Goal: Task Accomplishment & Management: Complete application form

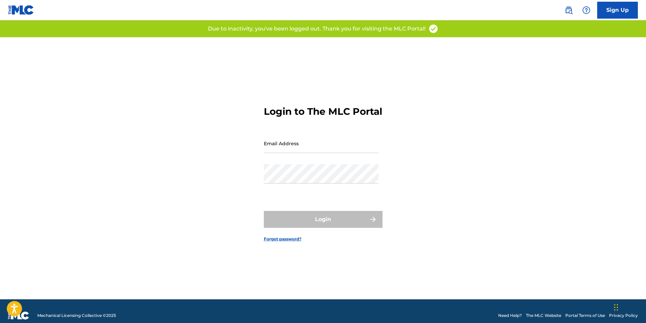
type input "CarolinaRoyaltyPro@gmail.com"
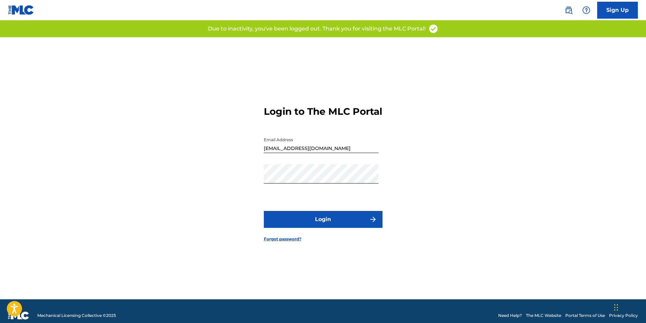
click at [320, 228] on div "Login" at bounding box center [323, 219] width 119 height 17
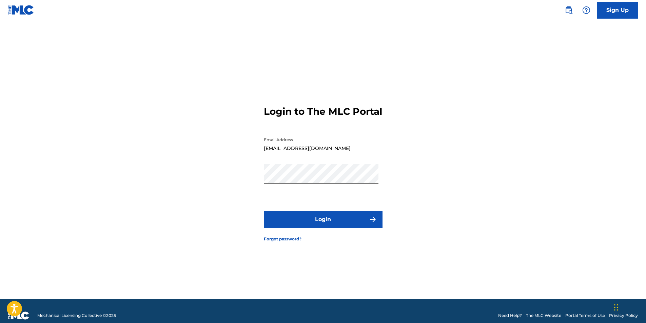
click at [320, 227] on button "Login" at bounding box center [323, 219] width 119 height 17
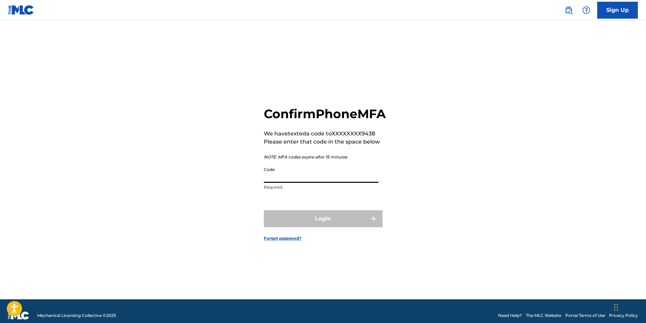
click at [291, 180] on input "Code" at bounding box center [321, 173] width 115 height 19
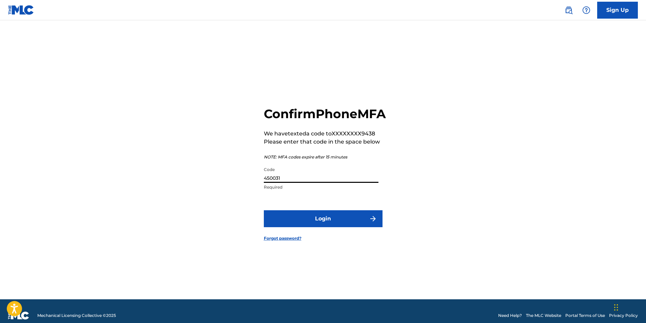
type input "450031"
click at [264, 211] on button "Login" at bounding box center [323, 219] width 119 height 17
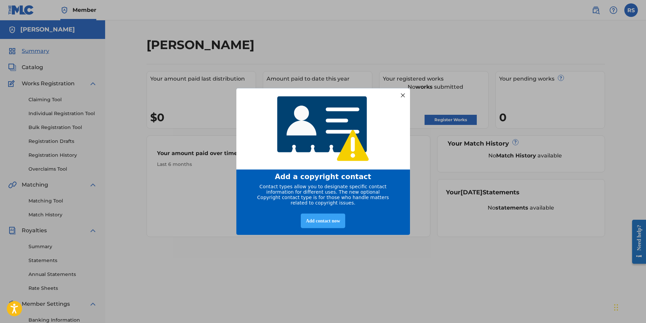
click at [324, 224] on div "Add contact now" at bounding box center [323, 221] width 44 height 15
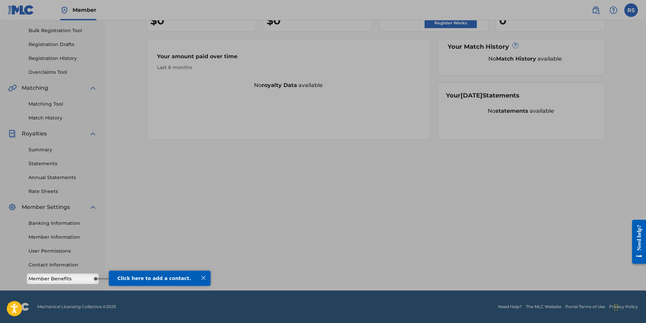
click at [77, 280] on link "Member Benefits" at bounding box center [62, 279] width 68 height 7
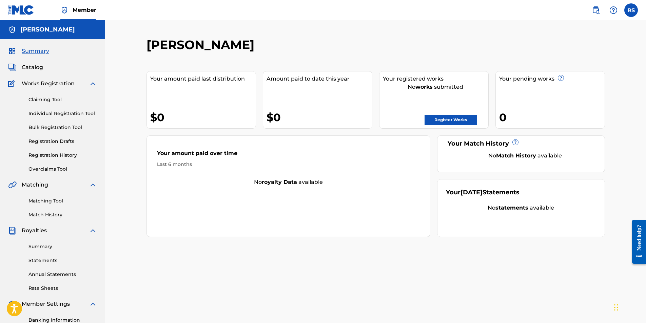
click at [450, 118] on link "Register Works" at bounding box center [450, 120] width 52 height 10
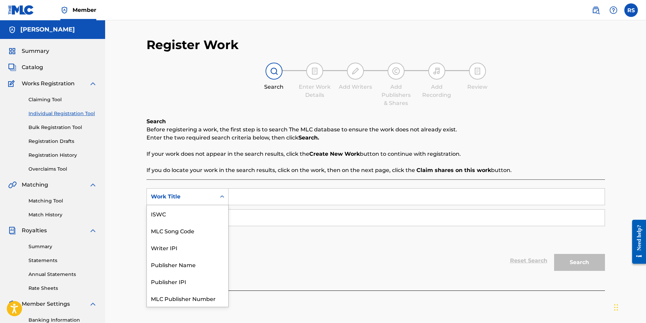
click at [226, 195] on div "Search Form" at bounding box center [222, 197] width 12 height 12
click at [210, 231] on div "Writer IPI" at bounding box center [187, 230] width 81 height 17
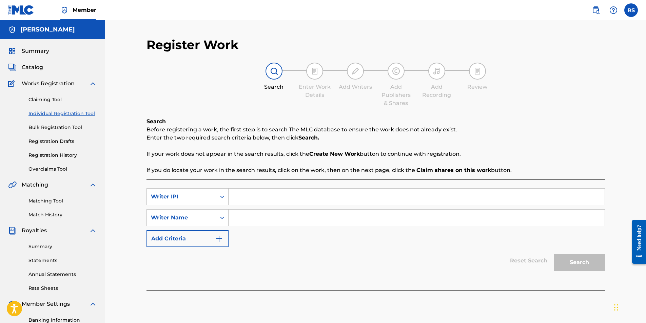
click at [262, 198] on input "Search Form" at bounding box center [416, 197] width 376 height 16
click at [235, 218] on input "Search Form" at bounding box center [416, 218] width 376 height 16
click at [242, 218] on input "Search Form" at bounding box center [416, 218] width 376 height 16
type input "[PERSON_NAME]"
click at [302, 255] on div "Reset Search Search" at bounding box center [375, 260] width 458 height 27
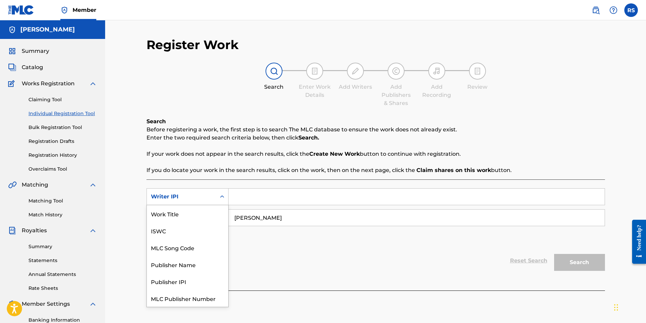
click at [222, 197] on icon "Search Form" at bounding box center [222, 197] width 7 height 7
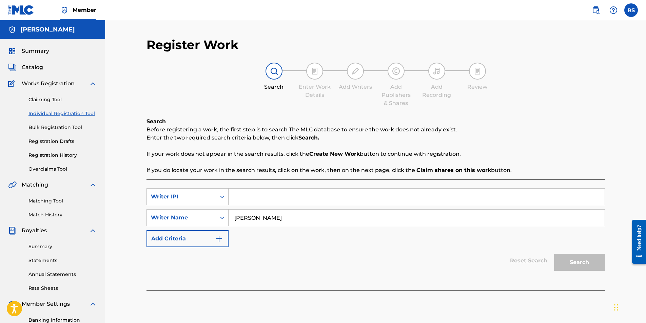
click at [264, 258] on div "Reset Search Search" at bounding box center [375, 260] width 458 height 27
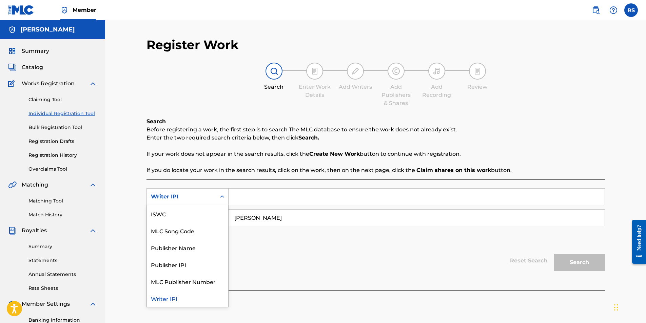
click at [223, 197] on icon "Search Form" at bounding box center [222, 197] width 4 height 2
click at [202, 231] on div "ISWC" at bounding box center [187, 230] width 81 height 17
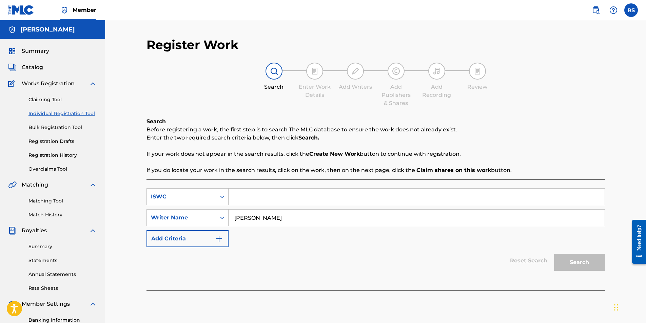
click at [250, 199] on input "Search Form" at bounding box center [416, 197] width 376 height 16
click at [422, 246] on div "SearchWithCriteria807bb62a-4520-4013-ac12-9c4431b46ebc ISWC SearchWithCriteriaa…" at bounding box center [375, 217] width 458 height 59
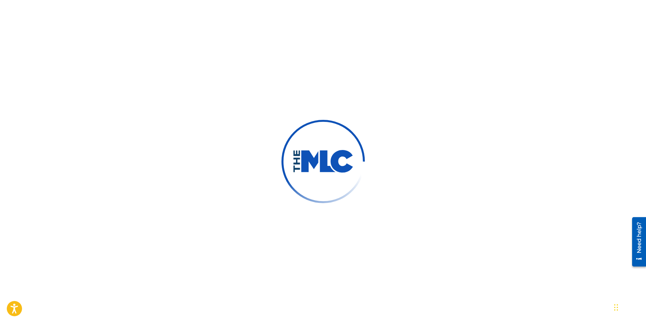
click at [0, 44] on html "Accessibility Screen-Reader Guide, Feedback, and Issue Reporting | New window M…" at bounding box center [323, 161] width 646 height 323
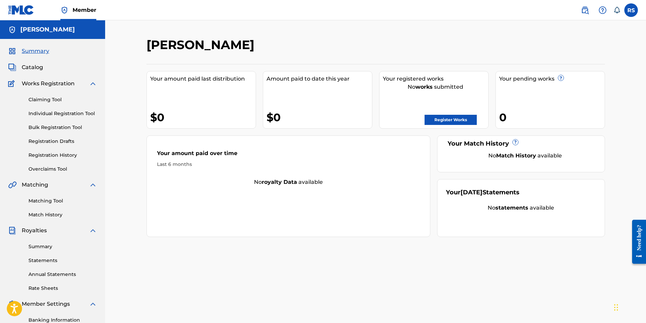
click at [458, 117] on link "Register Works" at bounding box center [450, 120] width 52 height 10
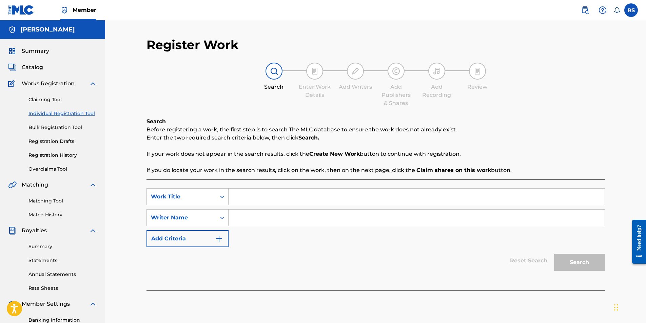
click at [250, 199] on input "Search Form" at bounding box center [416, 197] width 376 height 16
type input "Get'n it in"
click at [253, 217] on input "Search Form" at bounding box center [416, 218] width 376 height 16
type input "[PERSON_NAME]"
click at [220, 240] on img "Search Form" at bounding box center [219, 239] width 8 height 8
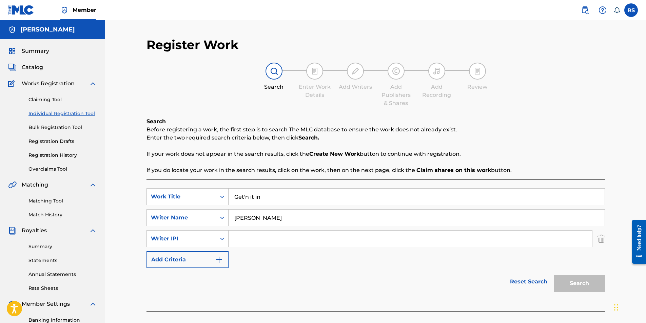
click at [242, 238] on input "Search Form" at bounding box center [409, 239] width 363 height 16
drag, startPoint x: 242, startPoint y: 238, endPoint x: 233, endPoint y: 238, distance: 8.8
click at [233, 238] on input "Search Form" at bounding box center [409, 239] width 363 height 16
click at [219, 258] on img "Search Form" at bounding box center [219, 260] width 8 height 8
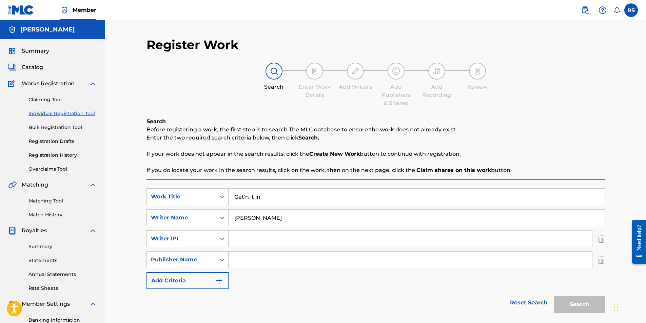
click at [248, 261] on input "Search Form" at bounding box center [409, 260] width 363 height 16
click at [223, 261] on icon "Search Form" at bounding box center [222, 260] width 7 height 7
click at [599, 258] on img "Search Form" at bounding box center [600, 260] width 7 height 17
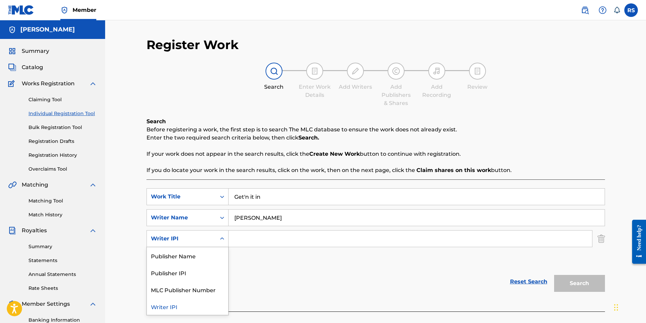
click at [222, 239] on icon "Search Form" at bounding box center [222, 239] width 7 height 7
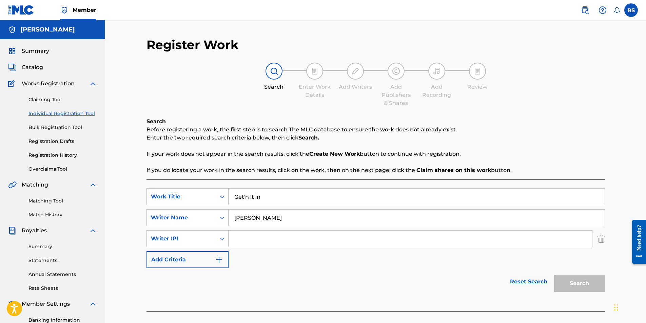
click at [253, 242] on input "Search Form" at bounding box center [409, 239] width 363 height 16
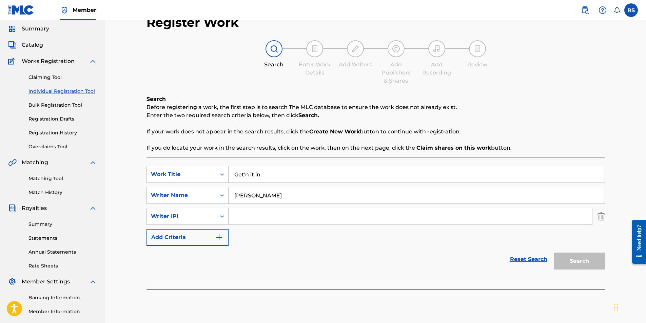
scroll to position [34, 0]
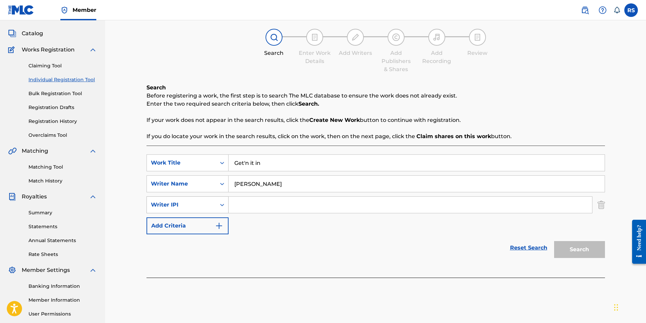
click at [222, 206] on icon "Search Form" at bounding box center [222, 205] width 7 height 7
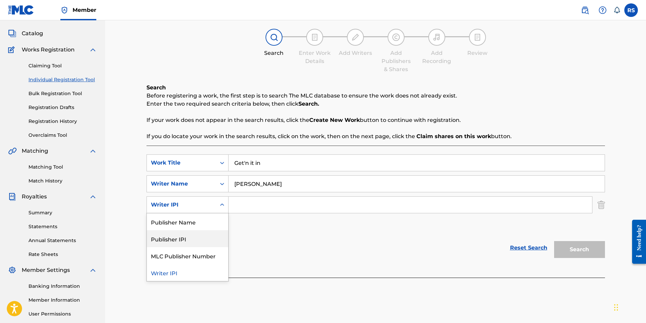
click at [212, 238] on div "Publisher IPI" at bounding box center [187, 239] width 81 height 17
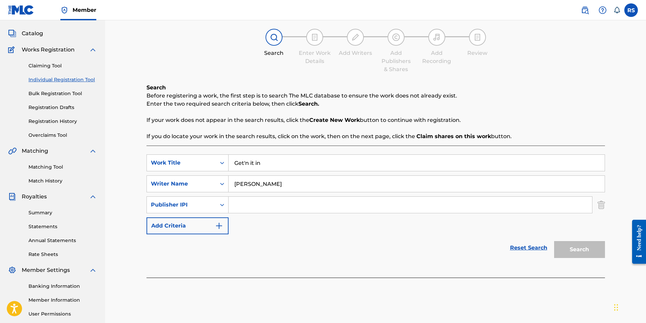
click at [217, 227] on img "Search Form" at bounding box center [219, 226] width 8 height 8
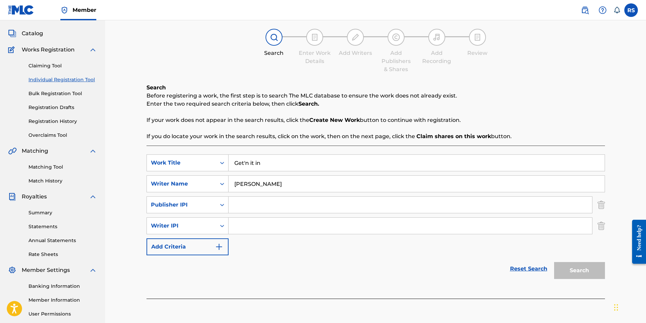
click at [245, 227] on input "Search Form" at bounding box center [409, 226] width 363 height 16
drag, startPoint x: 245, startPoint y: 227, endPoint x: 248, endPoint y: 240, distance: 13.3
click at [248, 240] on div "SearchWithCriteria0c220d68-68bd-4d9e-b47f-6bd282e58ae7 Work Title Get'n it in S…" at bounding box center [375, 205] width 458 height 101
click at [222, 204] on icon "Search Form" at bounding box center [222, 205] width 7 height 7
click at [214, 217] on div "Publisher Name" at bounding box center [187, 222] width 81 height 17
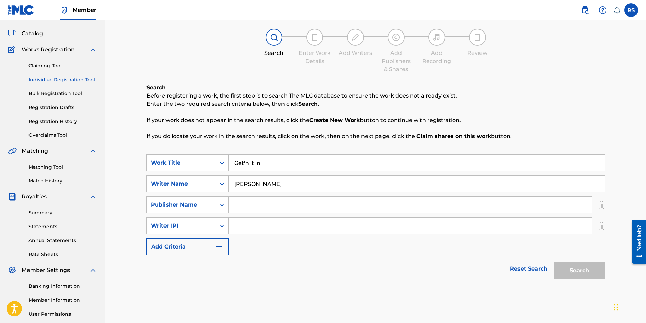
click at [255, 226] on input "Search Form" at bounding box center [409, 226] width 363 height 16
paste input "828254426"
type input "828254426"
click at [264, 203] on input "Search Form" at bounding box center [409, 205] width 363 height 16
type input "[PERSON_NAME]"
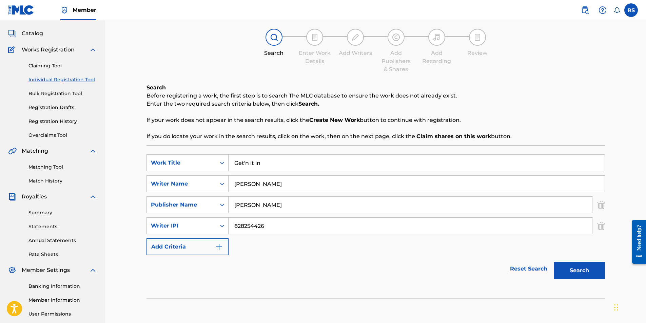
click at [212, 243] on button "Add Criteria" at bounding box center [187, 247] width 82 height 17
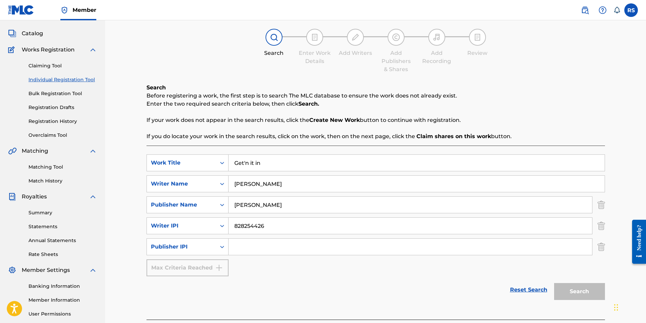
click at [220, 268] on div "Max Criteria Reached" at bounding box center [187, 268] width 82 height 17
click at [597, 246] on img "Search Form" at bounding box center [600, 247] width 7 height 17
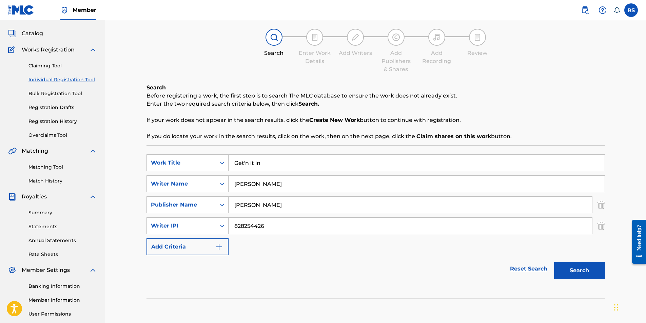
click at [584, 272] on button "Search" at bounding box center [579, 270] width 51 height 17
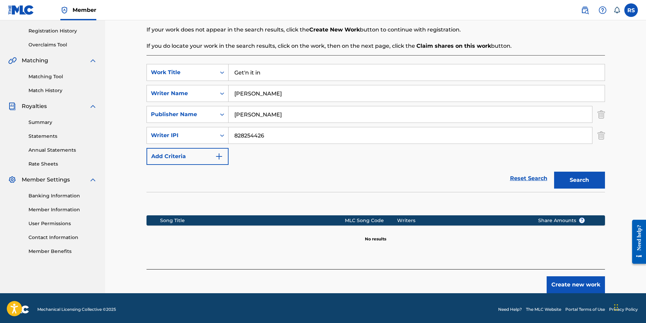
scroll to position [127, 0]
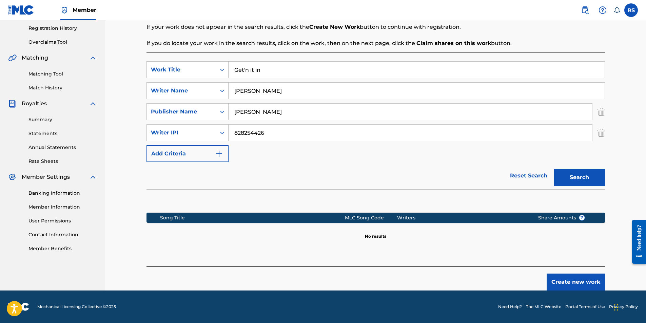
click at [599, 133] on img "Search Form" at bounding box center [600, 132] width 7 height 17
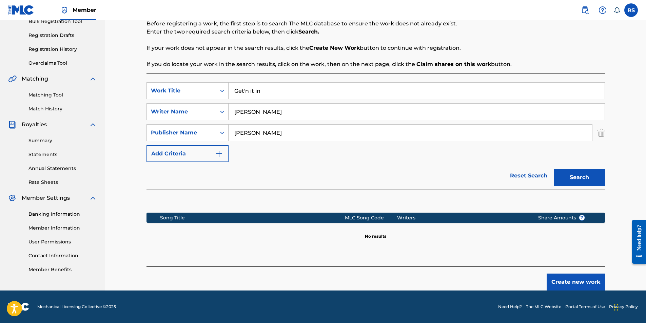
click at [578, 175] on button "Search" at bounding box center [579, 177] width 51 height 17
click at [604, 132] on img "Search Form" at bounding box center [600, 132] width 7 height 17
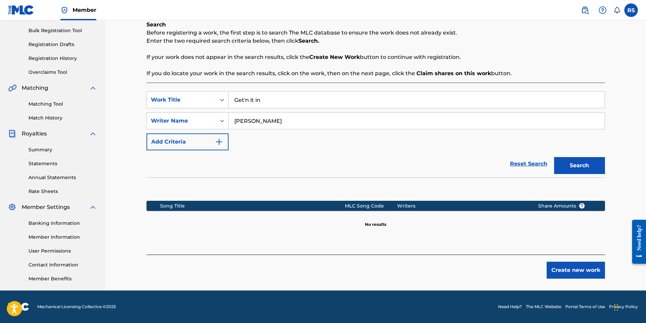
scroll to position [97, 0]
click at [578, 168] on button "Search" at bounding box center [579, 165] width 51 height 17
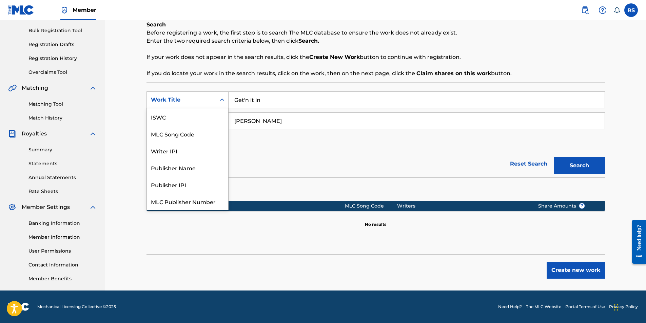
click at [222, 101] on icon "Search Form" at bounding box center [222, 100] width 7 height 7
click at [203, 137] on div "Writer IPI" at bounding box center [187, 133] width 81 height 17
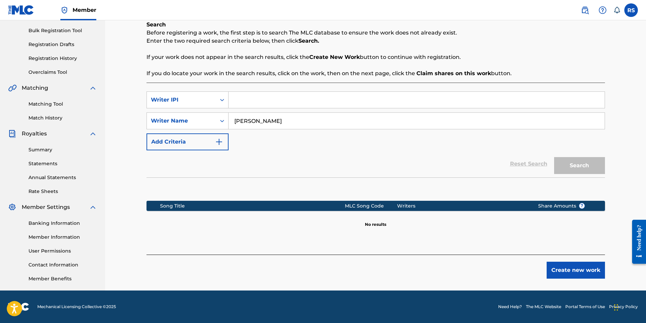
click at [261, 100] on input "Search Form" at bounding box center [416, 100] width 376 height 16
paste input "828254426"
type input "828254426"
click at [581, 165] on button "Search" at bounding box center [579, 165] width 51 height 17
click at [220, 122] on icon "Search Form" at bounding box center [222, 121] width 7 height 7
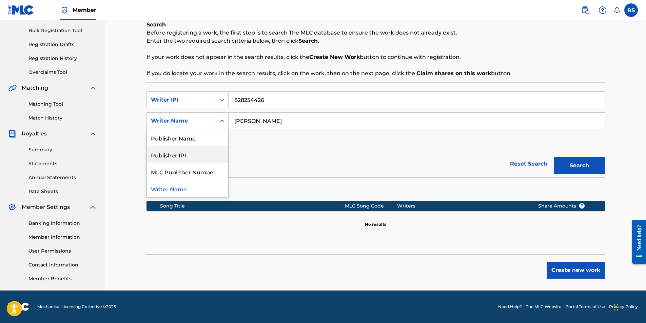
click at [212, 155] on div "Publisher IPI" at bounding box center [187, 154] width 81 height 17
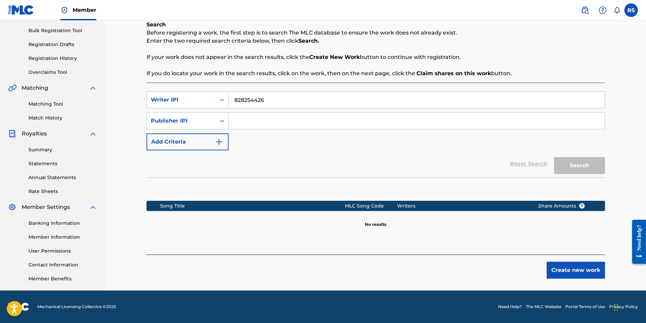
click at [268, 121] on input "Search Form" at bounding box center [416, 121] width 376 height 16
click at [554, 157] on button "Search" at bounding box center [579, 165] width 51 height 17
type input "Ascap"
click at [575, 165] on button "Search" at bounding box center [579, 165] width 51 height 17
drag, startPoint x: 296, startPoint y: 95, endPoint x: 226, endPoint y: 99, distance: 69.6
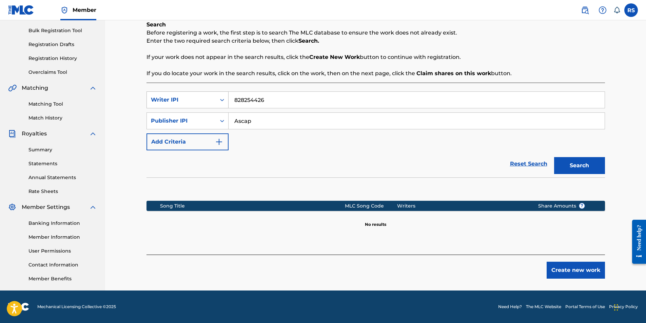
click at [226, 99] on div "SearchWithCriteria27a34343-530d-4922-b861-80f087726e9e Writer IPI 828254426" at bounding box center [375, 100] width 458 height 17
click at [234, 101] on input "828254426" at bounding box center [416, 100] width 376 height 16
click at [591, 161] on button "Search" at bounding box center [579, 165] width 51 height 17
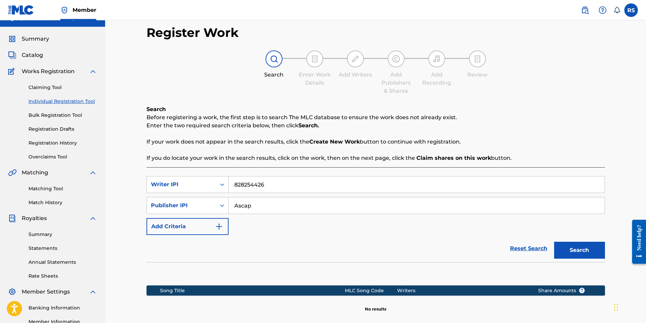
scroll to position [0, 0]
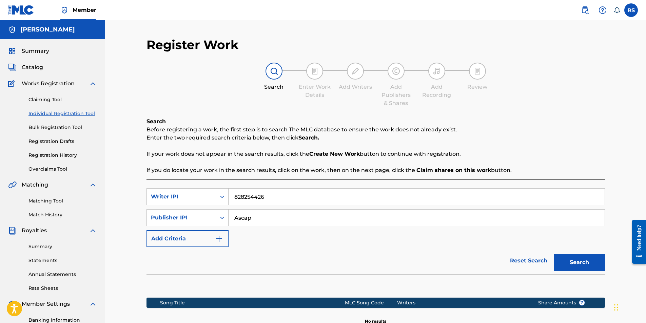
click at [56, 99] on link "Claiming Tool" at bounding box center [62, 99] width 68 height 7
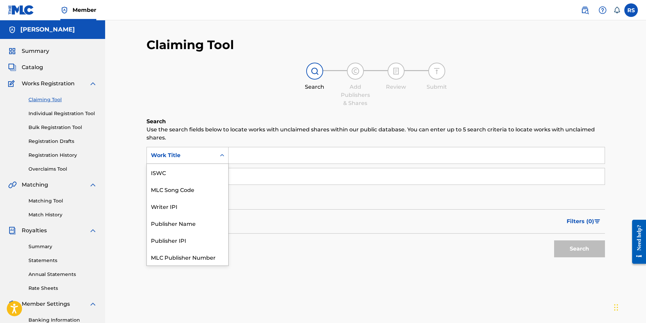
click at [221, 157] on icon "Search Form" at bounding box center [222, 155] width 7 height 7
click at [213, 189] on div "Writer IPI" at bounding box center [187, 189] width 81 height 17
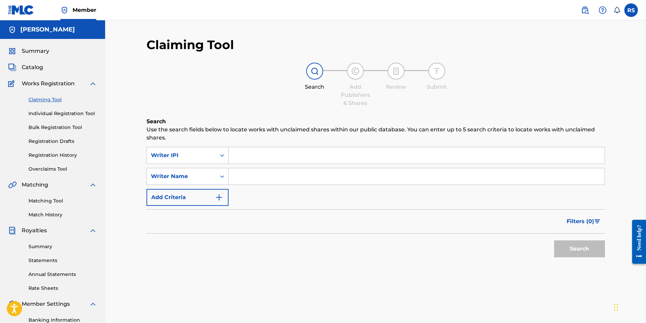
click at [241, 154] on input "Search Form" at bounding box center [416, 155] width 376 height 16
paste input "828254426"
type input "828254426"
click at [248, 176] on input "Search Form" at bounding box center [416, 176] width 376 height 16
type input "[PERSON_NAME]"
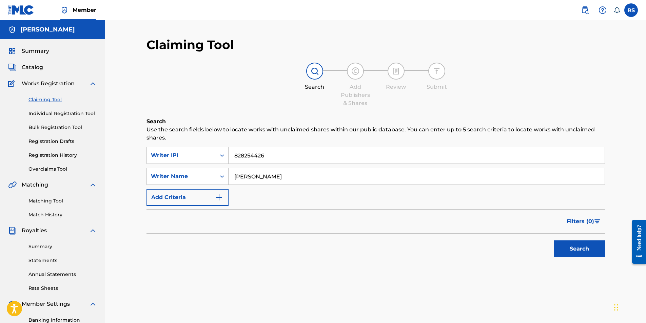
click at [554, 241] on button "Search" at bounding box center [579, 249] width 51 height 17
click at [563, 254] on button "Search" at bounding box center [579, 249] width 51 height 17
click at [219, 197] on img "Search Form" at bounding box center [219, 198] width 8 height 8
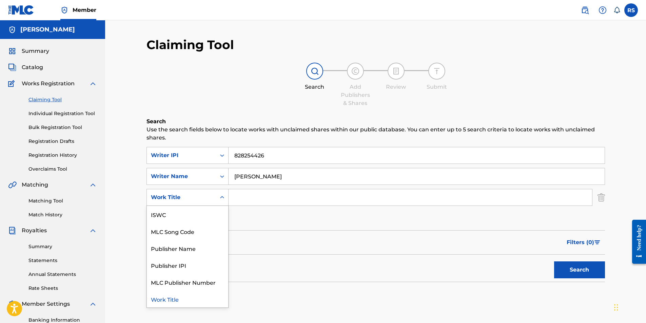
click at [222, 197] on icon "Search Form" at bounding box center [222, 197] width 7 height 7
click at [221, 208] on div "ISWC" at bounding box center [187, 214] width 81 height 17
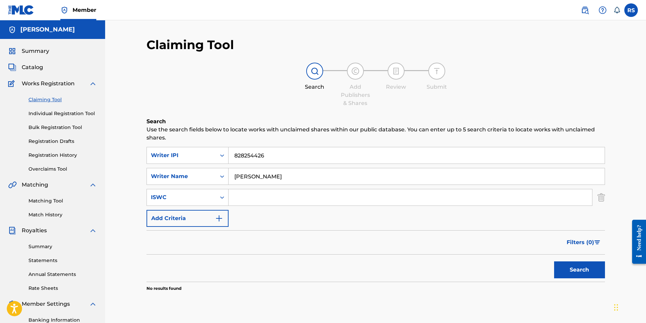
click at [254, 199] on input "Search Form" at bounding box center [409, 198] width 363 height 16
paste input "TCAER2009390"
type input "TCAER2009390"
click at [574, 267] on button "Search" at bounding box center [579, 270] width 51 height 17
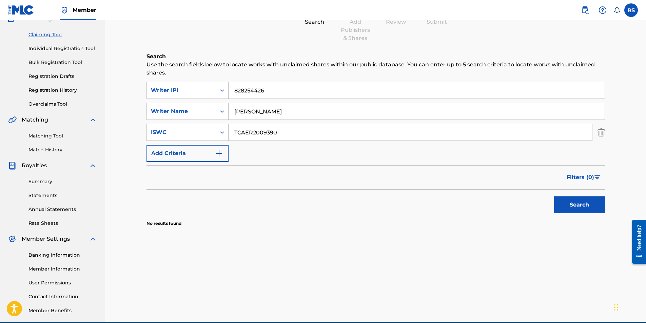
scroll to position [68, 0]
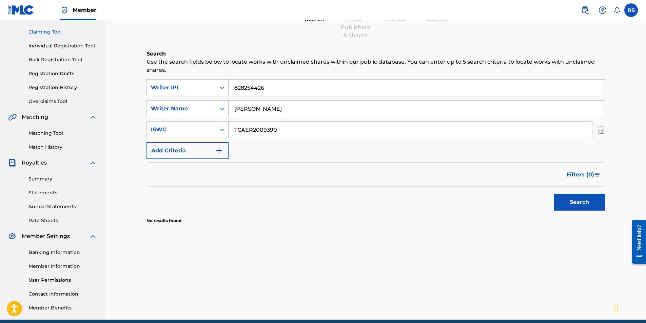
click at [235, 129] on input "TCAER2009390" at bounding box center [409, 130] width 363 height 16
click at [573, 204] on button "Search" at bounding box center [579, 202] width 51 height 17
drag, startPoint x: 267, startPoint y: 86, endPoint x: 206, endPoint y: 93, distance: 61.7
click at [206, 93] on div "SearchWithCriteria7c5e9ef9-5a43-4ea3-8f76-7e211604a334 Writer IPI 828254426" at bounding box center [375, 87] width 458 height 17
click at [221, 86] on icon "Search Form" at bounding box center [222, 87] width 7 height 7
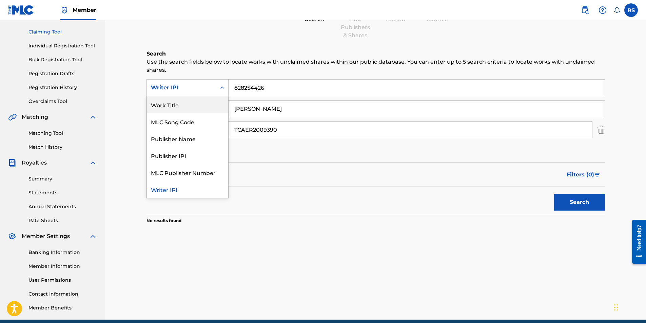
click at [212, 111] on div "Work Title" at bounding box center [187, 104] width 81 height 17
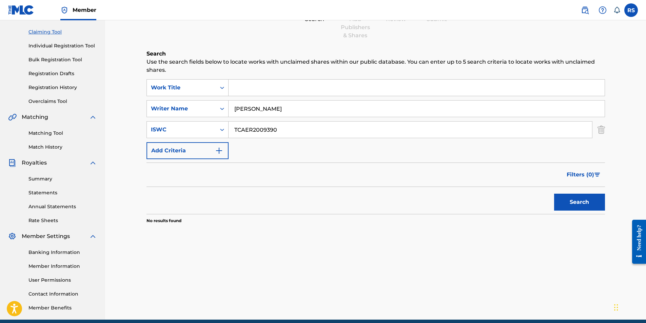
click at [251, 85] on input "Search Form" at bounding box center [416, 88] width 376 height 16
type input "Get'n it in"
click at [291, 73] on p "Use the search fields below to locate works with unclaimed shares within our pu…" at bounding box center [375, 66] width 458 height 16
click at [580, 205] on button "Search" at bounding box center [579, 202] width 51 height 17
click at [221, 108] on icon "Search Form" at bounding box center [222, 108] width 7 height 7
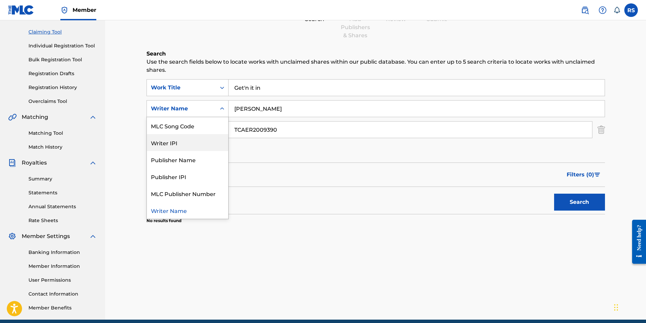
click at [211, 139] on div "Writer IPI" at bounding box center [187, 142] width 81 height 17
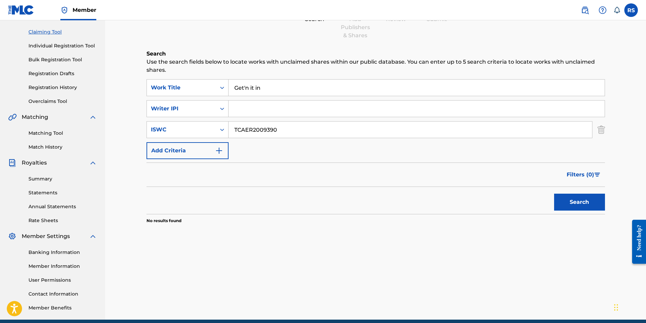
click at [287, 103] on input "Search Form" at bounding box center [416, 109] width 376 height 16
paste input "828254426"
type input "828254426"
click at [580, 199] on button "Search" at bounding box center [579, 202] width 51 height 17
drag, startPoint x: 236, startPoint y: 109, endPoint x: 245, endPoint y: 108, distance: 9.5
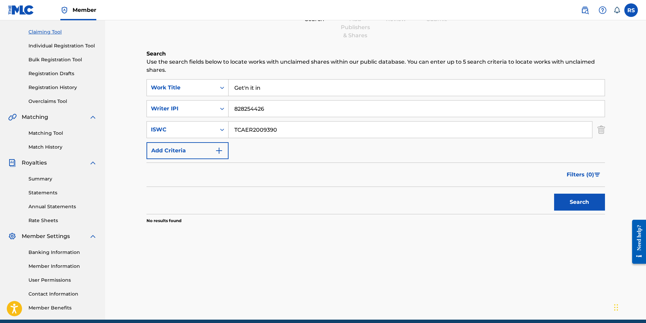
click at [237, 109] on input "828254426" at bounding box center [416, 109] width 376 height 16
click at [573, 204] on button "Search" at bounding box center [579, 202] width 51 height 17
click at [51, 132] on link "Matching Tool" at bounding box center [62, 133] width 68 height 7
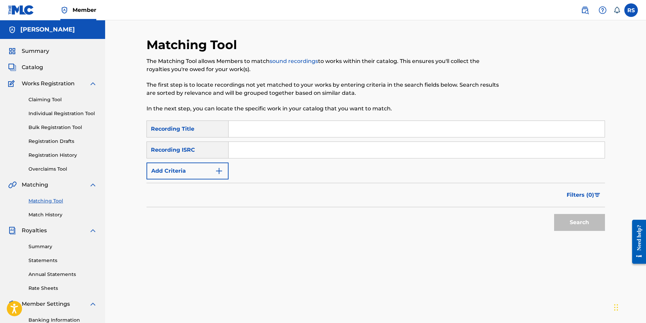
click at [55, 112] on link "Individual Registration Tool" at bounding box center [62, 113] width 68 height 7
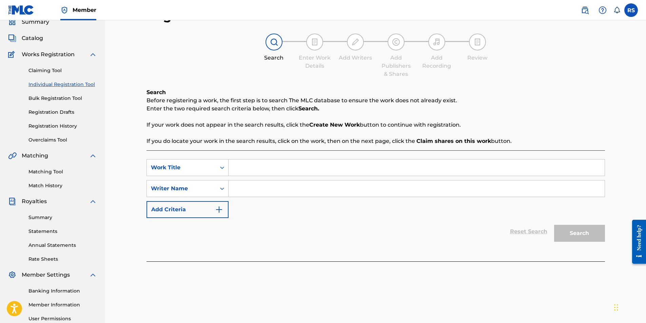
scroll to position [97, 0]
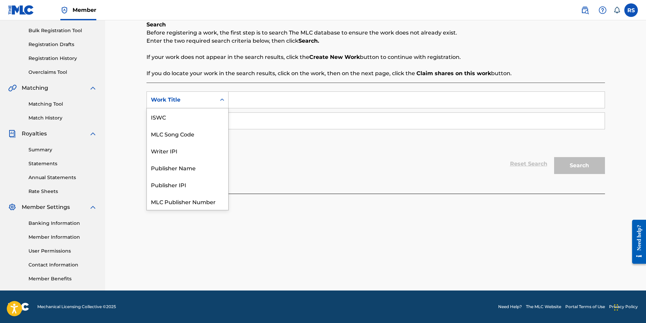
click at [221, 100] on icon "Search Form" at bounding box center [222, 100] width 4 height 2
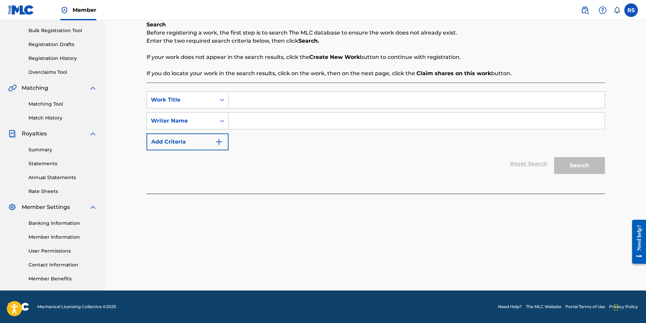
click at [245, 100] on input "Search Form" at bounding box center [416, 100] width 376 height 16
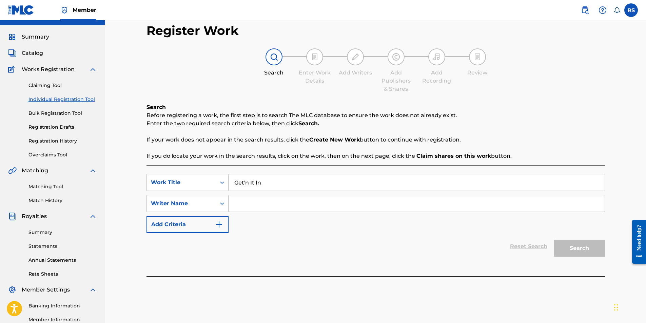
scroll to position [0, 0]
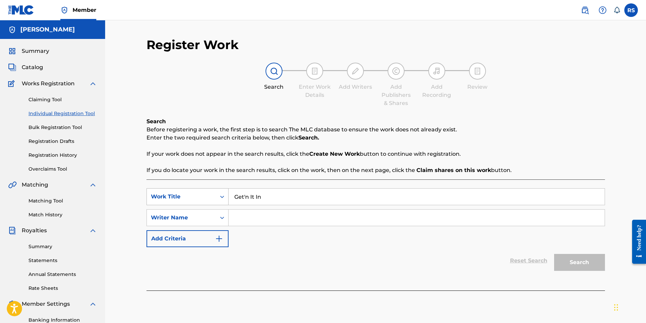
type input "Get'n It In"
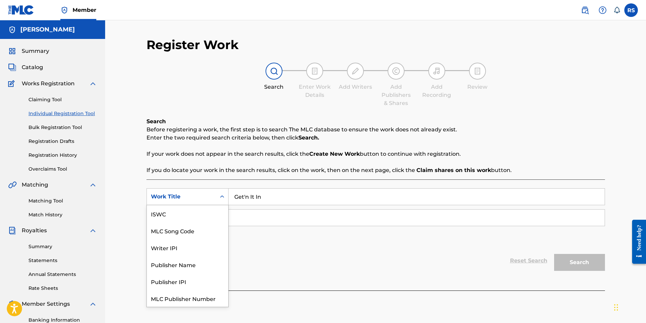
click at [223, 197] on icon "Search Form" at bounding box center [222, 197] width 4 height 2
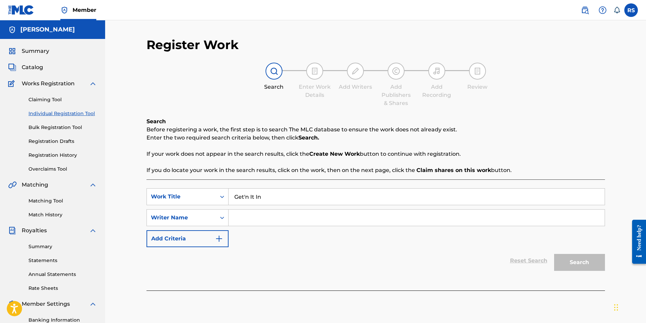
click at [268, 216] on input "Search Form" at bounding box center [416, 218] width 376 height 16
click at [222, 218] on icon "Search Form" at bounding box center [222, 218] width 7 height 7
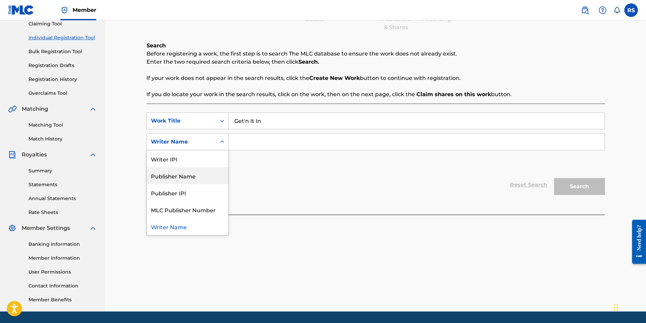
scroll to position [97, 0]
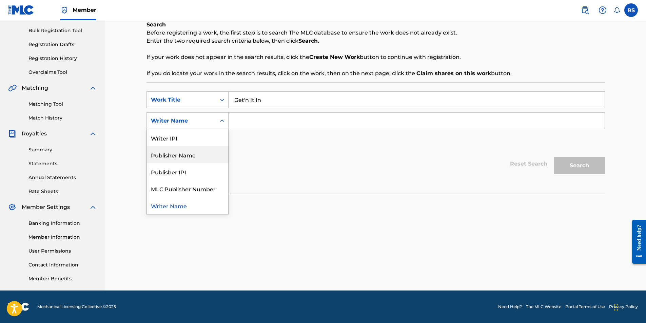
click at [258, 161] on div "Reset Search Search" at bounding box center [375, 164] width 458 height 27
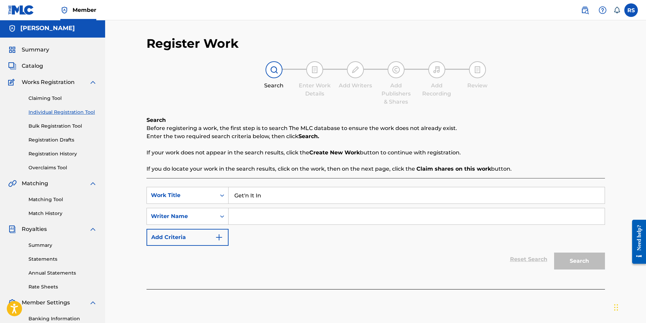
scroll to position [0, 0]
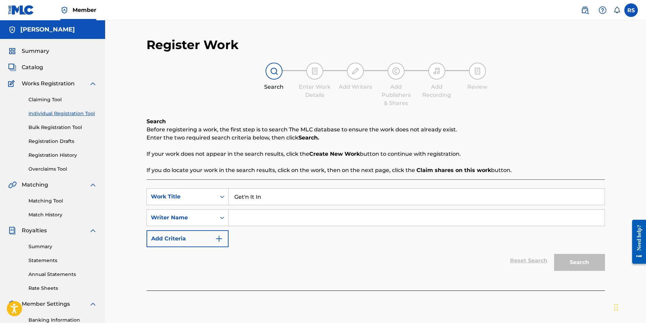
click at [46, 168] on link "Overclaims Tool" at bounding box center [62, 169] width 68 height 7
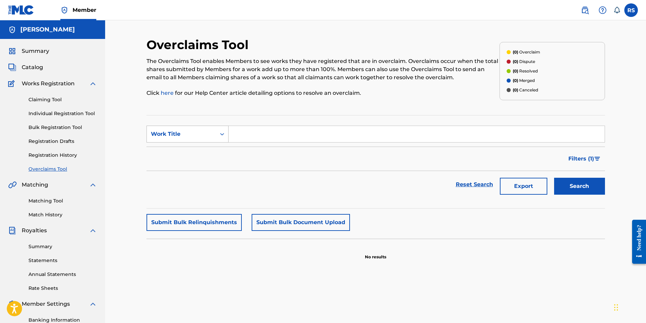
click at [220, 136] on icon "Search Form" at bounding box center [222, 134] width 7 height 7
click at [248, 135] on input "Search Form" at bounding box center [416, 134] width 376 height 16
type input "Good time"
click at [582, 192] on button "Search" at bounding box center [579, 186] width 51 height 17
click at [49, 155] on link "Registration History" at bounding box center [62, 155] width 68 height 7
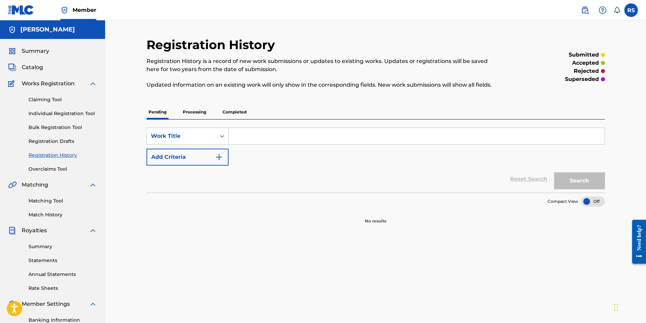
click at [54, 139] on link "Registration Drafts" at bounding box center [62, 141] width 68 height 7
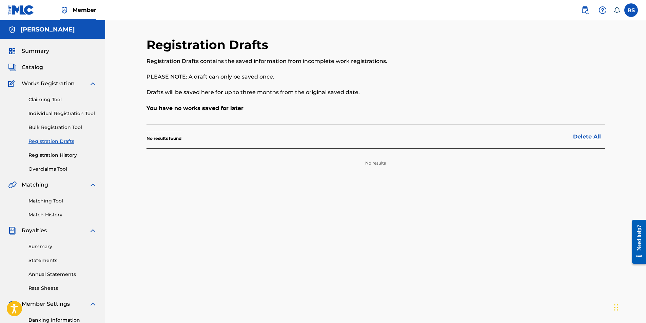
click at [59, 112] on link "Individual Registration Tool" at bounding box center [62, 113] width 68 height 7
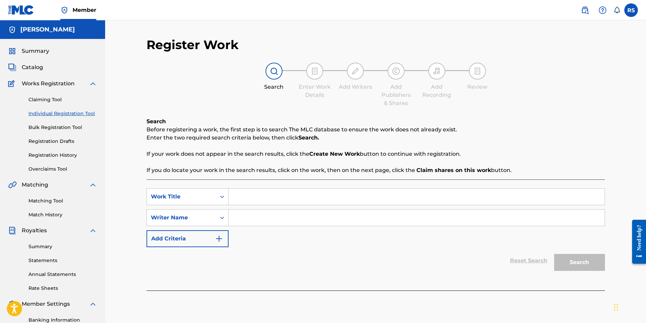
click at [246, 196] on input "Search Form" at bounding box center [416, 197] width 376 height 16
click at [244, 219] on input "Search Form" at bounding box center [416, 218] width 376 height 16
type input "Meme Green"
click at [251, 198] on input "Search Form" at bounding box center [416, 197] width 376 height 16
type input "good time"
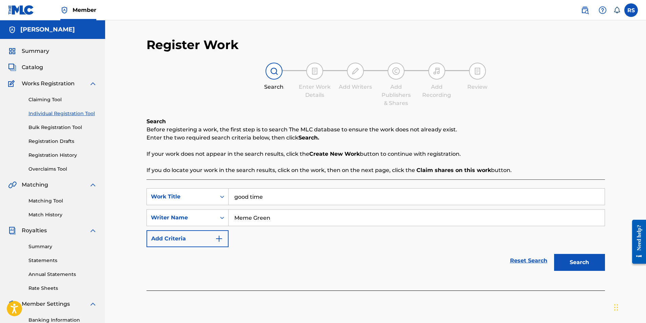
click at [554, 254] on button "Search" at bounding box center [579, 262] width 51 height 17
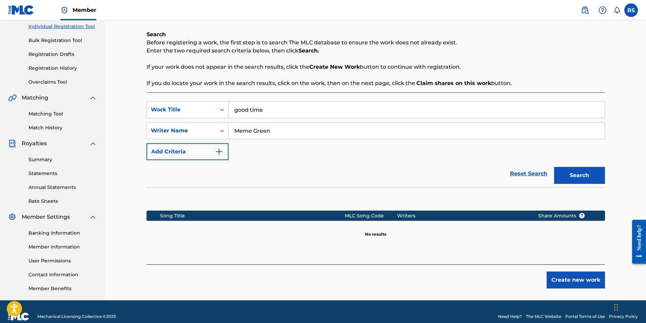
scroll to position [97, 0]
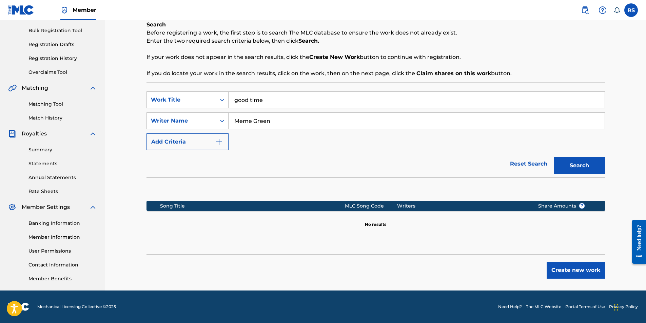
drag, startPoint x: 274, startPoint y: 124, endPoint x: 240, endPoint y: 124, distance: 33.6
click at [240, 124] on input "Meme Green" at bounding box center [416, 121] width 376 height 16
click at [217, 142] on img "Search Form" at bounding box center [219, 142] width 8 height 8
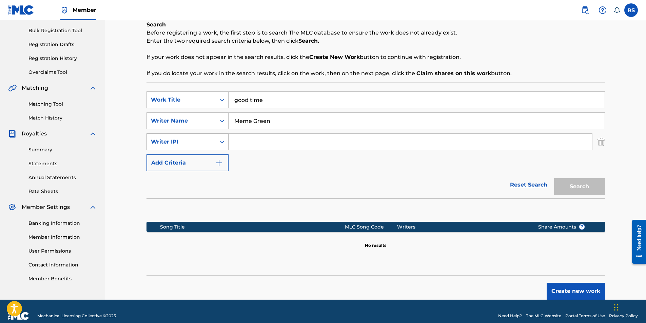
click at [222, 142] on icon "Search Form" at bounding box center [222, 142] width 7 height 7
click at [217, 163] on div "Publisher Name" at bounding box center [187, 159] width 81 height 17
click at [238, 139] on input "Search Form" at bounding box center [409, 142] width 363 height 16
type input "ascap"
click at [566, 180] on button "Search" at bounding box center [579, 186] width 51 height 17
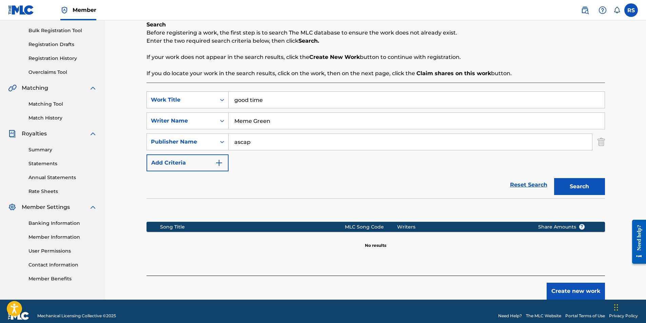
click at [220, 99] on icon "Search Form" at bounding box center [222, 100] width 7 height 7
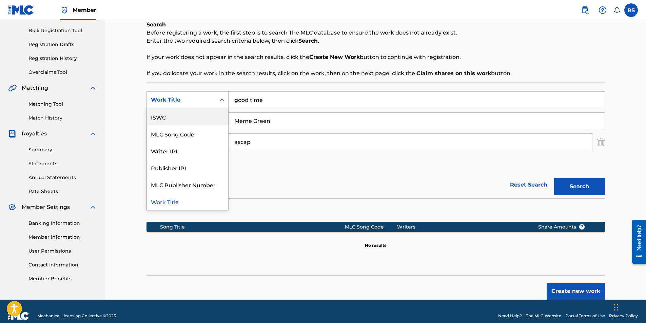
click at [213, 115] on div "ISWC" at bounding box center [187, 116] width 81 height 17
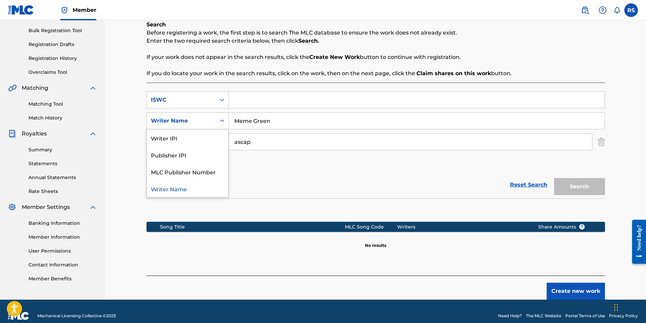
click at [223, 122] on icon "Search Form" at bounding box center [222, 121] width 7 height 7
click at [209, 154] on div "Publisher IPI" at bounding box center [187, 154] width 81 height 17
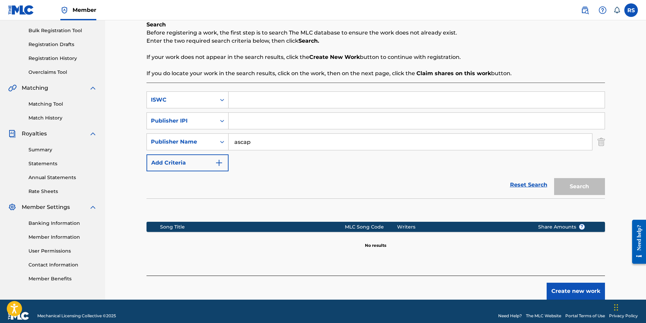
click at [599, 142] on img "Search Form" at bounding box center [600, 142] width 7 height 17
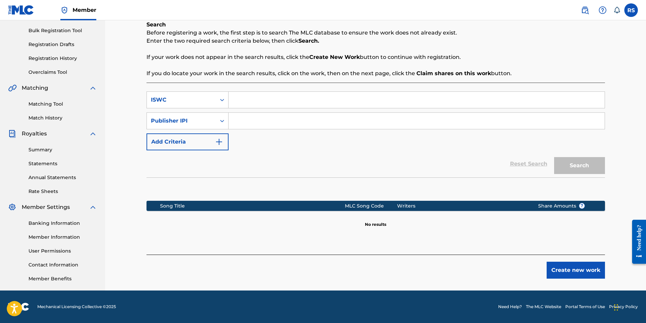
click at [297, 99] on input "Search Form" at bounding box center [416, 100] width 376 height 16
paste input "828254426"
type input "828254426"
drag, startPoint x: 278, startPoint y: 100, endPoint x: 223, endPoint y: 102, distance: 54.3
click at [223, 102] on div "SearchWithCriteria3329d7af-81f9-46cb-966a-655b1a9b495a ISWC 828254426" at bounding box center [375, 100] width 458 height 17
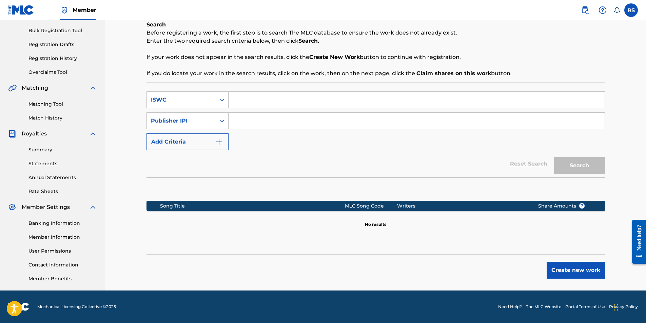
click at [263, 100] on input "Search Form" at bounding box center [416, 100] width 376 height 16
paste input "TCAFO2154315"
click at [234, 99] on input "TCAFO2154315" at bounding box center [416, 100] width 376 height 16
type input "TCAFO2154315"
click at [259, 121] on input "Search Form" at bounding box center [416, 121] width 376 height 16
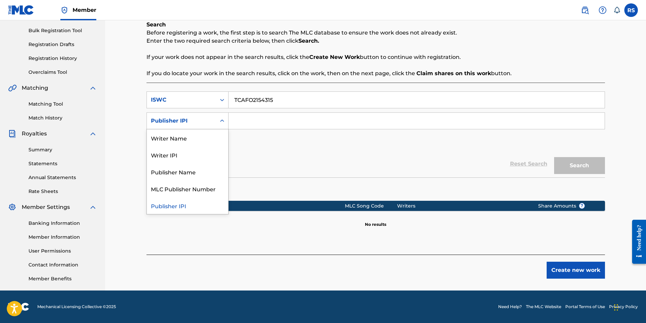
click at [223, 122] on icon "Search Form" at bounding box center [222, 121] width 7 height 7
click at [212, 134] on div "Writer Name" at bounding box center [187, 138] width 81 height 17
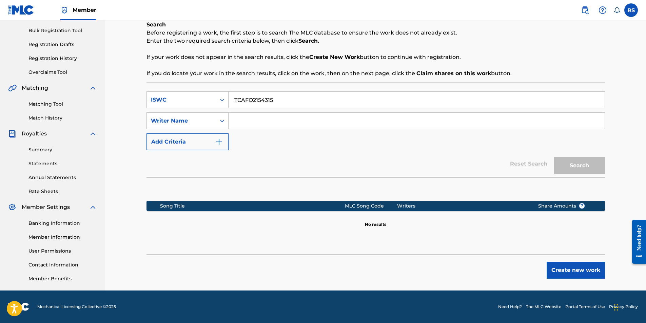
click at [255, 123] on input "Search Form" at bounding box center [416, 121] width 376 height 16
click at [586, 168] on button "Search" at bounding box center [579, 165] width 51 height 17
drag, startPoint x: 296, startPoint y: 122, endPoint x: 202, endPoint y: 122, distance: 93.9
click at [202, 122] on div "SearchWithCriteria6de035be-3e7b-4497-9074-8ee05c77b5ec Writer Name [PERSON_NAME]" at bounding box center [375, 121] width 458 height 17
click at [554, 157] on button "Search" at bounding box center [579, 165] width 51 height 17
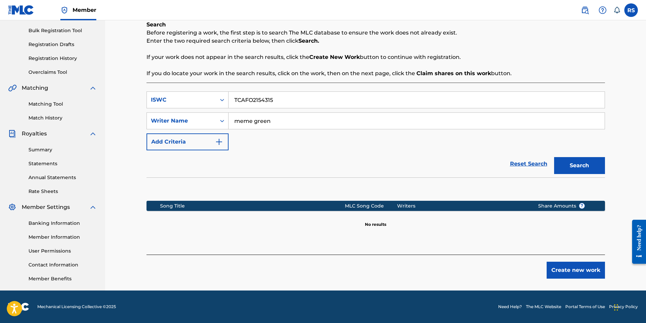
drag, startPoint x: 275, startPoint y: 126, endPoint x: 228, endPoint y: 130, distance: 47.0
click at [228, 130] on div "SearchWithCriteria3329d7af-81f9-46cb-966a-655b1a9b495a ISWC TCAFO2154315 Search…" at bounding box center [375, 121] width 458 height 59
click at [251, 122] on input "meme green" at bounding box center [416, 121] width 376 height 16
click at [554, 157] on button "Search" at bounding box center [579, 165] width 51 height 17
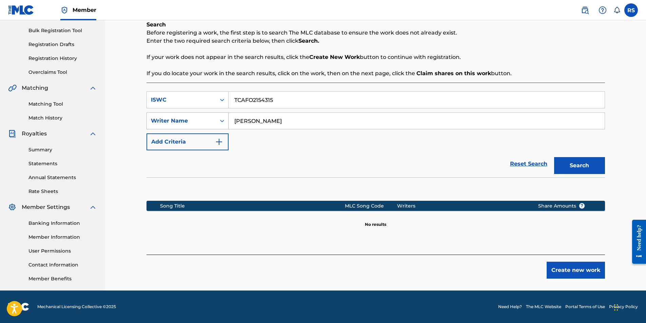
drag, startPoint x: 287, startPoint y: 122, endPoint x: 218, endPoint y: 121, distance: 69.2
click at [218, 121] on div "SearchWithCriteria6de035be-3e7b-4497-9074-8ee05c77b5ec Writer Name [PERSON_NAME]" at bounding box center [375, 121] width 458 height 17
click at [569, 164] on button "Search" at bounding box center [579, 165] width 51 height 17
click at [264, 121] on input "[PERSON_NAME]" at bounding box center [416, 121] width 376 height 16
click at [554, 157] on button "Search" at bounding box center [579, 165] width 51 height 17
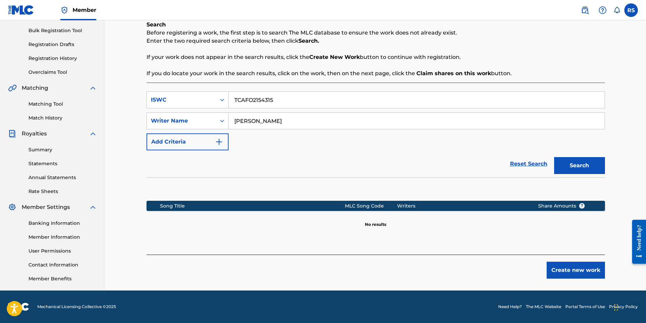
click at [264, 119] on input "[PERSON_NAME]" at bounding box center [416, 121] width 376 height 16
click at [554, 157] on button "Search" at bounding box center [579, 165] width 51 height 17
type input "[PERSON_NAME]"
click at [554, 157] on button "Search" at bounding box center [579, 165] width 51 height 17
click at [565, 166] on button "Search" at bounding box center [579, 165] width 51 height 17
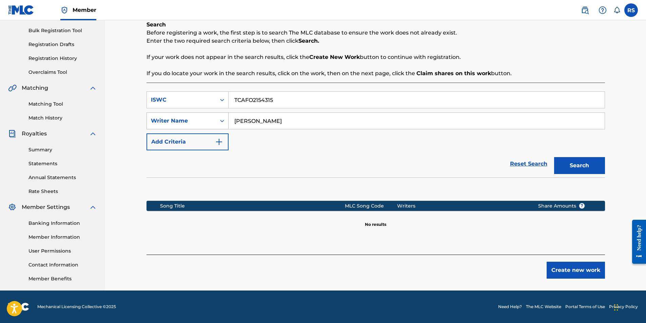
drag, startPoint x: 299, startPoint y: 124, endPoint x: 192, endPoint y: 121, distance: 106.5
click at [199, 121] on div "SearchWithCriteria6de035be-3e7b-4497-9074-8ee05c77b5ec Writer Name [PERSON_NAME]" at bounding box center [375, 121] width 458 height 17
drag, startPoint x: 281, startPoint y: 101, endPoint x: 197, endPoint y: 101, distance: 83.4
click at [200, 101] on div "SearchWithCriteria3329d7af-81f9-46cb-966a-655b1a9b495a ISWC TCAFO2154315" at bounding box center [375, 100] width 458 height 17
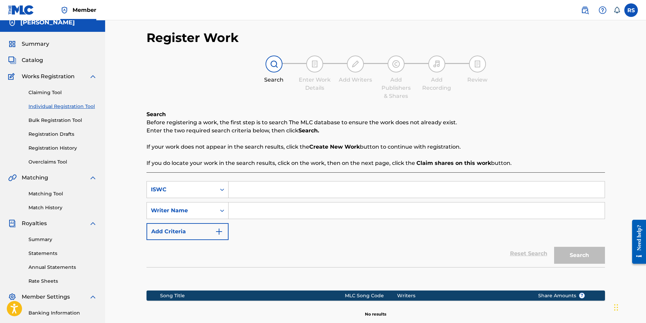
scroll to position [0, 0]
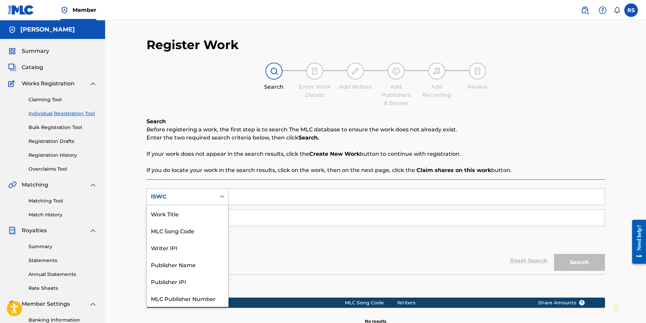
click at [223, 197] on icon "Search Form" at bounding box center [222, 197] width 4 height 2
click at [211, 211] on div "MLC Song Code" at bounding box center [187, 213] width 81 height 17
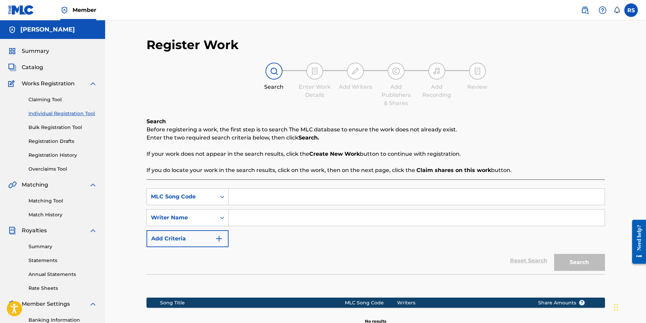
click at [240, 199] on input "Search Form" at bounding box center [416, 197] width 376 height 16
paste input "TCAFO2154315"
type input "TCAFO2154315"
drag, startPoint x: 278, startPoint y: 199, endPoint x: 214, endPoint y: 199, distance: 64.1
click at [215, 199] on div "SearchWithCriteria2c985938-96a5-4f0f-9b7e-492139d385fe MLC Song Code TCAFO21543…" at bounding box center [375, 196] width 458 height 17
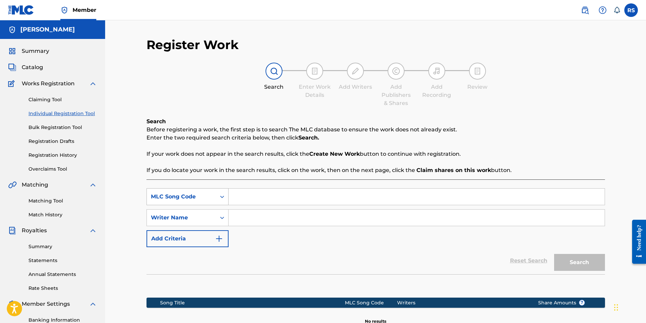
click at [212, 197] on div "MLC Song Code" at bounding box center [181, 197] width 61 height 8
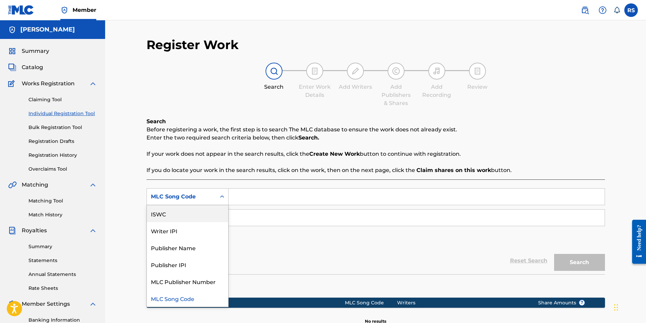
click at [217, 207] on div "ISWC" at bounding box center [187, 213] width 81 height 17
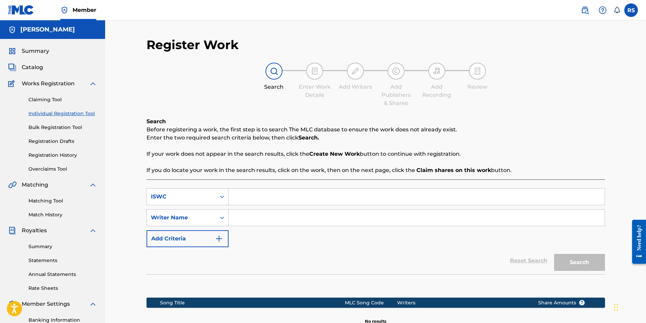
click at [246, 221] on input "Search Form" at bounding box center [416, 218] width 376 height 16
type input "[PERSON_NAME]"
click at [237, 195] on input "Search Form" at bounding box center [416, 197] width 376 height 16
paste input "TCAER2009390"
type input "TCAER2009390"
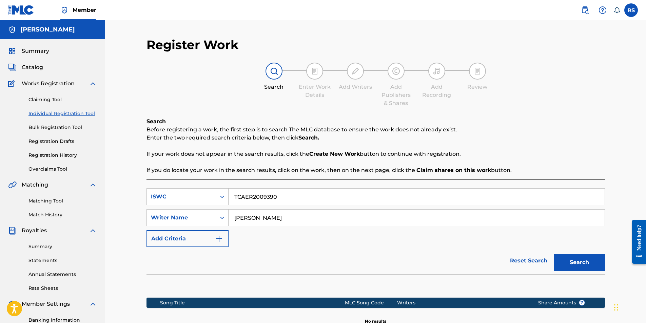
click at [220, 238] on img "Search Form" at bounding box center [219, 239] width 8 height 8
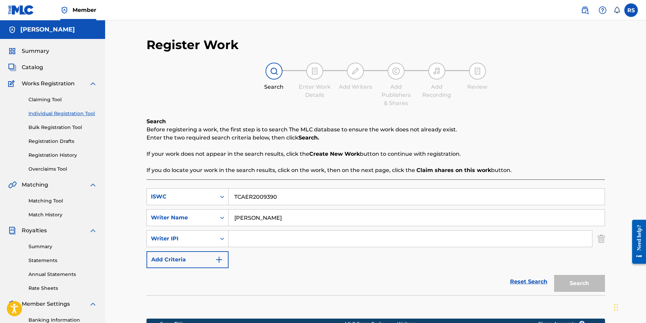
click at [243, 248] on div "SearchWithCriteria7f5748ca-8c0b-4bd7-982c-84d2a320b318 ISWC TCAER2009390 Search…" at bounding box center [375, 228] width 458 height 80
click at [246, 241] on input "Search Form" at bounding box center [409, 239] width 363 height 16
paste input "828254426"
type input "828254426"
click at [221, 260] on img "Search Form" at bounding box center [219, 260] width 8 height 8
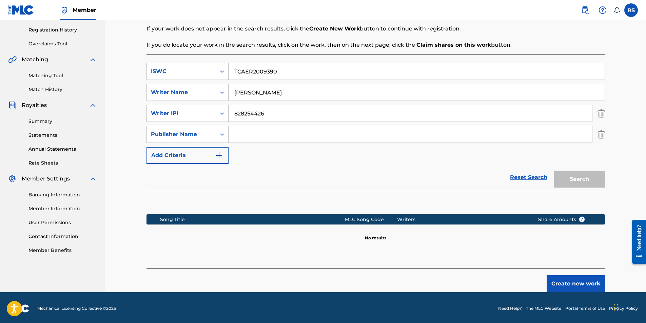
scroll to position [127, 0]
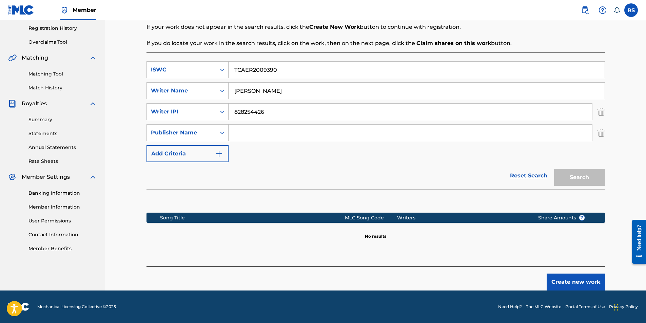
click at [243, 132] on input "Search Form" at bounding box center [409, 133] width 363 height 16
type input "[PERSON_NAME]"
click at [222, 152] on img "Search Form" at bounding box center [219, 154] width 8 height 8
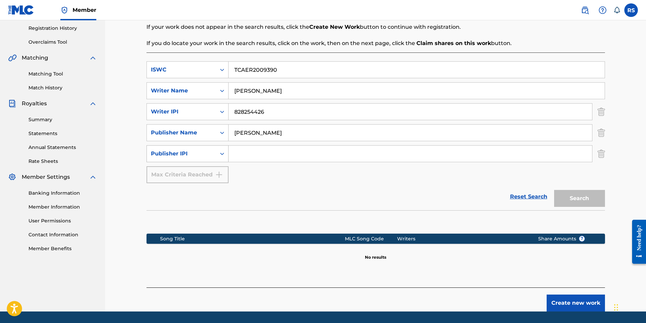
click at [222, 154] on icon "Search Form" at bounding box center [222, 154] width 7 height 7
click at [255, 158] on input "Search Form" at bounding box center [409, 154] width 363 height 16
paste input "839317611"
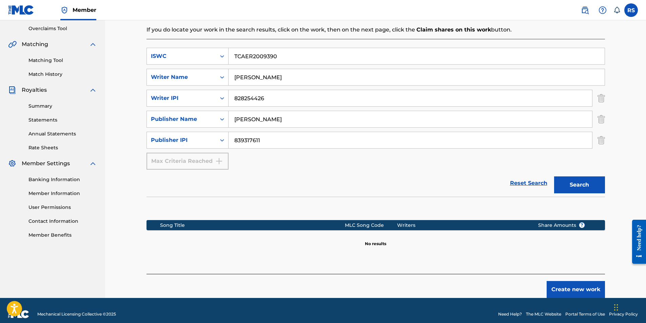
scroll to position [148, 0]
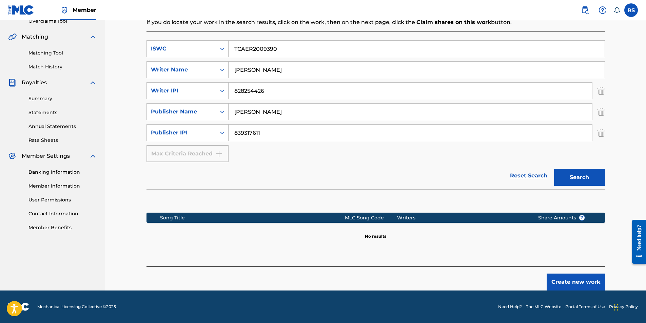
type input "839317611"
click at [578, 178] on button "Search" at bounding box center [579, 177] width 51 height 17
click at [574, 281] on button "Create new work" at bounding box center [575, 282] width 58 height 17
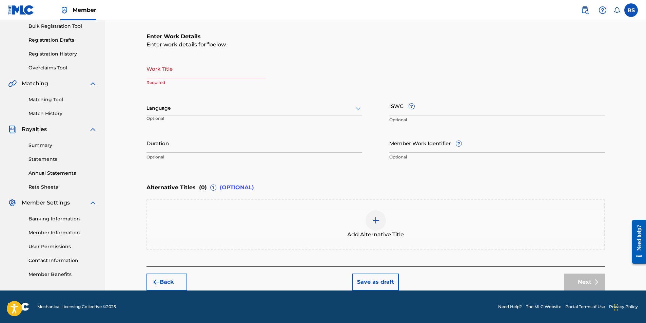
click at [185, 68] on input "Work Title" at bounding box center [205, 68] width 119 height 19
type input "Get'n It In"
click at [175, 105] on div at bounding box center [254, 108] width 216 height 8
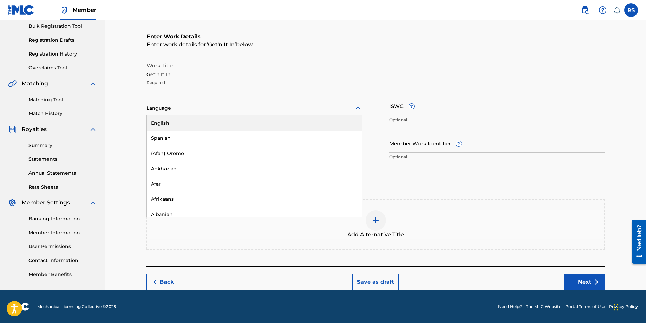
click at [176, 122] on div "English" at bounding box center [254, 123] width 215 height 15
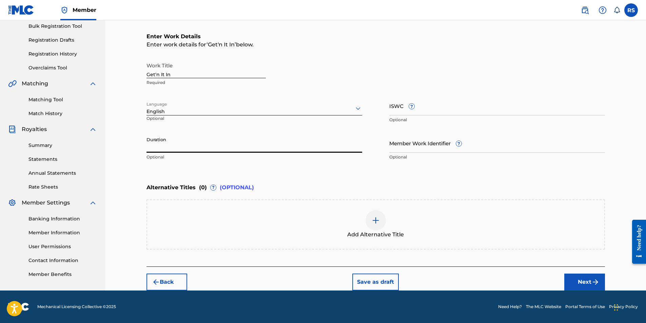
click at [181, 145] on input "Duration" at bounding box center [254, 143] width 216 height 19
click at [431, 139] on input "Member Work Identifier ?" at bounding box center [497, 143] width 216 height 19
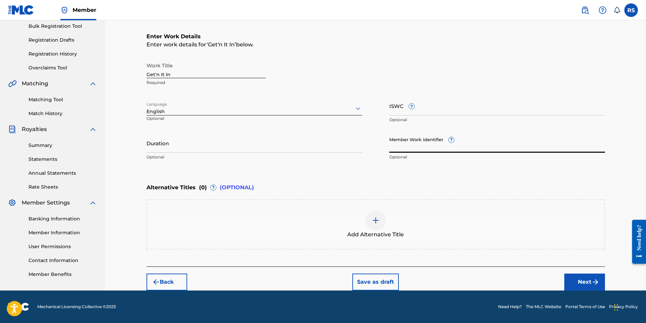
click at [176, 149] on input "Duration" at bounding box center [254, 143] width 216 height 19
click at [180, 206] on div "Add Alternative Title" at bounding box center [375, 225] width 458 height 50
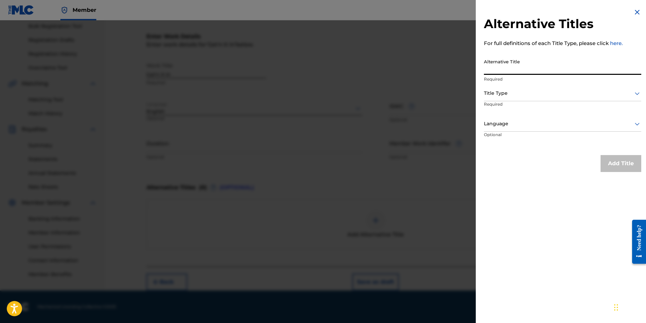
click at [521, 65] on input "Alternative Title" at bounding box center [562, 65] width 157 height 19
click at [637, 95] on icon at bounding box center [637, 93] width 8 height 8
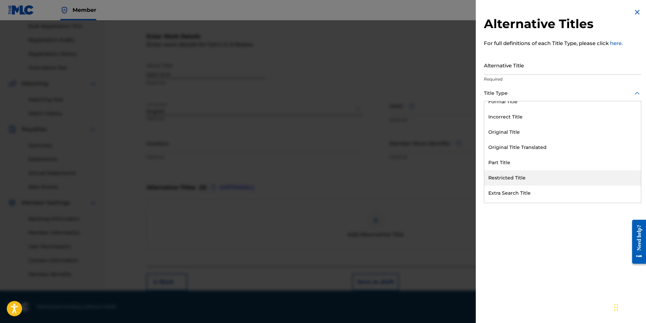
scroll to position [66, 0]
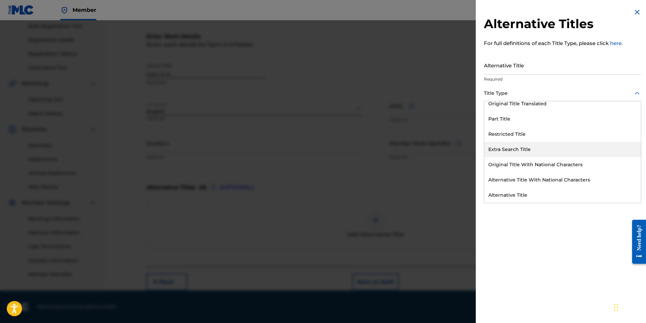
click at [545, 148] on div "Extra Search Title" at bounding box center [562, 149] width 157 height 15
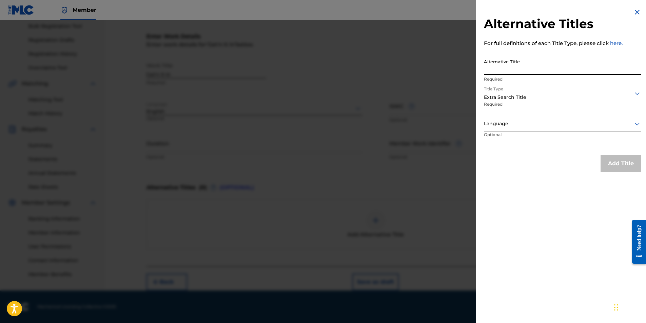
click at [540, 69] on input "Alternative Title" at bounding box center [562, 65] width 157 height 19
type input "Front yard back yard"
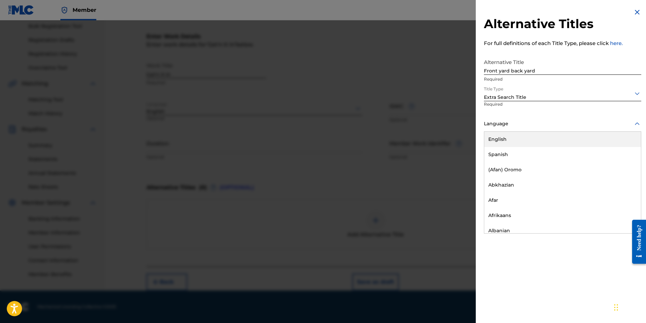
click at [635, 125] on icon at bounding box center [637, 124] width 8 height 8
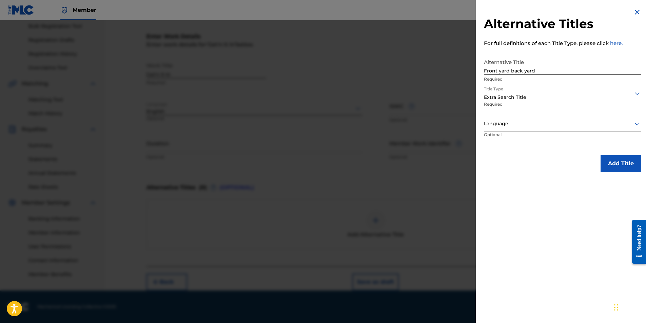
click at [615, 122] on div at bounding box center [562, 124] width 157 height 8
click at [635, 124] on icon at bounding box center [637, 124] width 5 height 3
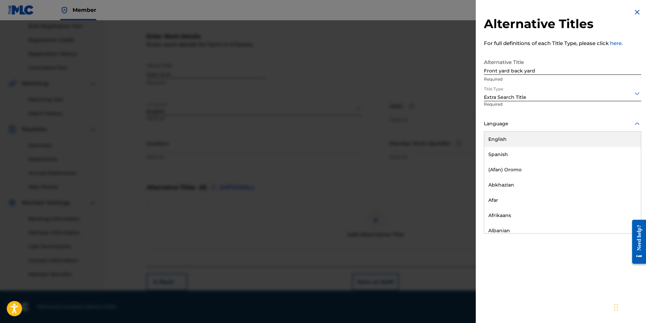
click at [565, 141] on div "English" at bounding box center [562, 139] width 157 height 15
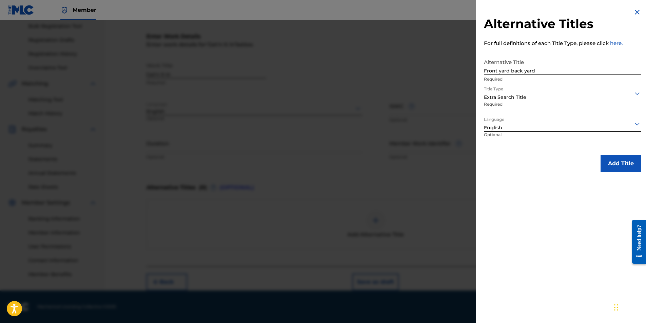
click at [624, 163] on button "Add Title" at bounding box center [620, 163] width 41 height 17
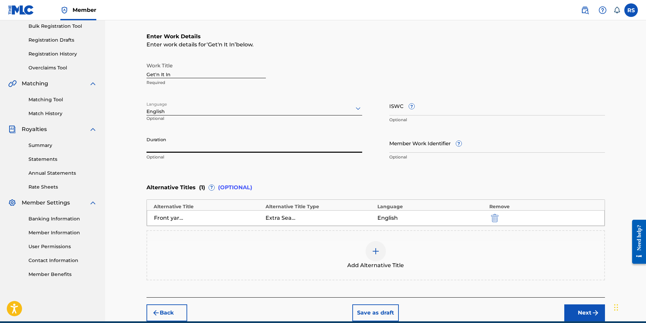
click at [205, 150] on input "Duration" at bounding box center [254, 143] width 216 height 19
click at [213, 146] on input "Duration" at bounding box center [254, 143] width 216 height 19
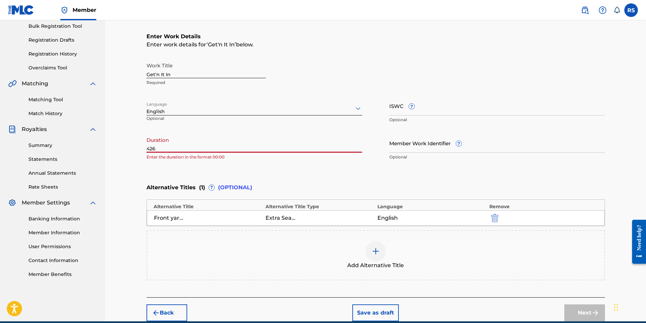
click at [147, 148] on input "426" at bounding box center [254, 143] width 216 height 19
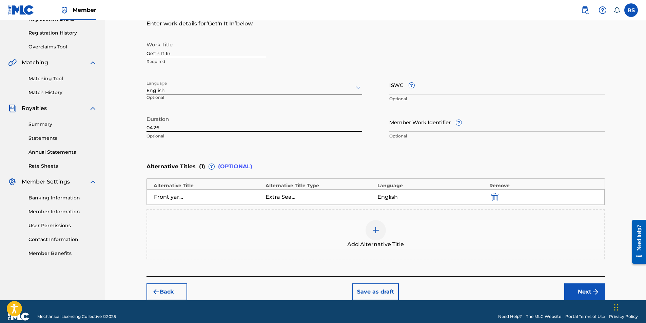
scroll to position [132, 0]
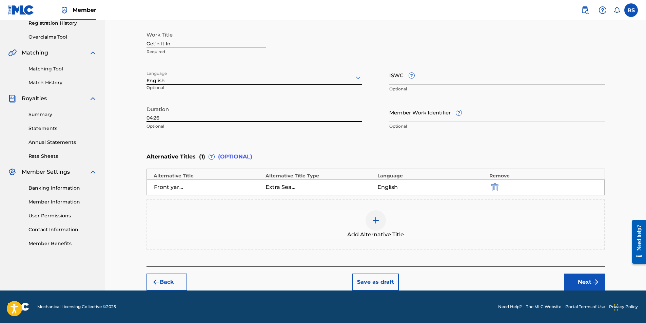
type input "04:26"
click at [406, 112] on input "Member Work Identifier ?" at bounding box center [497, 112] width 216 height 19
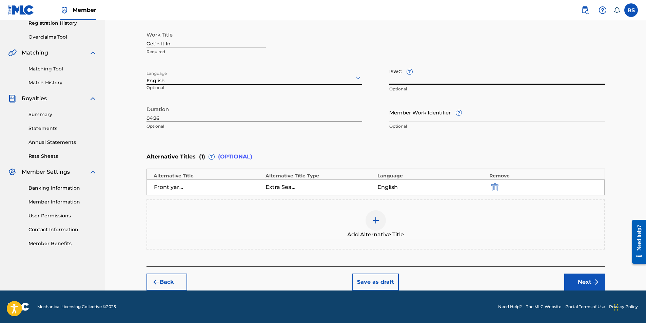
click at [406, 82] on input "ISWC ?" at bounding box center [497, 74] width 216 height 19
paste input "TCAER2009390"
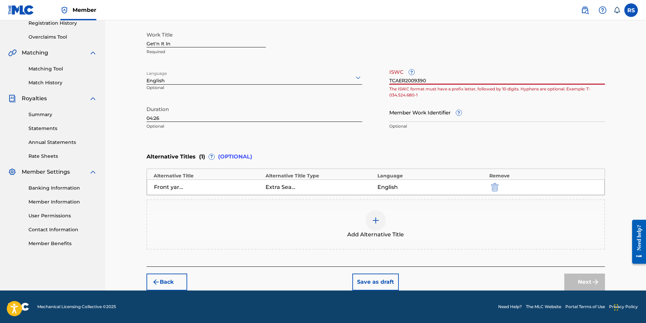
click at [390, 80] on input "TCAER2009390" at bounding box center [497, 74] width 216 height 19
click at [485, 103] on input "Member Work Identifier ?" at bounding box center [497, 112] width 216 height 19
drag, startPoint x: 433, startPoint y: 75, endPoint x: 370, endPoint y: 89, distance: 64.8
click at [371, 89] on div "Work Title Get'n It In Required Language English Optional ISWC ? TCAER2009390 T…" at bounding box center [375, 80] width 458 height 105
paste input "859737390164"
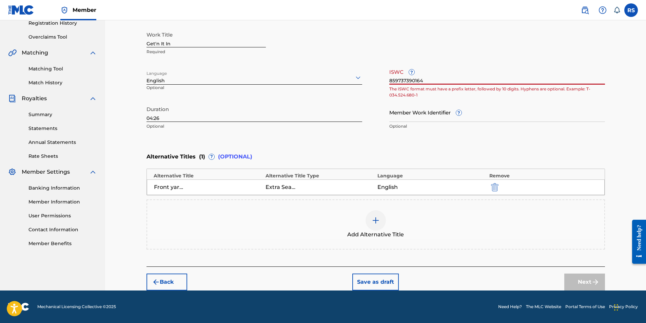
click at [447, 78] on input "859737390164" at bounding box center [497, 74] width 216 height 19
type input "859737390164"
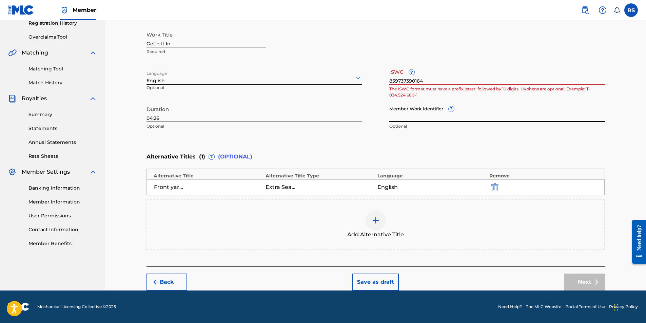
click at [486, 118] on input "Member Work Identifier ?" at bounding box center [497, 112] width 216 height 19
click at [438, 81] on input "859737390164" at bounding box center [497, 74] width 216 height 19
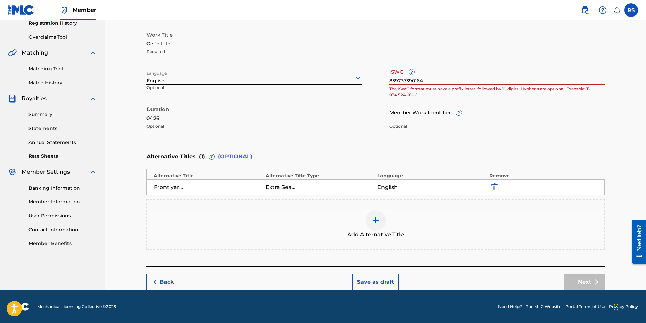
drag, startPoint x: 438, startPoint y: 81, endPoint x: 333, endPoint y: 90, distance: 105.1
click at [333, 90] on div "Work Title Get'n It In Required Language English Optional ISWC ? 859737390164 T…" at bounding box center [375, 80] width 458 height 105
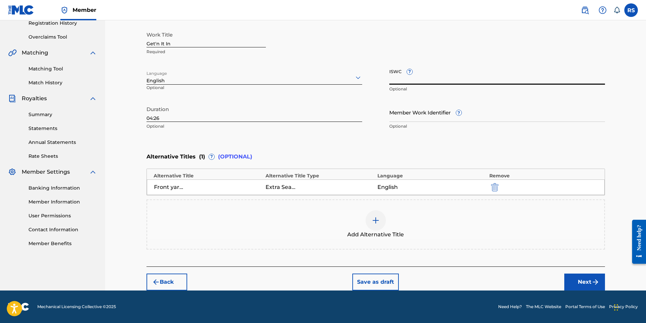
click at [400, 78] on input "ISWC ?" at bounding box center [497, 74] width 216 height 19
paste input "T9316426036"
type input "T9316426036"
drag, startPoint x: 423, startPoint y: 79, endPoint x: 379, endPoint y: 82, distance: 44.1
click at [379, 82] on div "Work Title Get'n It In Required Language English Optional ISWC ? T9316426036 Op…" at bounding box center [375, 80] width 458 height 105
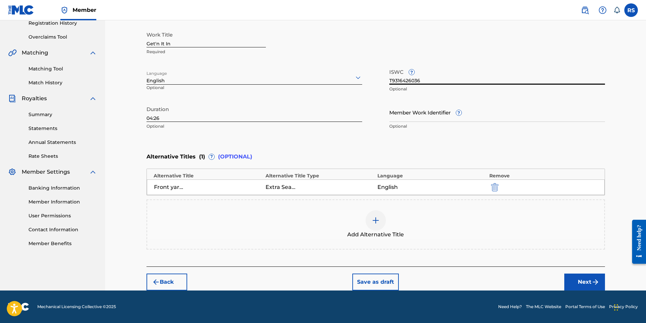
click at [361, 282] on button "Save as draft" at bounding box center [375, 282] width 46 height 17
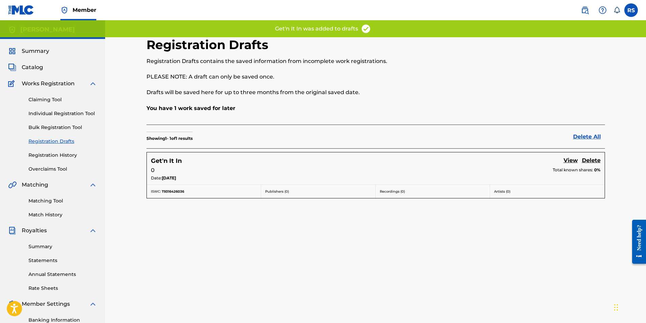
click at [54, 100] on link "Claiming Tool" at bounding box center [62, 99] width 68 height 7
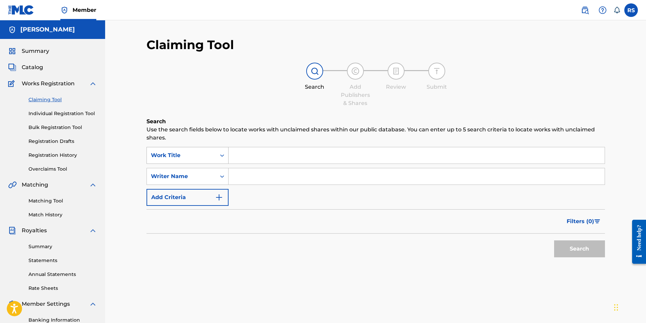
click at [220, 157] on icon "Search Form" at bounding box center [222, 155] width 7 height 7
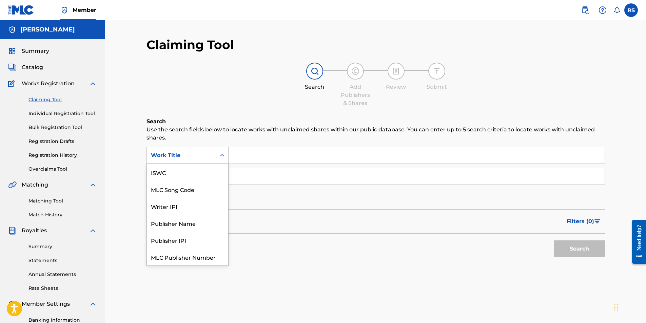
scroll to position [17, 0]
click at [207, 188] on div "Writer IPI" at bounding box center [187, 189] width 81 height 17
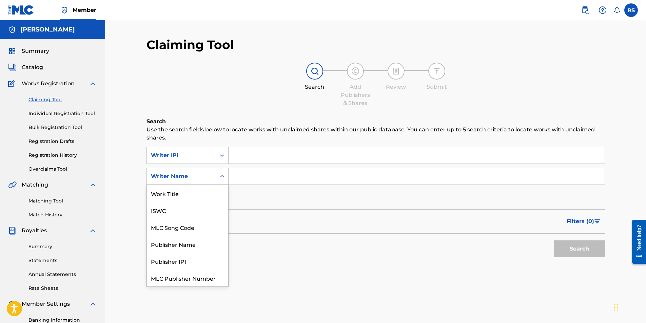
click at [211, 176] on div "Writer Name" at bounding box center [181, 177] width 61 height 8
click at [208, 194] on div "ISWC" at bounding box center [187, 193] width 81 height 17
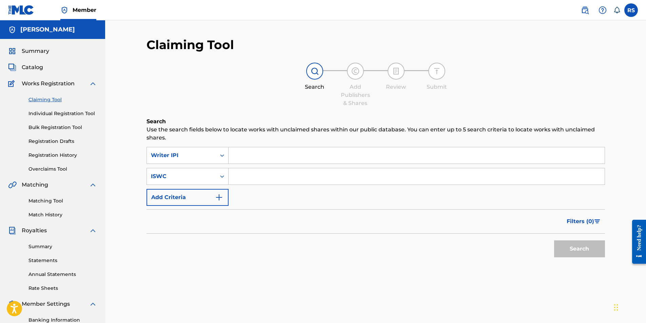
click at [243, 176] on input "Search Form" at bounding box center [416, 176] width 376 height 16
paste input "T9316426036"
type input "T9316426036"
click at [253, 158] on input "Search Form" at bounding box center [416, 155] width 376 height 16
paste input "828254426"
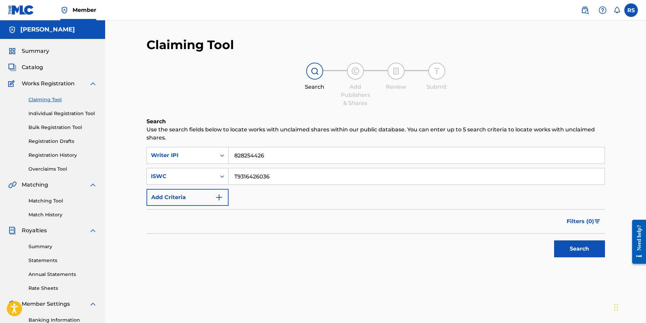
type input "828254426"
click at [580, 250] on button "Search" at bounding box center [579, 249] width 51 height 17
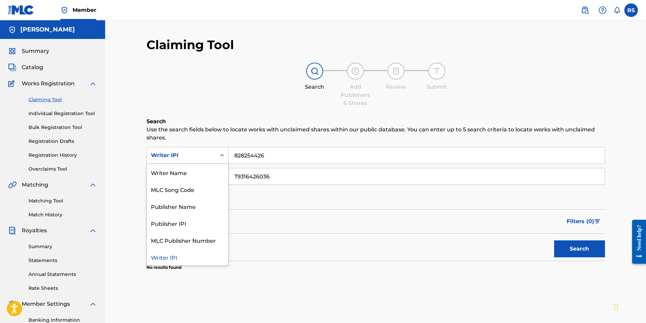
click at [223, 155] on icon "Search Form" at bounding box center [222, 155] width 4 height 2
click at [216, 170] on div "Writer Name" at bounding box center [187, 172] width 81 height 17
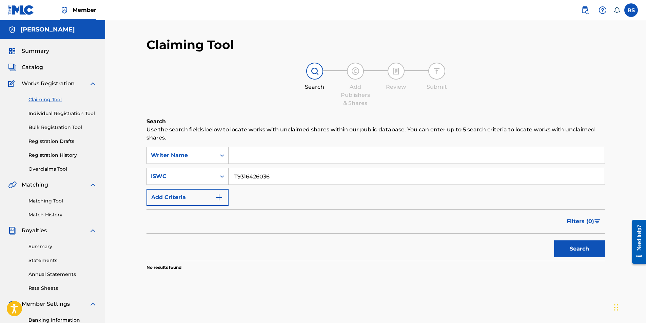
click at [279, 156] on input "Search Form" at bounding box center [416, 155] width 376 height 16
type input "[PERSON_NAME]"
click at [554, 241] on button "Search" at bounding box center [579, 249] width 51 height 17
click at [223, 158] on icon "Search Form" at bounding box center [222, 155] width 7 height 7
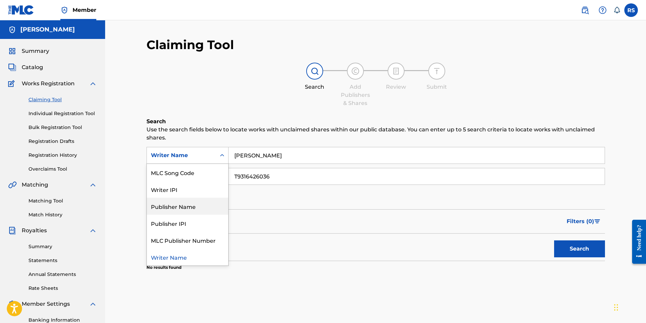
click at [196, 206] on div "Publisher Name" at bounding box center [187, 206] width 81 height 17
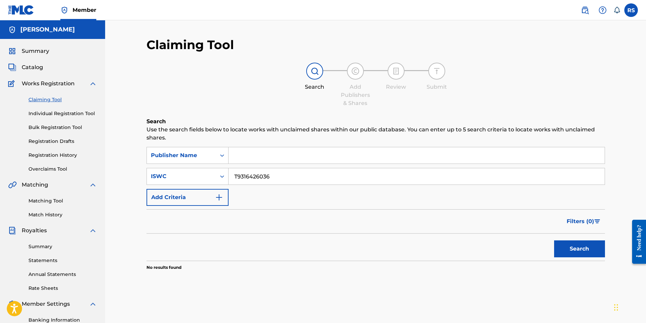
click at [236, 160] on input "Search Form" at bounding box center [416, 155] width 376 height 16
type input "[PERSON_NAME]"
click at [554, 241] on button "Search" at bounding box center [579, 249] width 51 height 17
click at [221, 156] on icon "Search Form" at bounding box center [222, 155] width 7 height 7
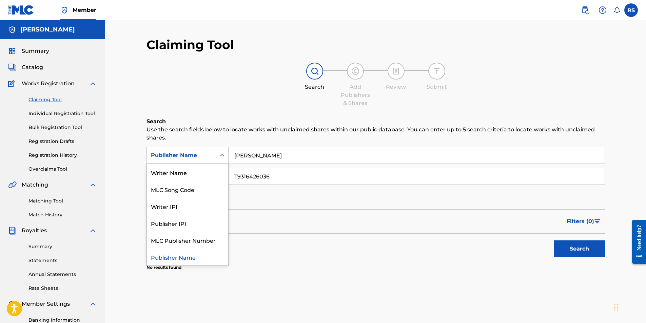
click at [272, 254] on div "Search" at bounding box center [375, 247] width 458 height 27
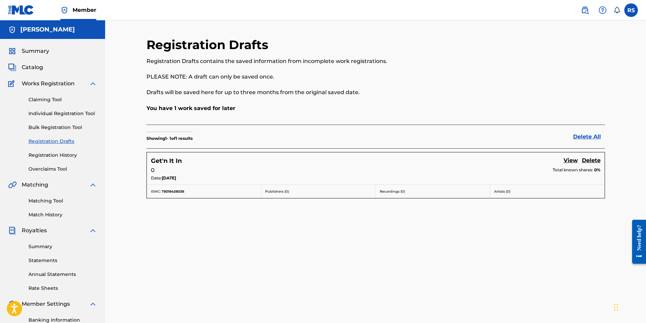
click at [572, 162] on link "View" at bounding box center [570, 161] width 14 height 9
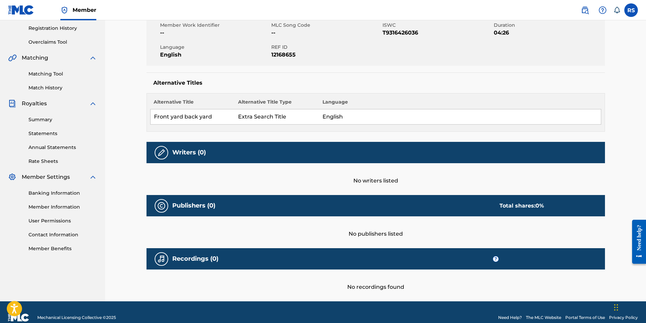
scroll to position [136, 0]
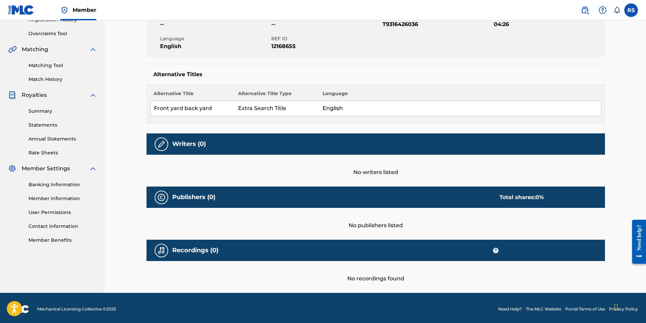
click at [159, 144] on img at bounding box center [161, 144] width 8 height 8
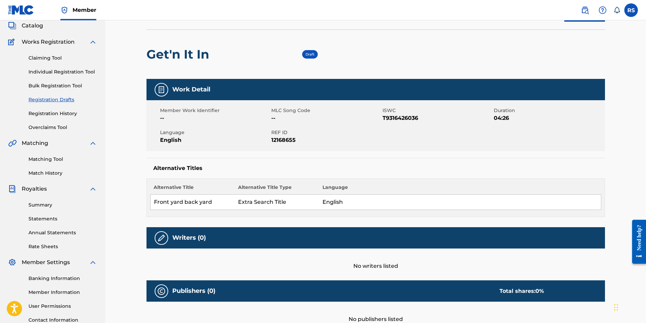
scroll to position [34, 0]
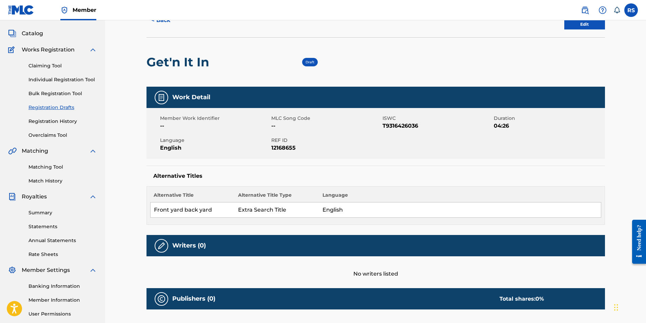
click at [227, 101] on div "Work Detail" at bounding box center [375, 97] width 458 height 21
click at [200, 139] on span "Language" at bounding box center [215, 140] width 110 height 7
click at [201, 182] on div "Alternative Titles Alternative Title Alternative Title Type Language Front yard…" at bounding box center [375, 195] width 458 height 59
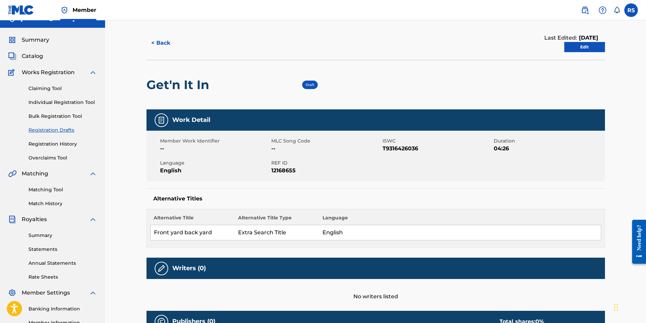
scroll to position [0, 0]
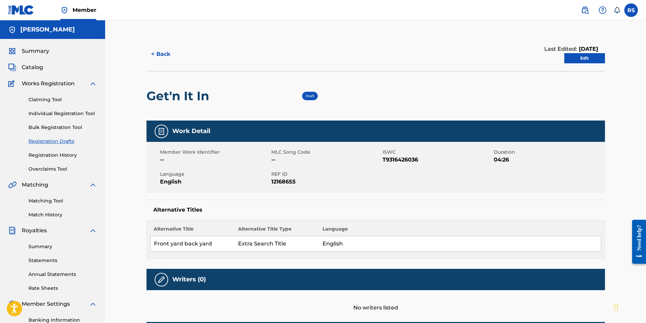
click at [578, 60] on link "Edit" at bounding box center [584, 58] width 41 height 10
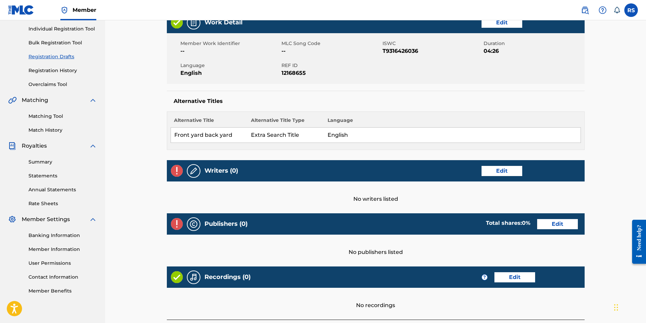
scroll to position [102, 0]
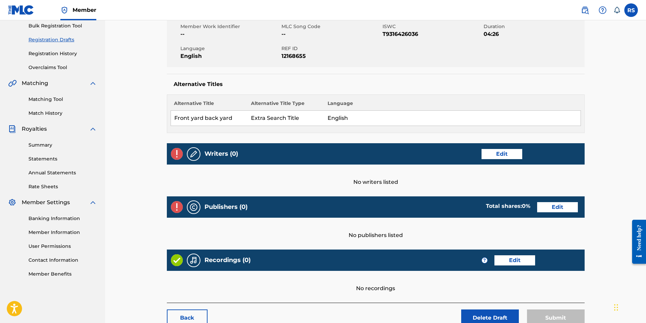
click at [505, 156] on link "Edit" at bounding box center [501, 154] width 41 height 10
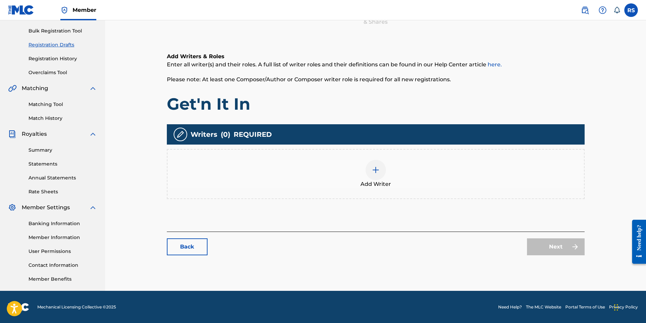
scroll to position [97, 0]
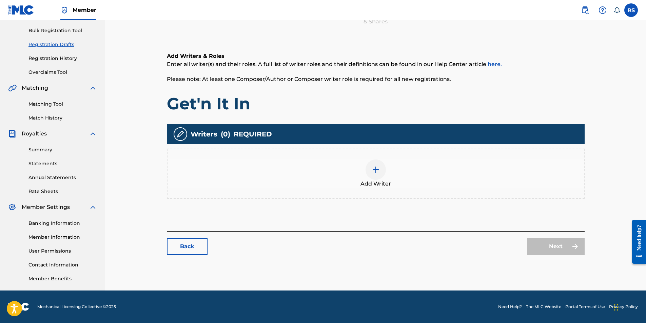
click at [375, 173] on img at bounding box center [376, 170] width 8 height 8
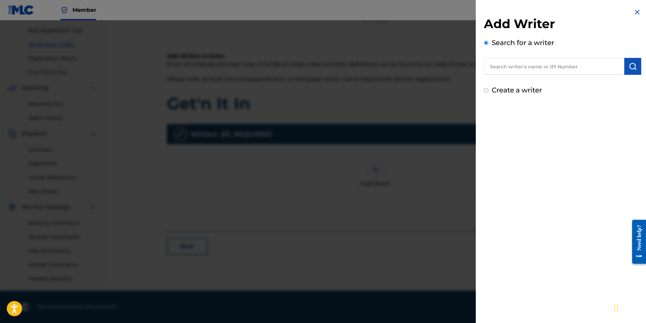
click at [521, 72] on input "text" at bounding box center [554, 66] width 140 height 17
click at [523, 65] on input "text" at bounding box center [554, 66] width 140 height 17
click at [501, 69] on input "text" at bounding box center [554, 66] width 140 height 17
paste input "828254426"
type input "828254426"
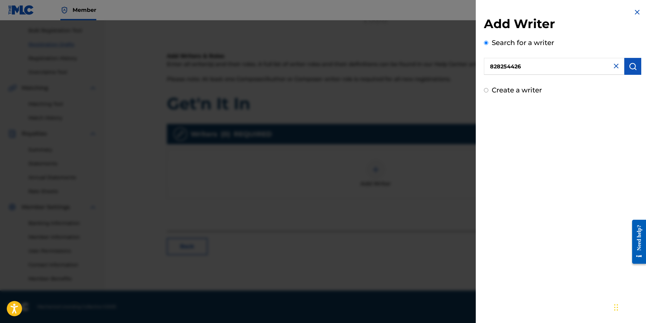
click at [630, 68] on img "submit" at bounding box center [633, 66] width 8 height 8
click at [613, 65] on img at bounding box center [616, 66] width 8 height 8
click at [586, 65] on input "text" at bounding box center [554, 66] width 140 height 17
paste input "4801959"
type input "4801959"
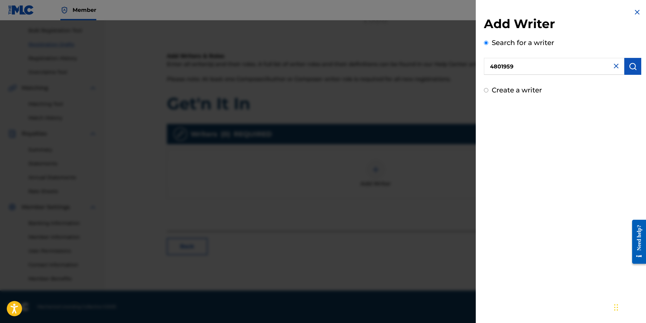
click at [629, 66] on img "submit" at bounding box center [633, 66] width 8 height 8
click at [613, 67] on img at bounding box center [616, 66] width 8 height 8
click at [522, 65] on input "text" at bounding box center [554, 66] width 140 height 17
click at [486, 90] on input "Create a writer" at bounding box center [486, 90] width 4 height 4
radio input "false"
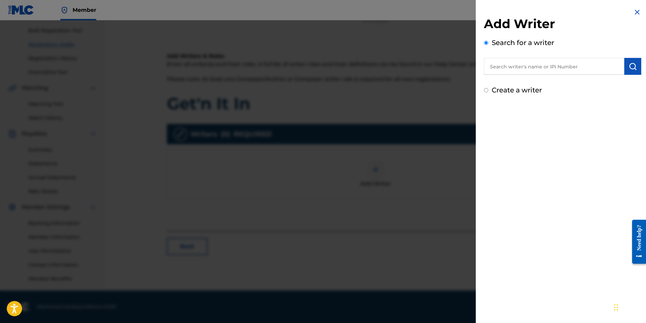
radio input "true"
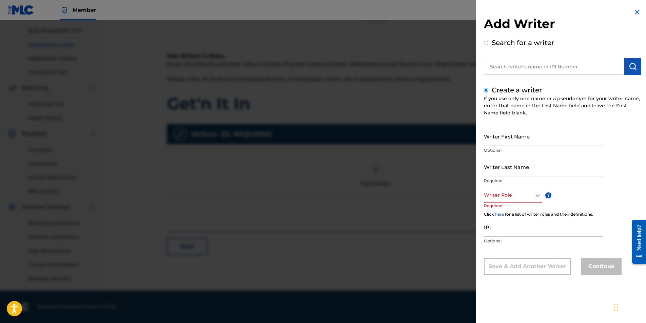
click at [537, 197] on icon at bounding box center [538, 196] width 8 height 8
click at [526, 213] on div "Composer/Author" at bounding box center [512, 210] width 57 height 15
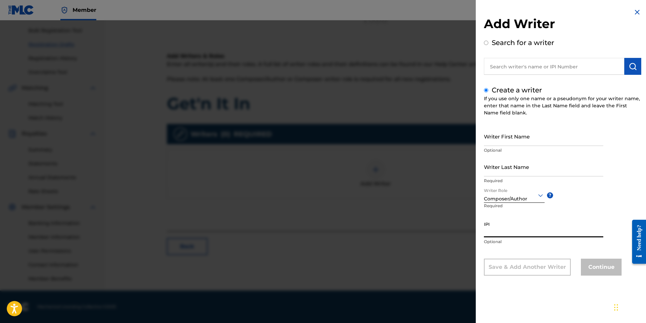
click at [490, 234] on input "IPI" at bounding box center [543, 227] width 119 height 19
drag, startPoint x: 490, startPoint y: 234, endPoint x: 605, endPoint y: 194, distance: 122.3
click at [605, 194] on div "Writer First Name Optional Writer Last Name Required Writer Role Composer/Autho…" at bounding box center [562, 201] width 157 height 149
paste input "828254426"
type input "828254426"
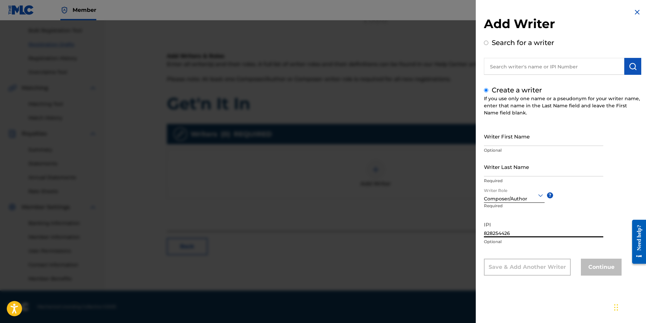
click at [518, 138] on input "Writer First Name" at bounding box center [543, 136] width 119 height 19
type input "[PERSON_NAME]"
click at [526, 175] on input "Writer Last Name" at bounding box center [543, 166] width 119 height 19
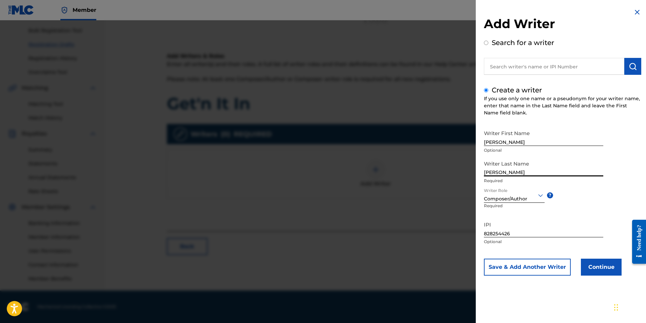
type input "[PERSON_NAME]"
click at [579, 219] on input "828254426" at bounding box center [543, 227] width 119 height 19
click at [604, 268] on button "Continue" at bounding box center [601, 267] width 41 height 17
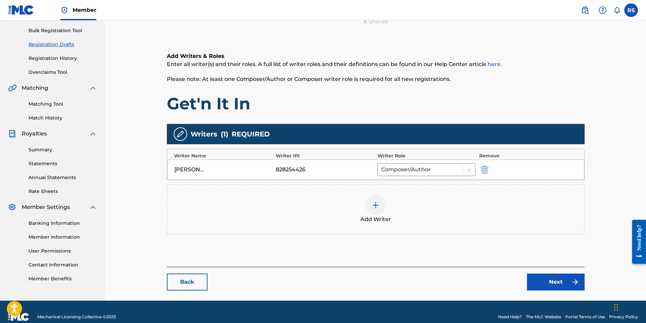
click at [374, 206] on img at bounding box center [376, 205] width 8 height 8
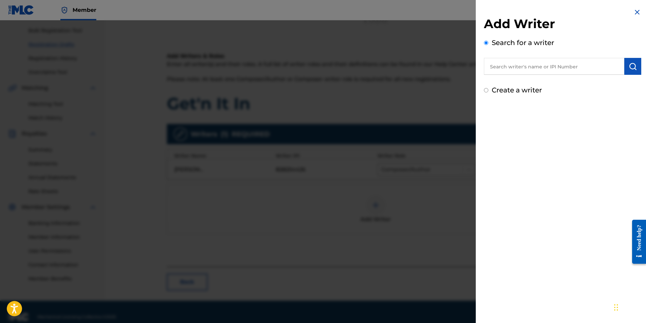
click at [484, 92] on input "Create a writer" at bounding box center [486, 90] width 4 height 4
radio input "false"
radio input "true"
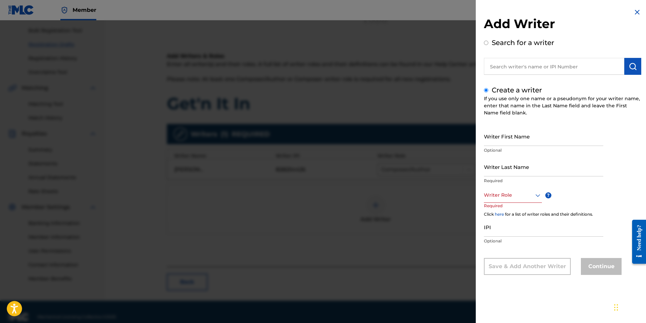
click at [504, 141] on input "Writer First Name" at bounding box center [543, 136] width 119 height 19
type input "[PERSON_NAME]"
click at [515, 171] on input "Writer Last Name" at bounding box center [543, 166] width 119 height 19
type input "[PERSON_NAME]"
click at [537, 195] on icon at bounding box center [538, 196] width 8 height 8
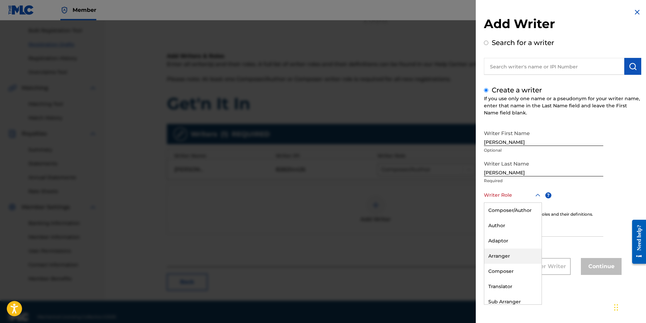
scroll to position [20, 0]
click at [518, 251] on div "Composer" at bounding box center [512, 251] width 57 height 15
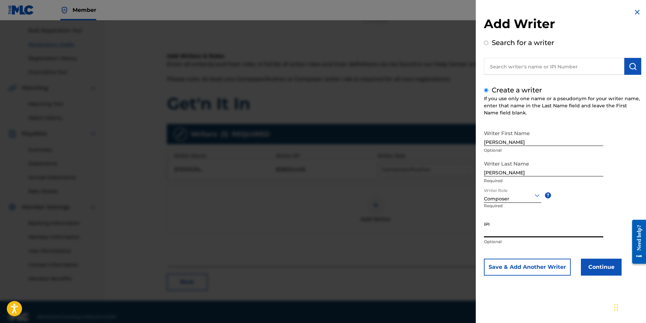
click at [512, 234] on input "IPI" at bounding box center [543, 227] width 119 height 19
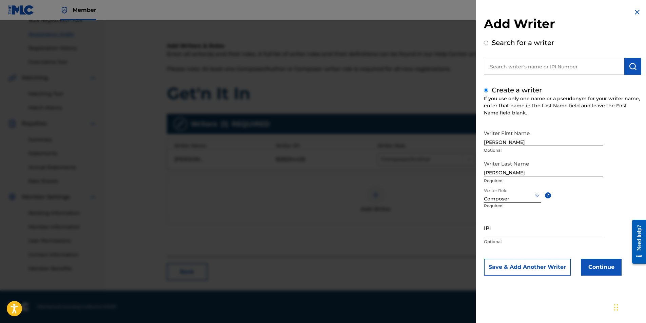
click at [553, 270] on button "Save & Add Another Writer" at bounding box center [527, 267] width 87 height 17
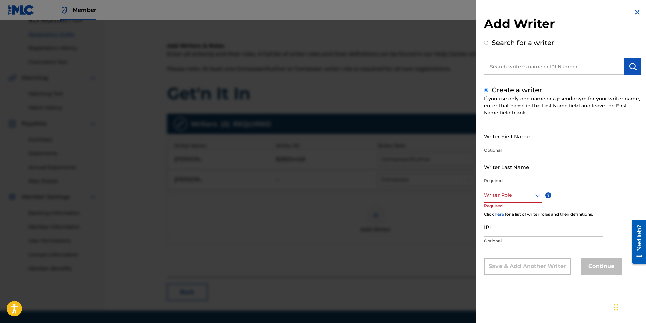
click at [535, 192] on icon at bounding box center [538, 196] width 8 height 8
click at [516, 277] on div "Composer" at bounding box center [512, 271] width 57 height 15
click at [634, 11] on img at bounding box center [637, 12] width 8 height 8
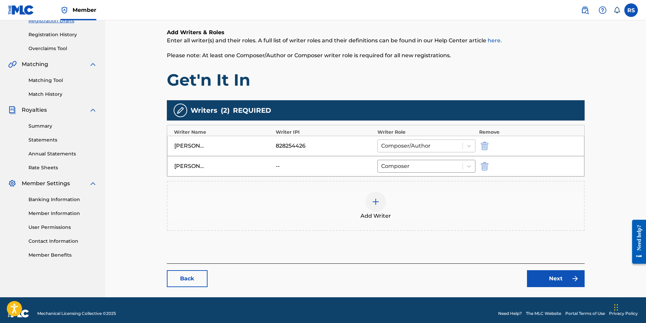
scroll to position [127, 0]
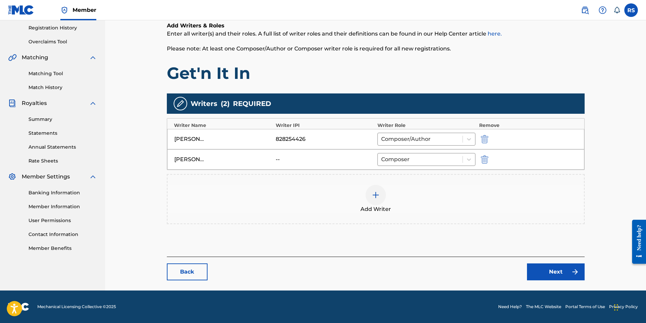
click at [485, 161] on img "submit" at bounding box center [484, 160] width 7 height 8
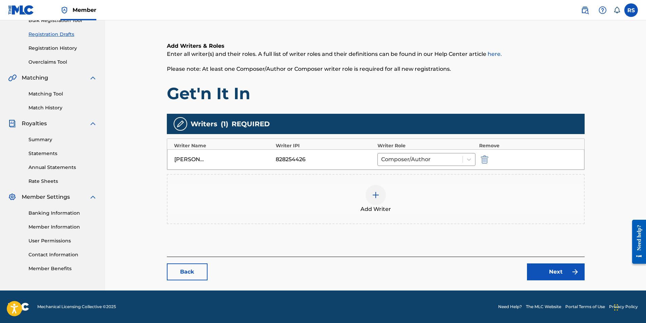
click at [551, 273] on link "Next" at bounding box center [556, 272] width 58 height 17
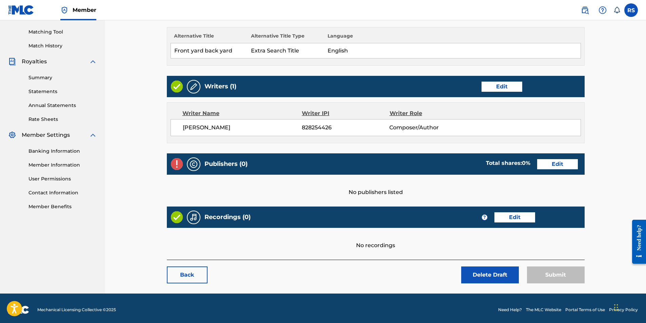
scroll to position [170, 0]
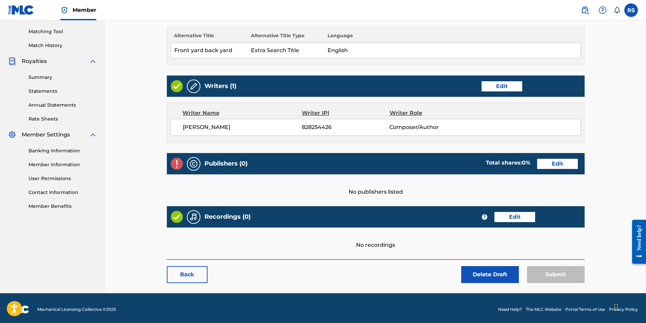
click at [549, 165] on link "Edit" at bounding box center [557, 164] width 41 height 10
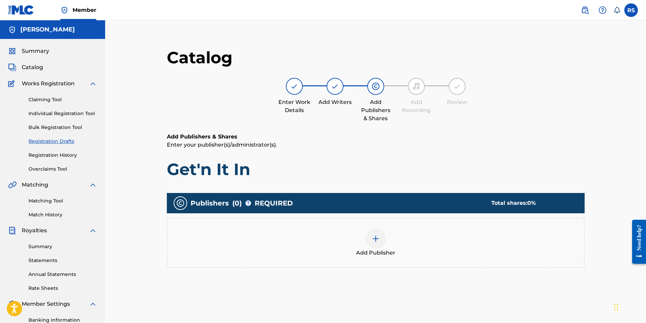
click at [374, 240] on img at bounding box center [376, 239] width 8 height 8
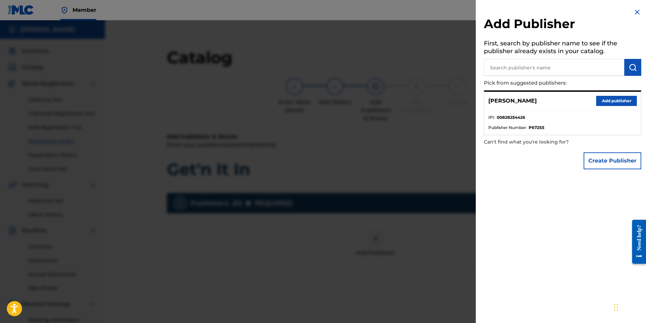
click at [527, 66] on input "text" at bounding box center [554, 67] width 140 height 17
click at [582, 69] on input "text" at bounding box center [554, 67] width 140 height 17
click at [576, 120] on li "IPI : 00828254426" at bounding box center [562, 120] width 148 height 10
drag, startPoint x: 525, startPoint y: 119, endPoint x: 494, endPoint y: 123, distance: 31.5
click at [494, 123] on li "IPI : 00828254426" at bounding box center [562, 120] width 148 height 10
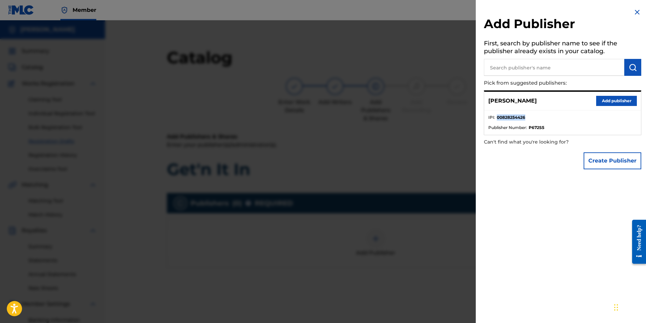
drag, startPoint x: 494, startPoint y: 123, endPoint x: 522, endPoint y: 119, distance: 27.7
copy li "00828254426"
click at [608, 101] on button "Add publisher" at bounding box center [616, 101] width 41 height 10
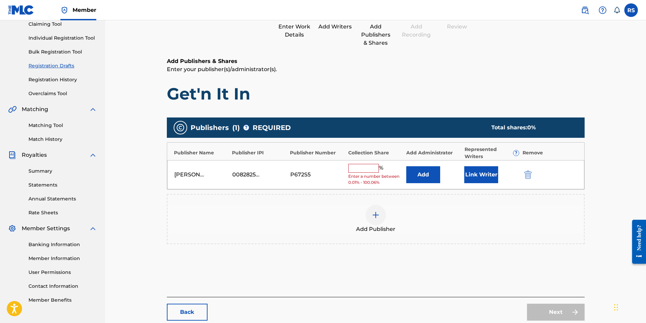
scroll to position [116, 0]
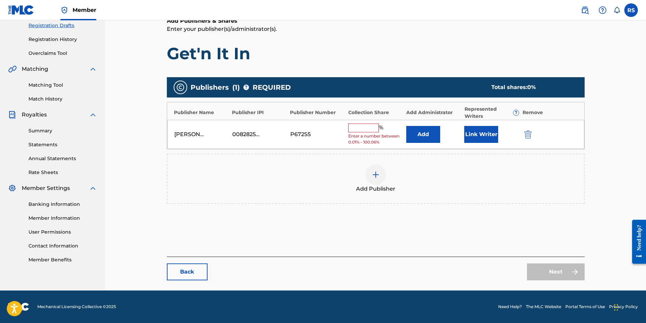
click at [362, 128] on input "text" at bounding box center [363, 128] width 31 height 9
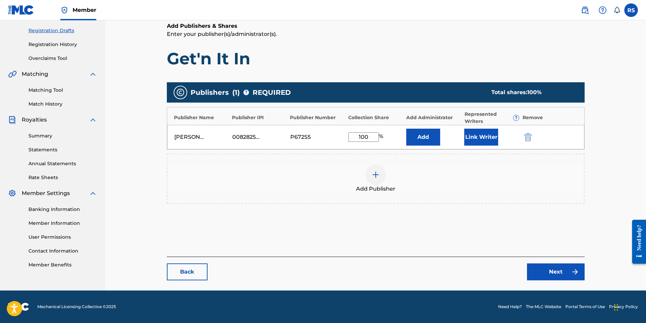
type input "100"
click at [474, 138] on button "Link Writer" at bounding box center [481, 137] width 34 height 17
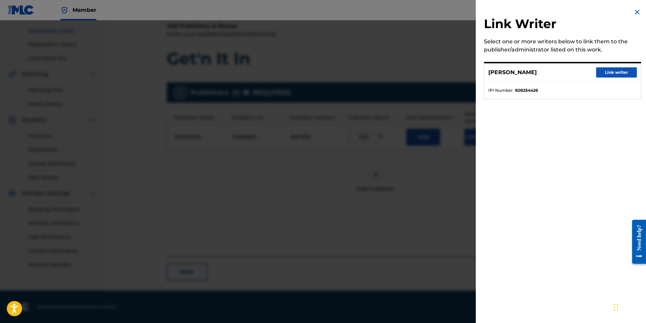
click at [611, 71] on button "Link writer" at bounding box center [616, 72] width 41 height 10
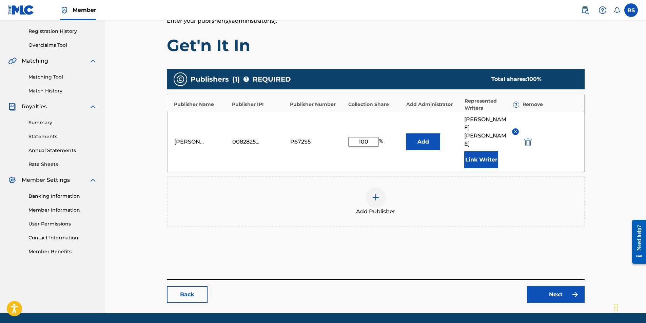
scroll to position [131, 0]
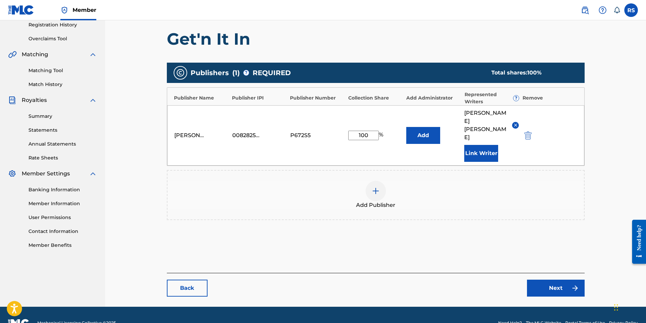
click at [554, 280] on link "Next" at bounding box center [556, 288] width 58 height 17
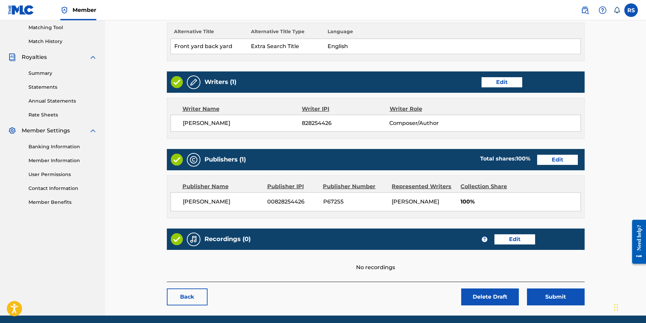
scroll to position [199, 0]
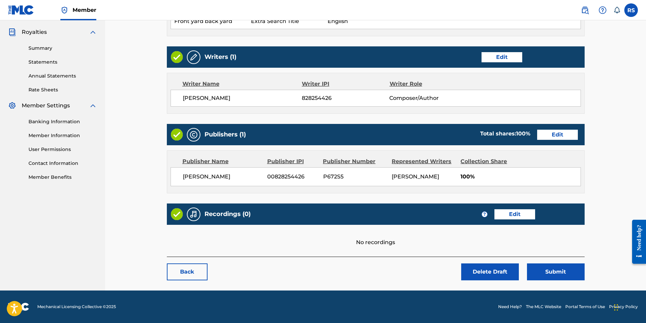
click at [517, 214] on link "Edit" at bounding box center [514, 215] width 41 height 10
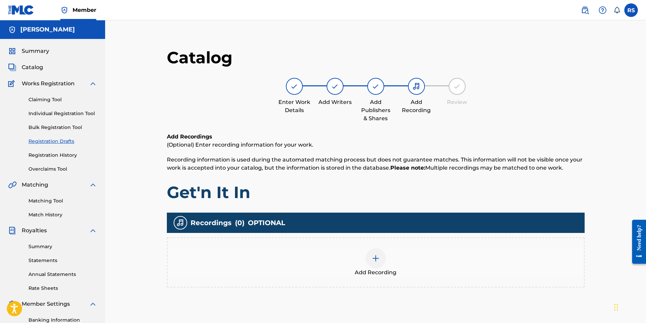
click at [375, 258] on img at bounding box center [376, 259] width 8 height 8
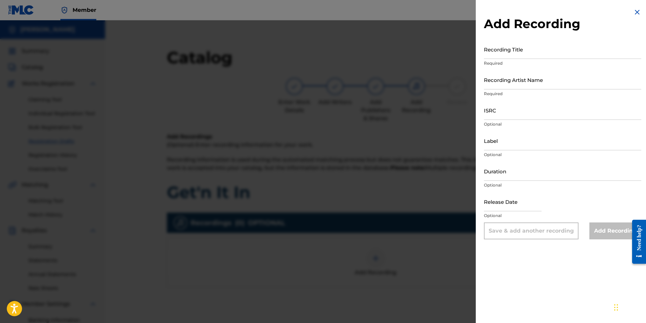
click at [511, 55] on input "Recording Title" at bounding box center [562, 49] width 157 height 19
type input "Get'n It In"
click at [503, 85] on input "Recording Artist Name" at bounding box center [562, 79] width 157 height 19
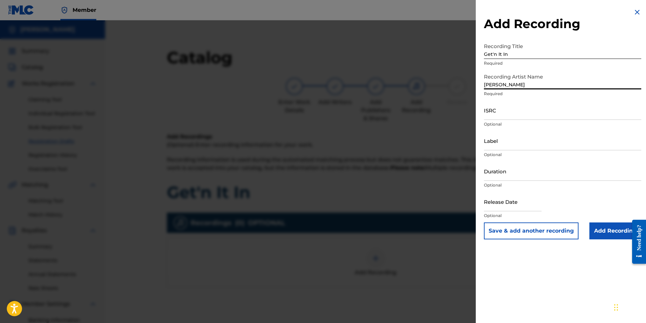
click at [521, 85] on input "[PERSON_NAME]" at bounding box center [562, 79] width 157 height 19
click at [544, 85] on input "[PERSON_NAME]" at bounding box center [562, 79] width 157 height 19
click at [518, 85] on input "[PERSON_NAME]" at bounding box center [562, 79] width 157 height 19
type input "[PERSON_NAME]"
click at [490, 111] on input "ISRC" at bounding box center [562, 110] width 157 height 19
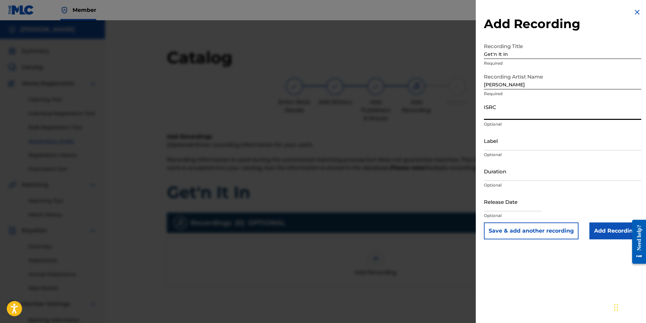
paste input "TCAER2009390"
type input "TCAER2009390"
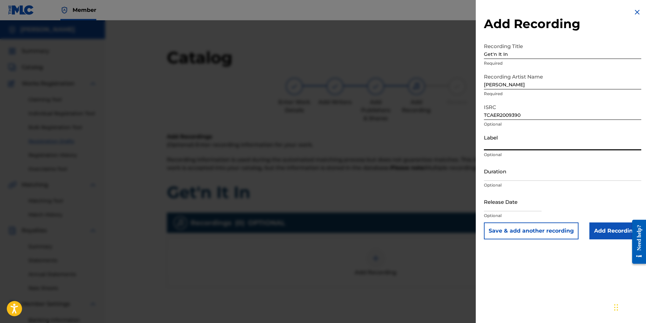
click at [510, 146] on input "Label" at bounding box center [562, 140] width 157 height 19
click at [556, 136] on input "Ray Citi Records" at bounding box center [562, 140] width 157 height 19
type input "Ray Citi Records"
click at [519, 177] on input "Duration" at bounding box center [562, 171] width 157 height 19
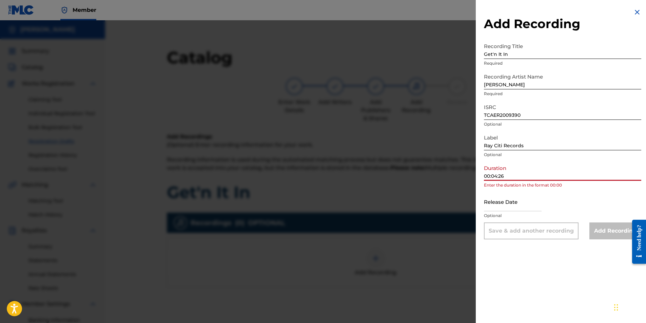
click at [490, 177] on input "00:04:26" at bounding box center [562, 171] width 157 height 19
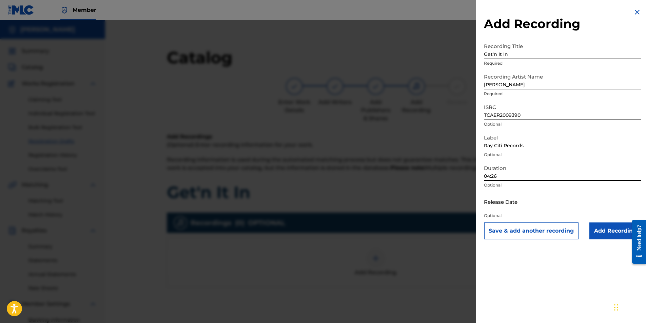
type input "04:26"
click at [508, 207] on input "text" at bounding box center [513, 201] width 58 height 19
select select "8"
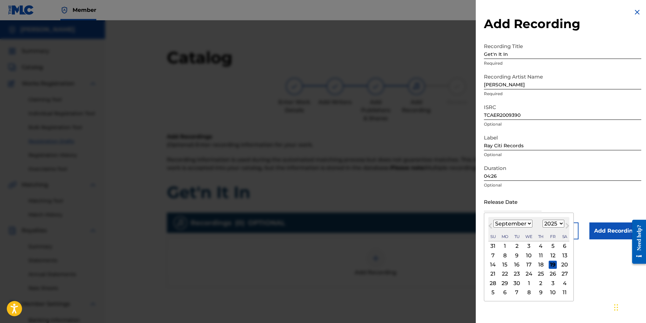
click at [558, 222] on select "1899 1900 1901 1902 1903 1904 1905 1906 1907 1908 1909 1910 1911 1912 1913 1914…" at bounding box center [553, 224] width 22 height 8
select select "2020"
click at [542, 220] on select "1899 1900 1901 1902 1903 1904 1905 1906 1907 1908 1909 1910 1911 1912 1913 1914…" at bounding box center [553, 224] width 22 height 8
click at [528, 224] on select "January February March April May June July August September October November De…" at bounding box center [512, 224] width 39 height 8
select select "2"
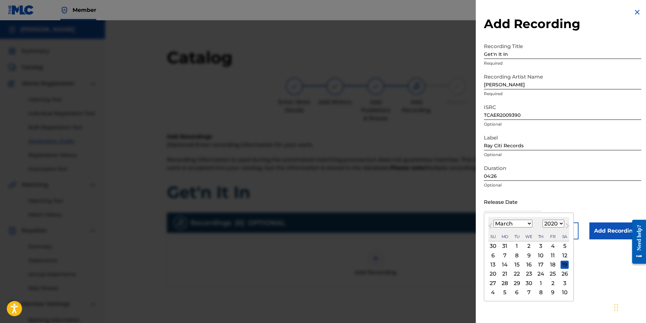
click at [493, 220] on select "January February March April May June July August September October November De…" at bounding box center [512, 224] width 39 height 8
click at [552, 256] on div "13" at bounding box center [553, 256] width 8 height 8
type input "[DATE]"
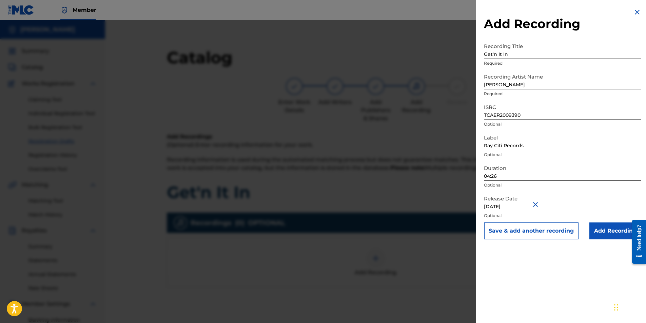
click at [603, 231] on input "Add Recording" at bounding box center [615, 231] width 52 height 17
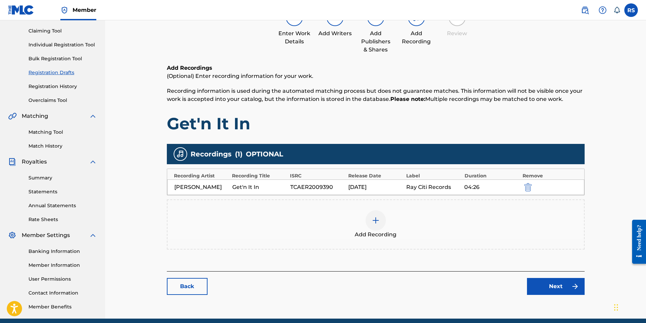
scroll to position [97, 0]
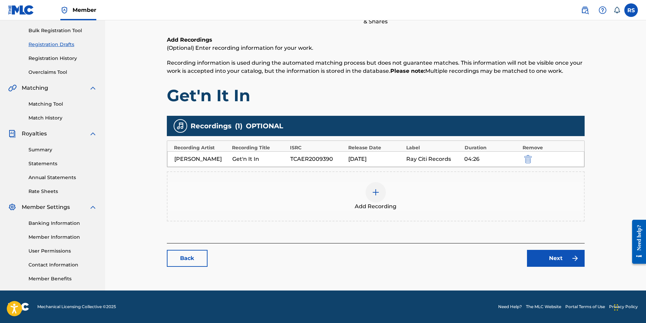
click at [373, 197] on img at bounding box center [376, 192] width 8 height 8
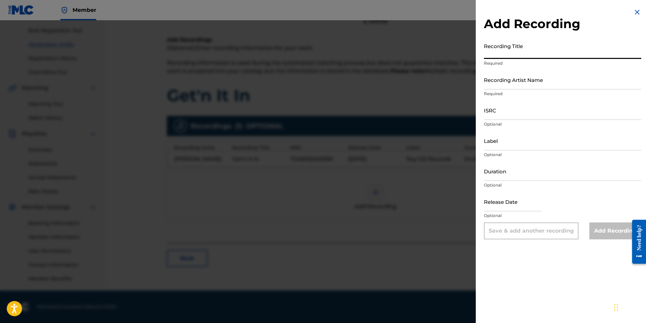
click at [512, 52] on input "Recording Title" at bounding box center [562, 49] width 157 height 19
click at [522, 53] on input "Recording Title" at bounding box center [562, 49] width 157 height 19
type input "Get'n It In"
click at [527, 87] on input "Recording Artist Name" at bounding box center [562, 79] width 157 height 19
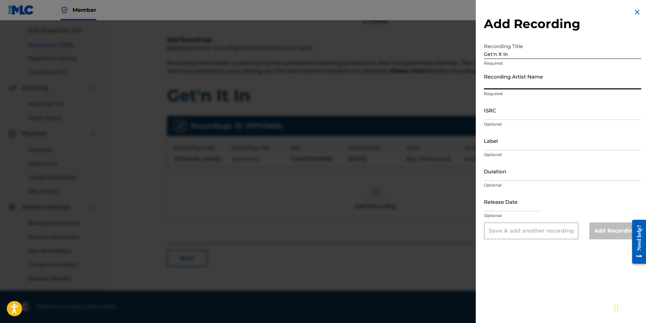
type input "[PERSON_NAME]"
type input "Ray Citi Records"
type input "04:26"
type input "[DATE]"
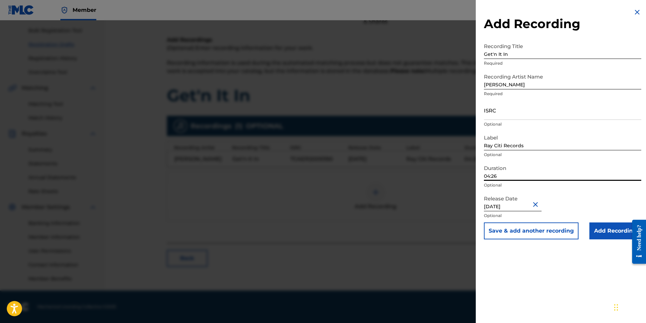
click at [506, 177] on input "04:26" at bounding box center [562, 171] width 157 height 19
type input "04:28"
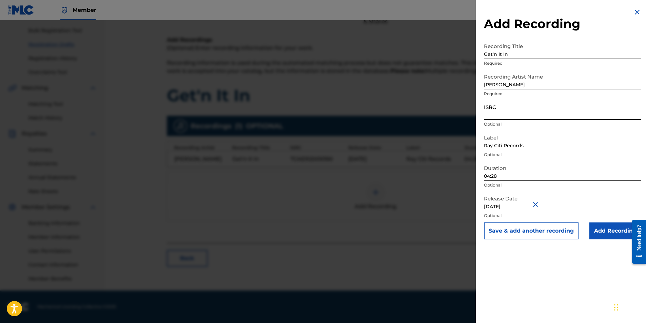
click at [517, 114] on input "ISRC" at bounding box center [562, 110] width 157 height 19
paste input "TCAER2009390"
type input "TCAER2009390"
click at [539, 206] on button "Close" at bounding box center [536, 204] width 10 height 21
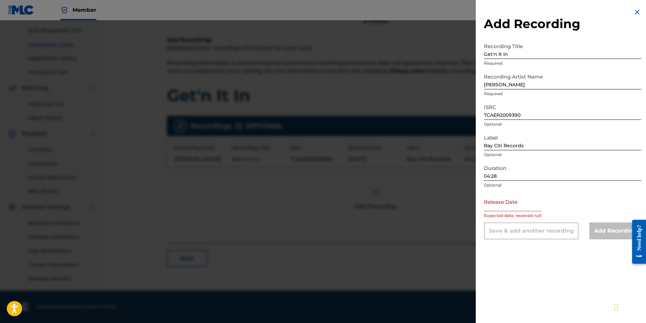
click at [524, 206] on input "text" at bounding box center [513, 201] width 58 height 19
select select "8"
select select "2025"
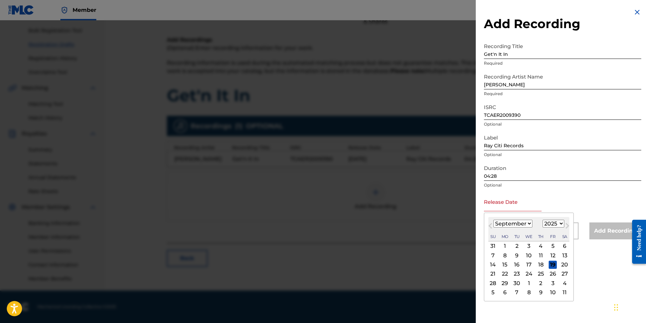
click at [514, 263] on div "16" at bounding box center [517, 265] width 8 height 8
type input "[DATE]"
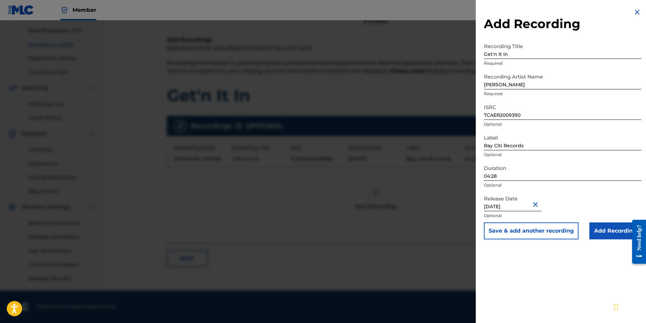
click at [512, 206] on input "[DATE]" at bounding box center [513, 201] width 58 height 19
select select "8"
select select "2025"
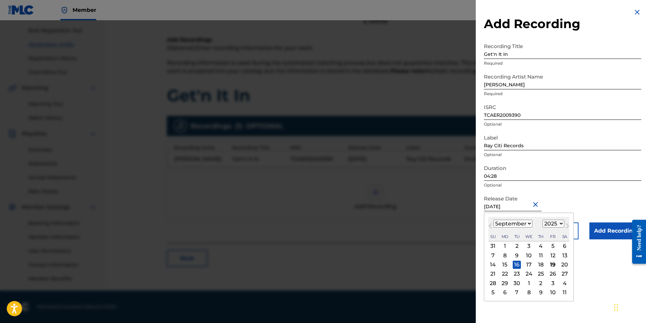
click at [521, 226] on select "January February March April May June July August September October November De…" at bounding box center [512, 224] width 39 height 8
select select "11"
click at [493, 220] on select "January February March April May June July August September October November De…" at bounding box center [512, 224] width 39 height 8
click at [559, 225] on select "1899 1900 1901 1902 1903 1904 1905 1906 1907 1908 1909 1910 1911 1912 1913 1914…" at bounding box center [553, 224] width 22 height 8
select select "2022"
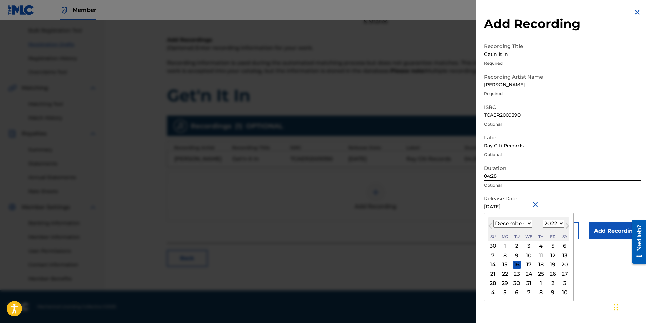
click at [542, 220] on select "1899 1900 1901 1902 1903 1904 1905 1906 1907 1908 1909 1910 1911 1912 1913 1914…" at bounding box center [553, 224] width 22 height 8
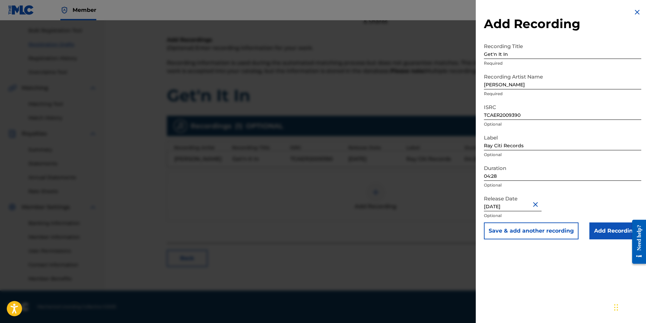
click at [575, 198] on div "Release Date [DATE] Optional" at bounding box center [562, 207] width 157 height 31
click at [608, 232] on input "Add Recording" at bounding box center [615, 231] width 52 height 17
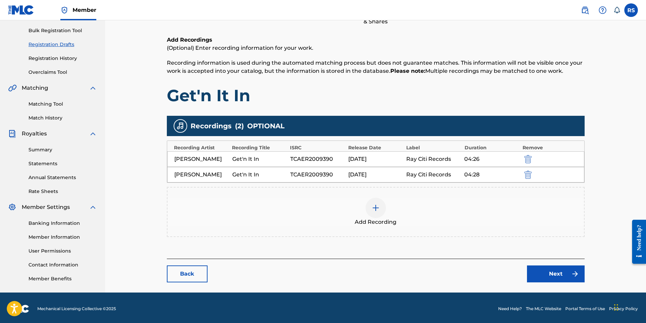
click at [376, 212] on img at bounding box center [376, 208] width 8 height 8
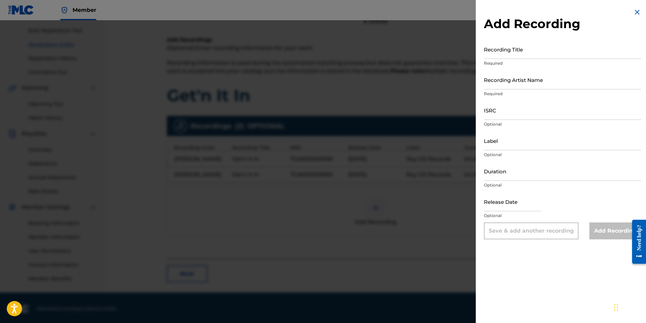
click at [522, 54] on input "Recording Title" at bounding box center [562, 49] width 157 height 19
type input "Good Time"
click at [517, 82] on input "Recording Artist Name" at bounding box center [562, 79] width 157 height 19
type input "[PERSON_NAME]"
type input "Ray Citi Records"
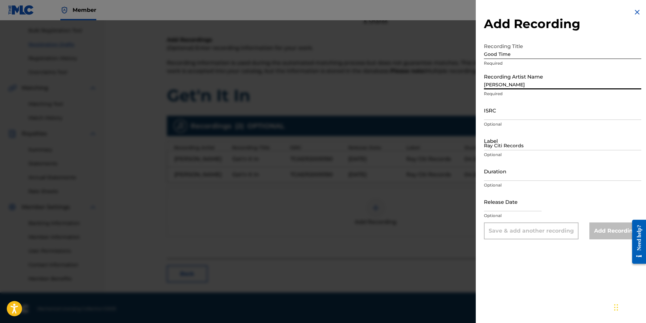
type input "04:28"
type input "[DATE]"
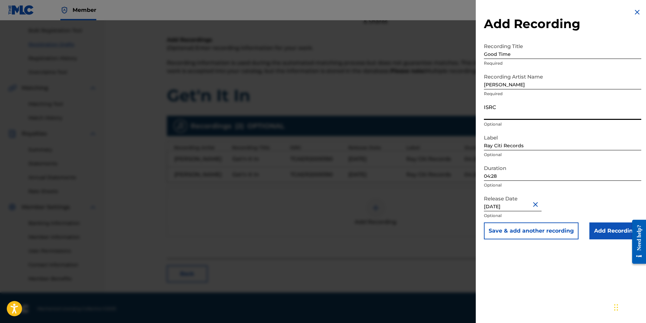
click at [536, 111] on input "ISRC" at bounding box center [562, 110] width 157 height 19
paste input "TCAFO2154315"
type input "TCAFO2154315"
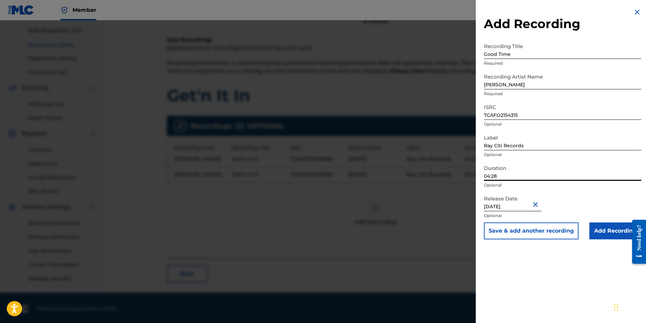
drag, startPoint x: 502, startPoint y: 177, endPoint x: 486, endPoint y: 180, distance: 16.2
click at [486, 180] on input "04:28" at bounding box center [562, 171] width 157 height 19
type input "03:49"
click at [537, 205] on button "Close" at bounding box center [536, 204] width 10 height 21
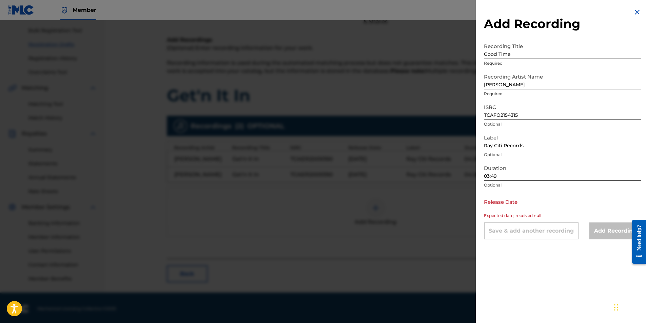
click at [501, 207] on input "text" at bounding box center [513, 201] width 58 height 19
select select "8"
select select "2025"
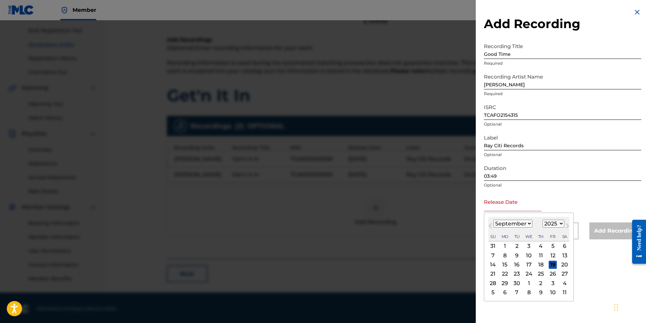
click at [503, 207] on input "text" at bounding box center [513, 201] width 58 height 19
click at [521, 286] on div "28 29 30 1 2 3 4" at bounding box center [528, 283] width 81 height 9
click at [529, 223] on select "January February March April May June July August September October November De…" at bounding box center [512, 224] width 39 height 8
select select "11"
click at [493, 220] on select "January February March April May June July August September October November De…" at bounding box center [512, 224] width 39 height 8
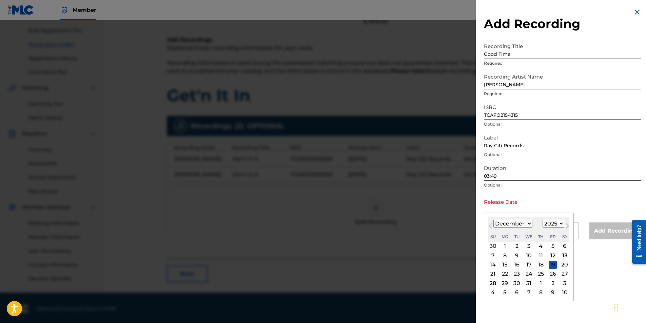
click at [560, 225] on select "1899 1900 1901 1902 1903 1904 1905 1906 1907 1908 1909 1910 1911 1912 1913 1914…" at bounding box center [553, 224] width 22 height 8
select select "2022"
click at [542, 220] on select "1899 1900 1901 1902 1903 1904 1905 1906 1907 1908 1909 1910 1911 1912 1913 1914…" at bounding box center [553, 224] width 22 height 8
click at [551, 265] on div "16" at bounding box center [553, 265] width 8 height 8
type input "[DATE]"
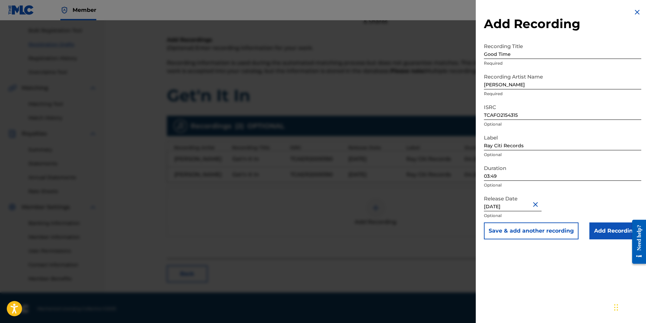
drag, startPoint x: 528, startPoint y: 206, endPoint x: 476, endPoint y: 207, distance: 51.2
click at [476, 207] on div "Add Recording Recording Title Good Time Required Recording Artist Name [PERSON_…" at bounding box center [563, 124] width 174 height 248
click at [611, 231] on input "Add Recording" at bounding box center [615, 231] width 52 height 17
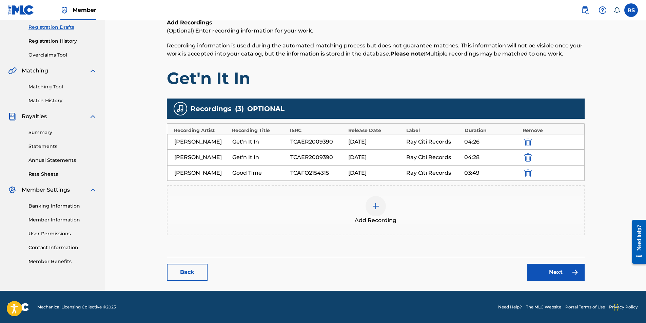
scroll to position [139, 0]
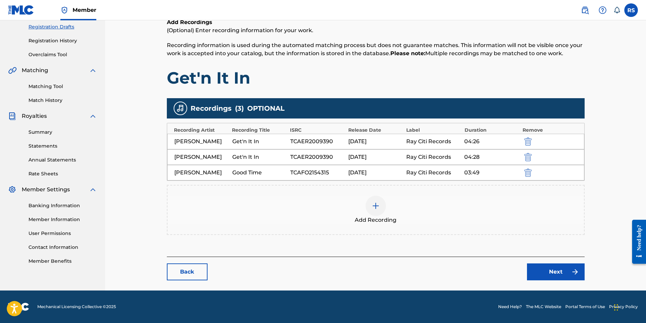
click at [377, 204] on img at bounding box center [376, 206] width 8 height 8
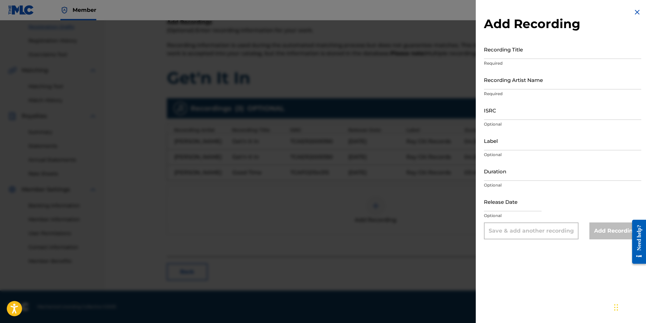
click at [509, 53] on input "Recording Title" at bounding box center [562, 49] width 157 height 19
click at [503, 85] on input "Recording Artist Name" at bounding box center [562, 79] width 157 height 19
type input "[PERSON_NAME]"
type input "Ray Citi Records"
type input "03:49"
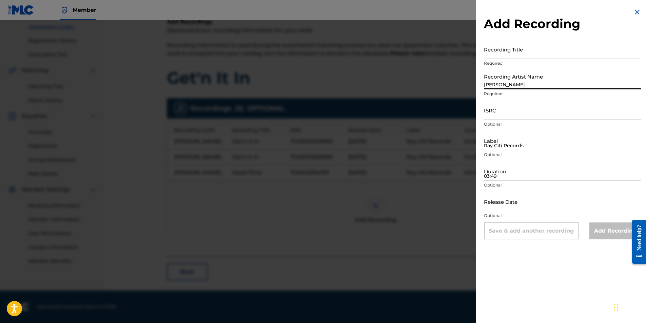
type input "[DATE]"
click at [520, 176] on input "03:49" at bounding box center [562, 171] width 157 height 19
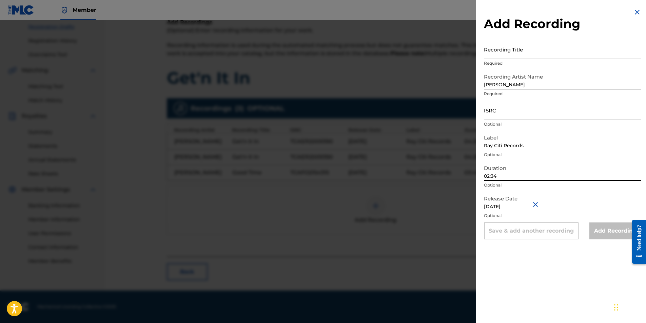
type input "02:34"
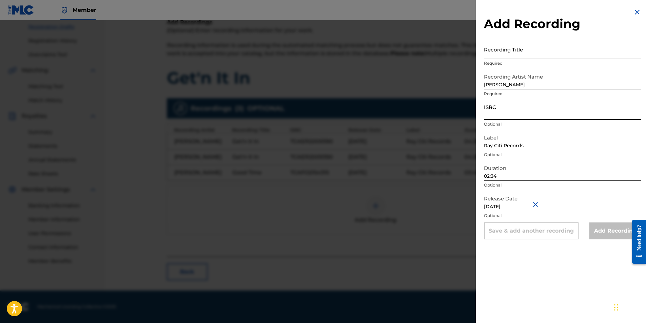
paste input "TCAGP2264700"
type input "TCAGP2264700"
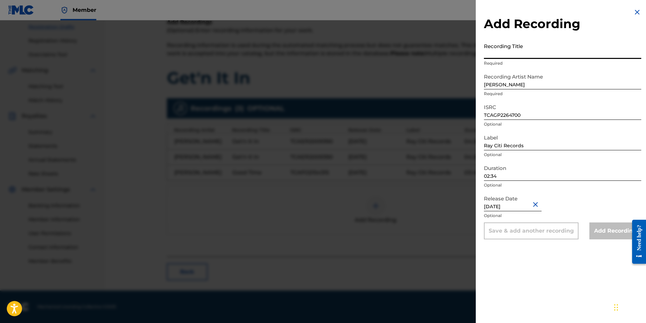
click at [521, 53] on input "Recording Title" at bounding box center [562, 49] width 157 height 19
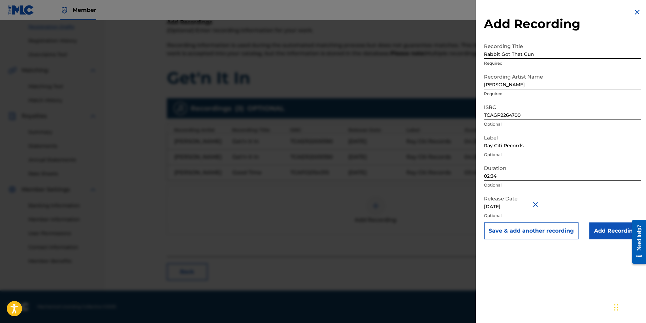
type input "Rabbit Got That Gun"
click at [606, 233] on input "Add Recording" at bounding box center [615, 231] width 52 height 17
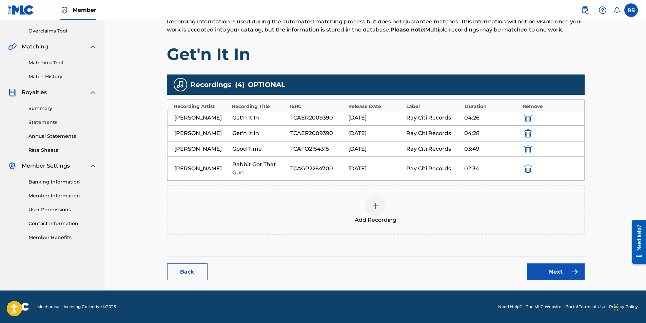
click at [379, 210] on img at bounding box center [376, 206] width 8 height 8
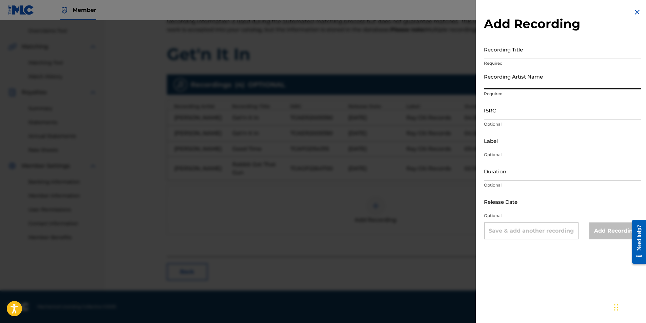
click at [518, 84] on input "Recording Artist Name" at bounding box center [562, 79] width 157 height 19
type input "[PERSON_NAME]"
type input "Ray Citi Records"
type input "02:34"
type input "[DATE]"
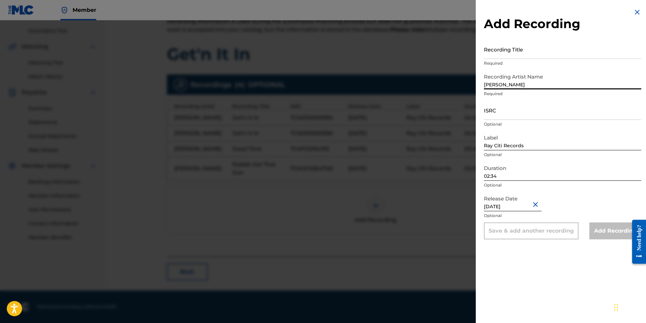
click at [506, 177] on input "02:34" at bounding box center [562, 171] width 157 height 19
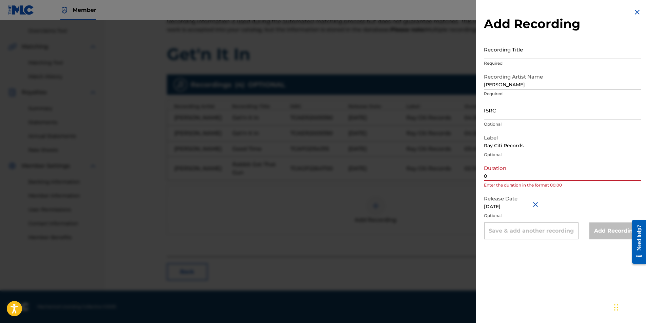
type input "0"
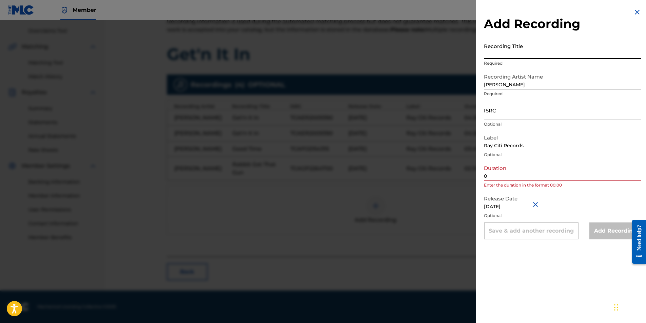
click at [510, 55] on input "Recording Title" at bounding box center [562, 49] width 157 height 19
type input "Party Tonight"
click at [505, 178] on input "0" at bounding box center [562, 171] width 157 height 19
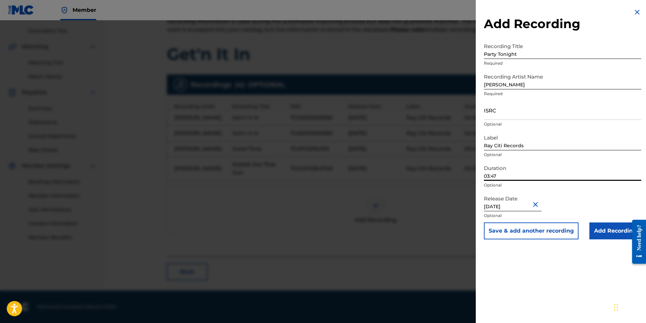
type input "03:47"
click at [501, 113] on input "ISRC" at bounding box center [562, 110] width 157 height 19
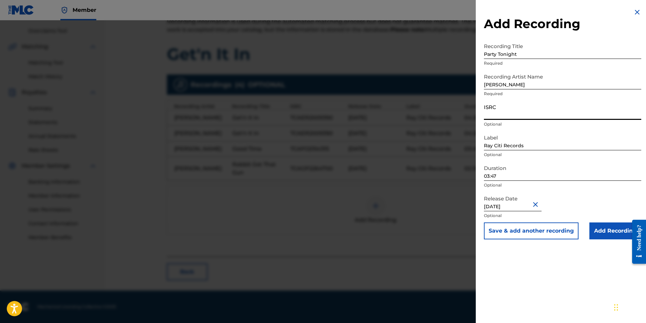
paste input "TCAGP2264799"
type input "TCAGP2264799"
click at [612, 233] on input "Add Recording" at bounding box center [615, 231] width 52 height 17
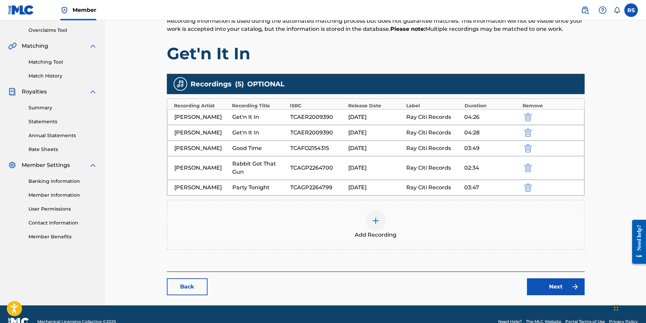
click at [380, 231] on div at bounding box center [375, 221] width 20 height 20
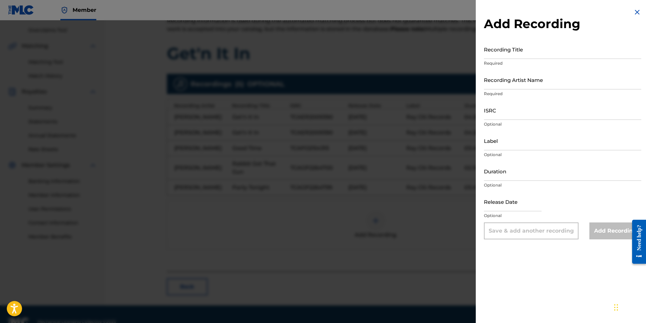
click at [504, 114] on input "ISRC" at bounding box center [562, 110] width 157 height 19
paste input "TCAGP2264809"
type input "TCAGP2264809"
click at [509, 84] on input "Recording Artist Name" at bounding box center [562, 79] width 157 height 19
type input "[PERSON_NAME]"
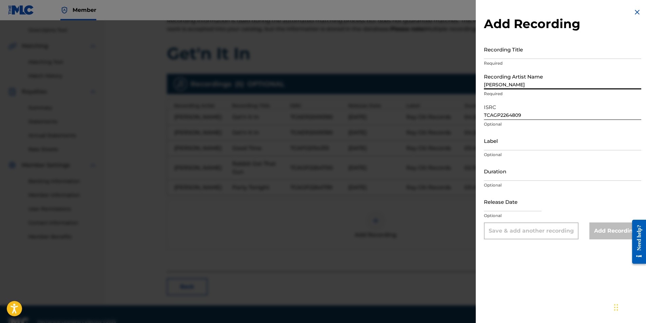
type input "Ray Citi Records"
type input "[DATE]"
click at [520, 53] on input "Recording Title" at bounding box center [562, 49] width 157 height 19
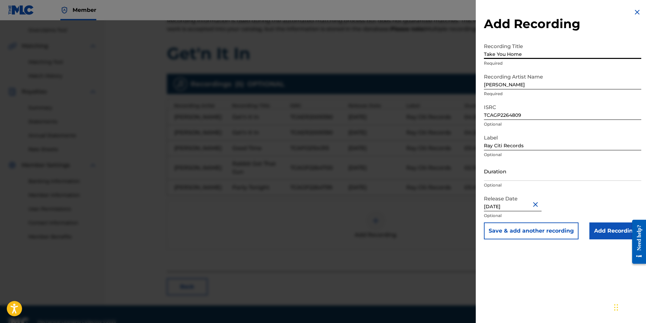
type input "Take You Home"
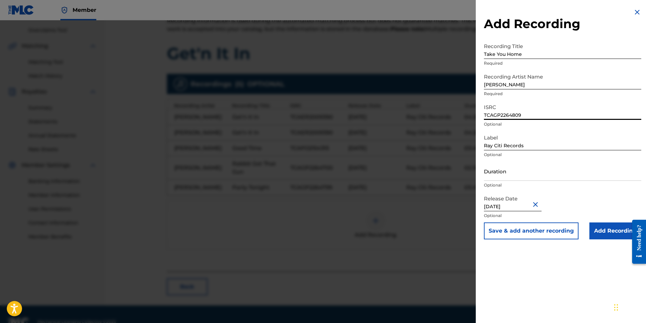
click at [534, 111] on input "TCAGP2264809" at bounding box center [562, 110] width 157 height 19
click at [529, 55] on input "Take You Home" at bounding box center [562, 49] width 157 height 19
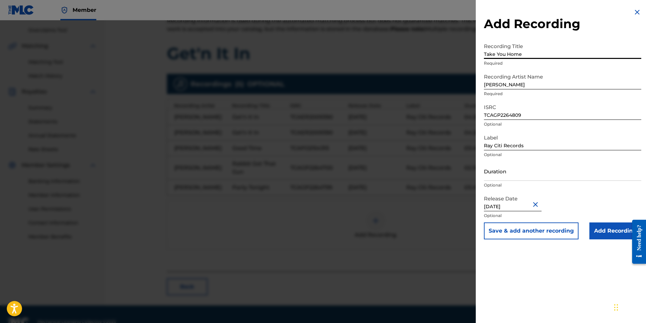
click at [528, 173] on input "Duration" at bounding box center [562, 171] width 157 height 19
click at [522, 176] on input "Duration" at bounding box center [562, 171] width 157 height 19
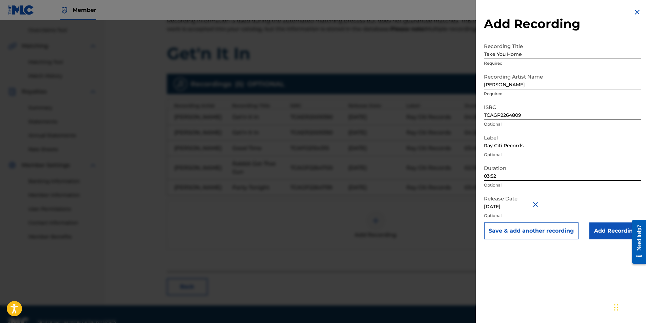
type input "03:52"
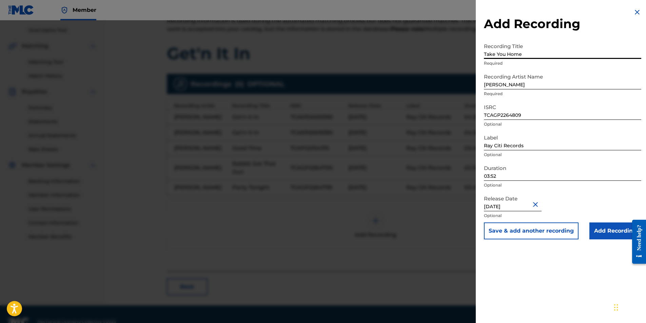
click at [525, 55] on input "Take You Home" at bounding box center [562, 49] width 157 height 19
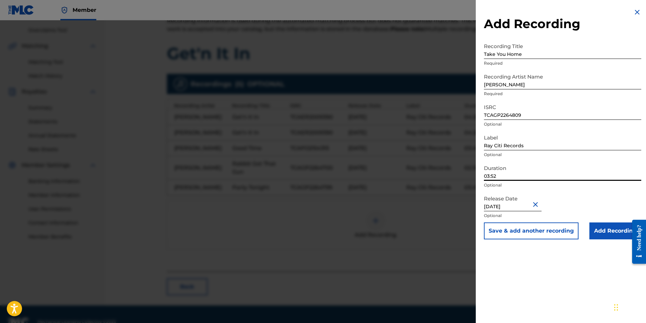
click at [538, 176] on input "03:52" at bounding box center [562, 171] width 157 height 19
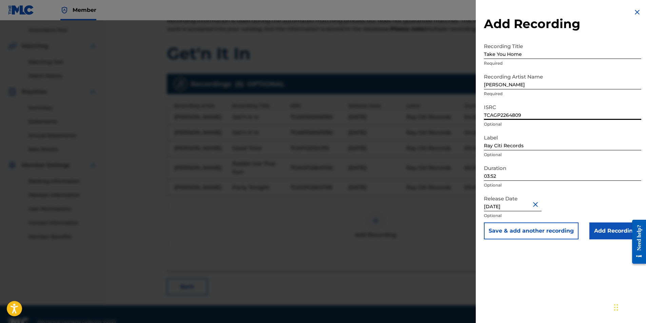
click at [543, 112] on input "TCAGP2264809" at bounding box center [562, 110] width 157 height 19
click at [550, 83] on input "[PERSON_NAME]" at bounding box center [562, 79] width 157 height 19
click at [587, 263] on div "Add Recording Recording Title Take You Home Required Recording Artist Name [PER…" at bounding box center [563, 161] width 174 height 323
click at [608, 230] on input "Add Recording" at bounding box center [615, 231] width 52 height 17
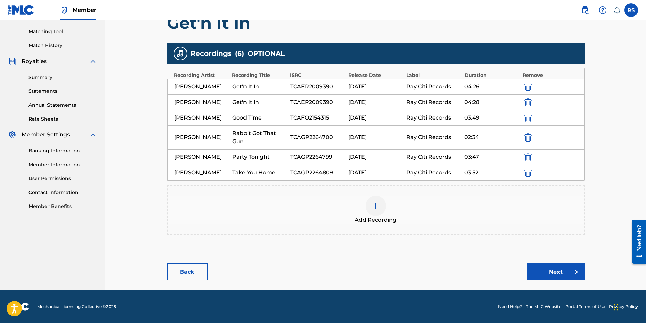
scroll to position [210, 0]
click at [376, 209] on img at bounding box center [376, 206] width 8 height 8
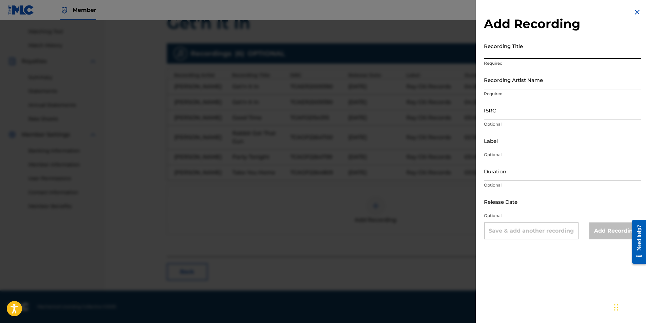
click at [505, 52] on input "Recording Title" at bounding box center [562, 49] width 157 height 19
type input "If"
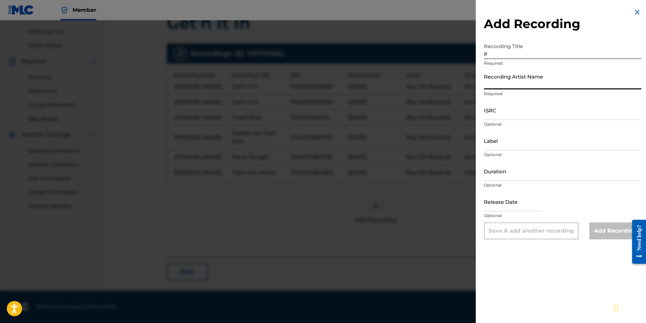
click at [506, 86] on input "Recording Artist Name" at bounding box center [562, 79] width 157 height 19
type input "[PERSON_NAME]"
type input "Ray Citi Records"
type input "[DATE]"
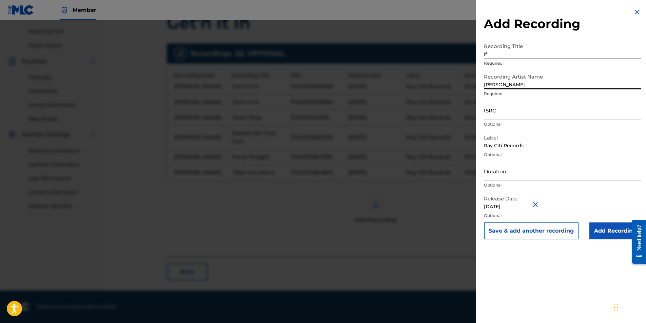
click at [511, 177] on input "Duration" at bounding box center [562, 171] width 157 height 19
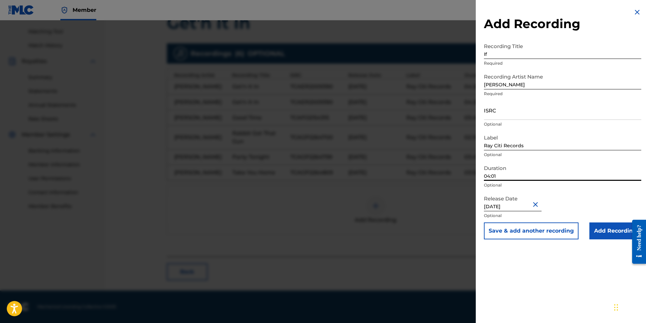
type input "04:01"
click at [501, 115] on input "ISRC" at bounding box center [562, 110] width 157 height 19
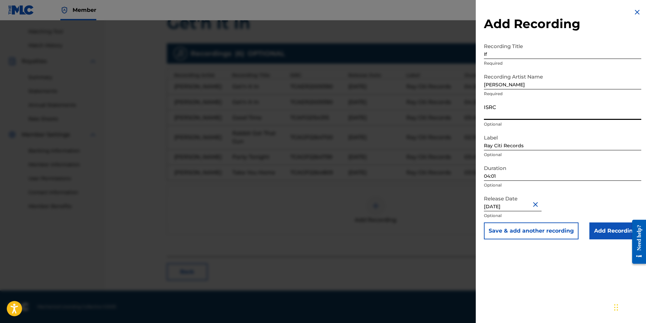
paste input "TCAGP2264791"
type input "TCAGP2264791"
click at [610, 231] on input "Add Recording" at bounding box center [615, 231] width 52 height 17
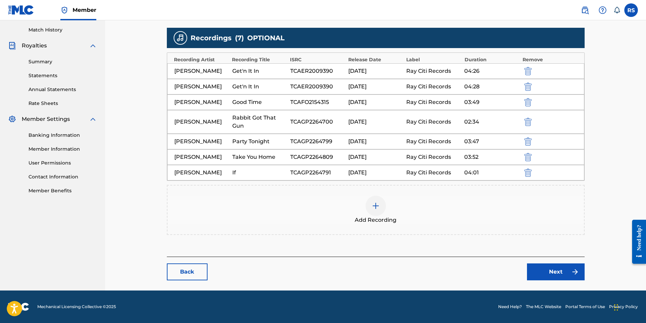
click at [373, 210] on img at bounding box center [376, 206] width 8 height 8
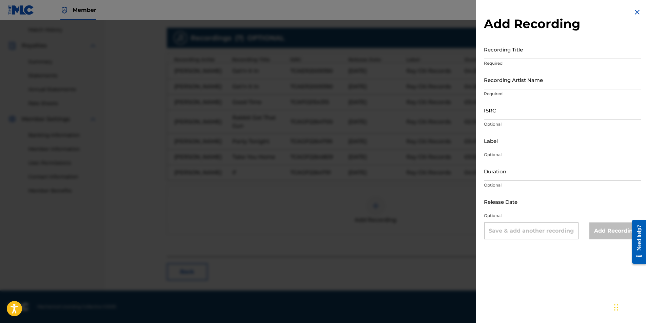
click at [541, 82] on input "Recording Artist Name" at bounding box center [562, 79] width 157 height 19
type input "[PERSON_NAME]"
type input "Ray Citi Records"
type input "[DATE]"
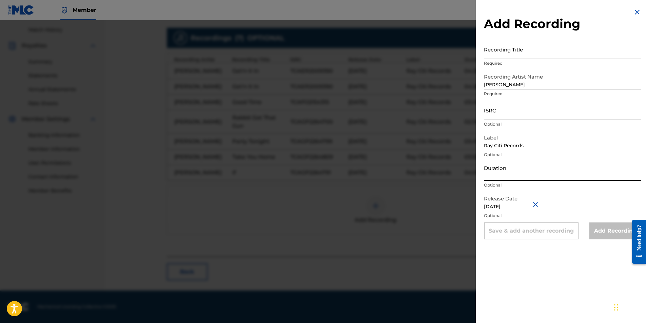
click at [519, 177] on input "Duration" at bounding box center [562, 171] width 157 height 19
type input "03:28"
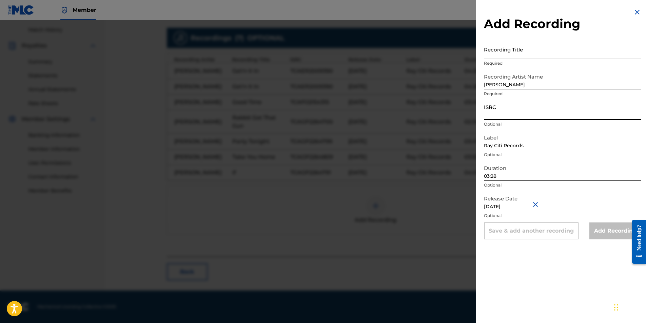
click at [503, 114] on input "ISRC" at bounding box center [562, 110] width 157 height 19
paste input "TCAJP2529644"
type input "TCAJP2529644"
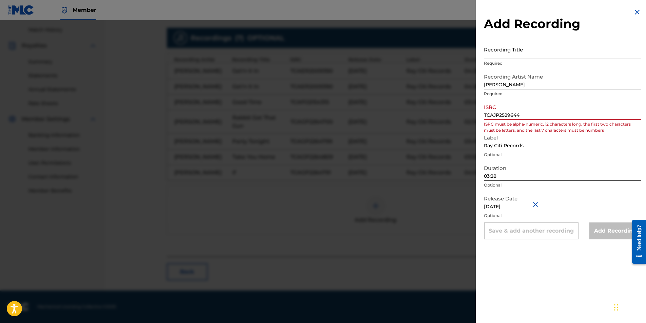
drag, startPoint x: 530, startPoint y: 115, endPoint x: 464, endPoint y: 119, distance: 66.2
click at [464, 119] on div "Add Recording Recording Title Required Recording Artist Name [PERSON_NAME] Requ…" at bounding box center [323, 171] width 646 height 303
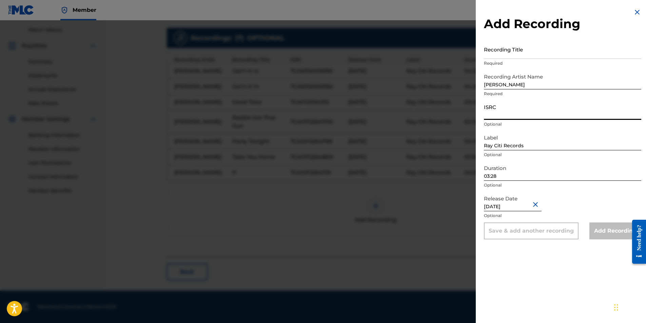
click at [558, 55] on input "Recording Title" at bounding box center [562, 49] width 157 height 19
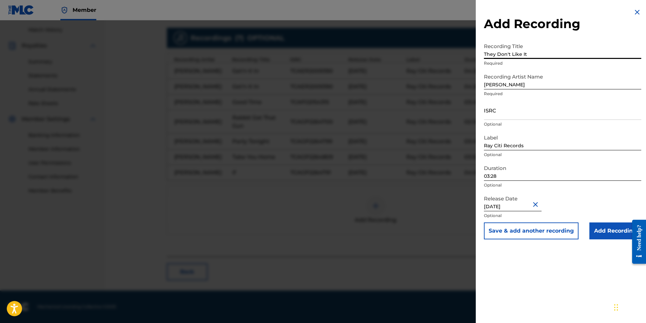
type input "They Don't Like It"
click at [508, 116] on input "ISRC" at bounding box center [562, 110] width 157 height 19
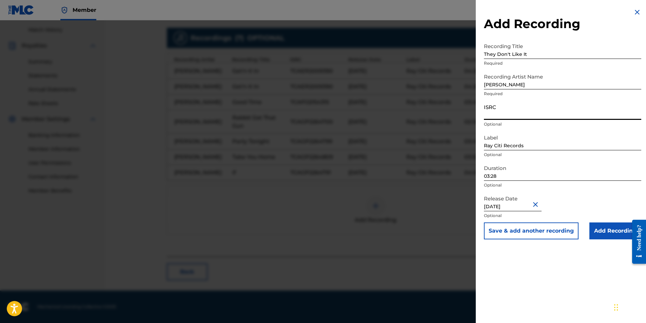
paste input "TCAJP2529644"
type input "TCAJP2529644"
click at [536, 203] on button "Close" at bounding box center [536, 204] width 10 height 21
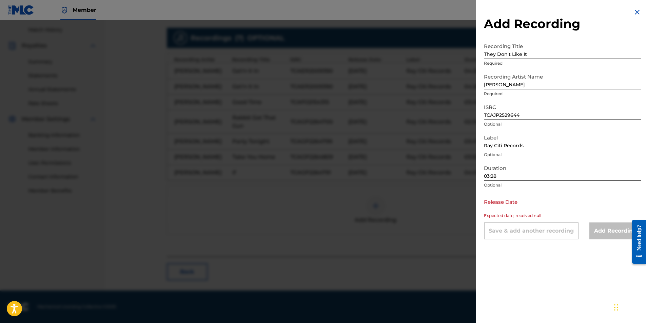
click at [515, 208] on input "text" at bounding box center [513, 201] width 58 height 19
select select "8"
select select "2025"
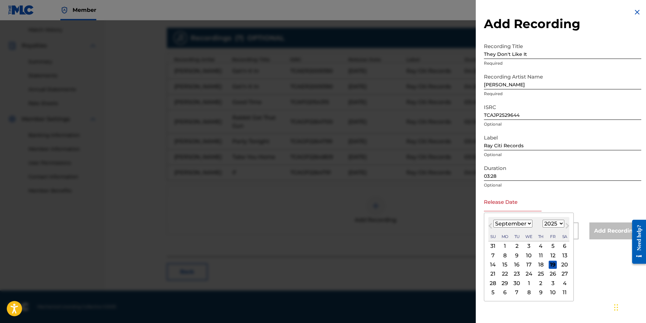
click at [516, 292] on div "7" at bounding box center [517, 293] width 8 height 8
type input "[DATE]"
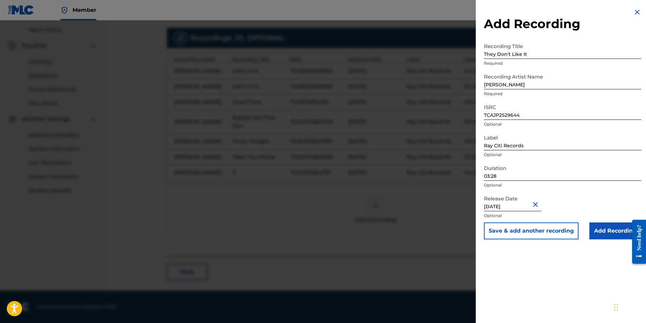
click at [537, 200] on button "Close" at bounding box center [536, 204] width 10 height 21
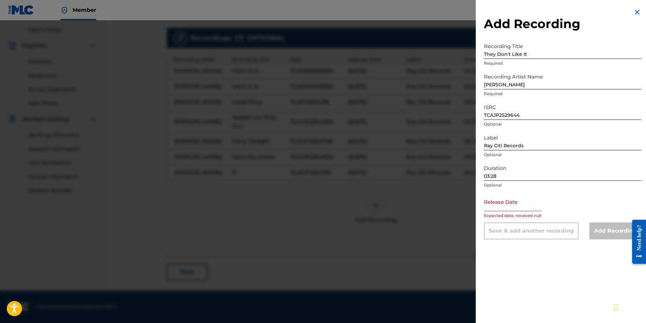
click at [577, 194] on div "Release Date Expected date, received null" at bounding box center [562, 207] width 157 height 31
click at [513, 208] on input "text" at bounding box center [513, 201] width 58 height 19
select select "8"
select select "2025"
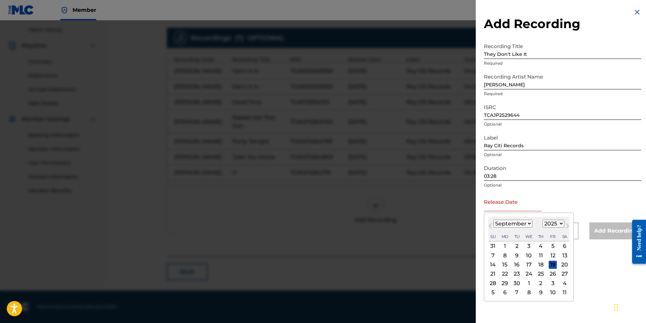
click at [494, 221] on select "January February March April May June July August September October November De…" at bounding box center [512, 224] width 39 height 8
select select "4"
click at [493, 220] on select "January February March April May June July August September October November De…" at bounding box center [512, 224] width 39 height 8
click at [529, 257] on div "7" at bounding box center [529, 256] width 8 height 8
type input "[DATE]"
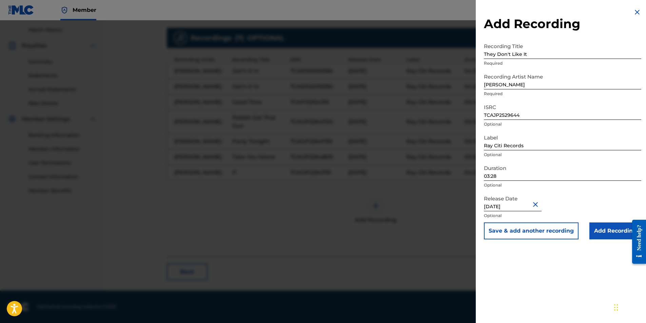
click at [608, 230] on input "Add Recording" at bounding box center [615, 231] width 52 height 17
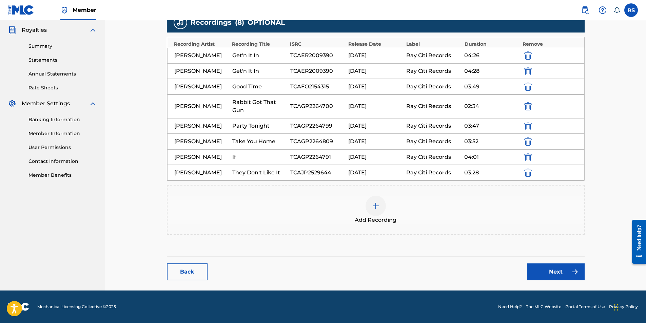
click at [370, 216] on div at bounding box center [375, 206] width 20 height 20
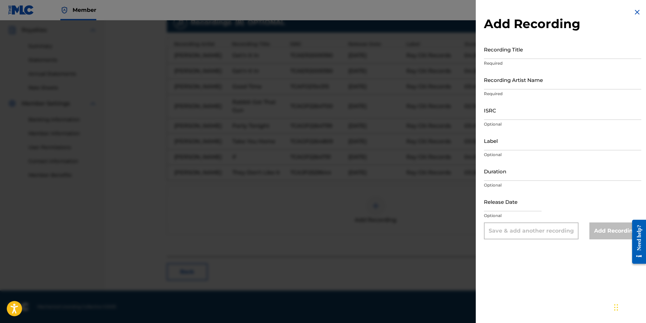
click at [517, 55] on input "Recording Title" at bounding box center [562, 49] width 157 height 19
click at [502, 56] on input "Recording Title" at bounding box center [562, 49] width 157 height 19
type input "Waiting for My Name"
click at [502, 84] on input "Recording Artist Name" at bounding box center [562, 79] width 157 height 19
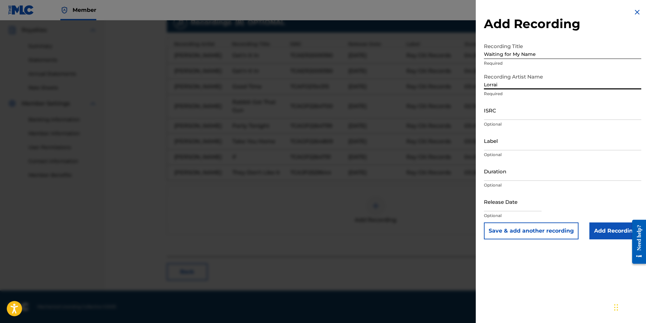
type input "[PERSON_NAME]"
click at [498, 112] on input "ISRC" at bounding box center [562, 110] width 157 height 19
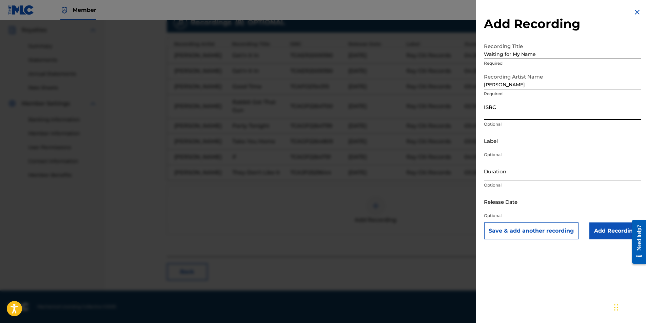
paste input "TCAHY2479257"
type input "TCAHY2479257"
click at [512, 143] on input "Label" at bounding box center [562, 140] width 157 height 19
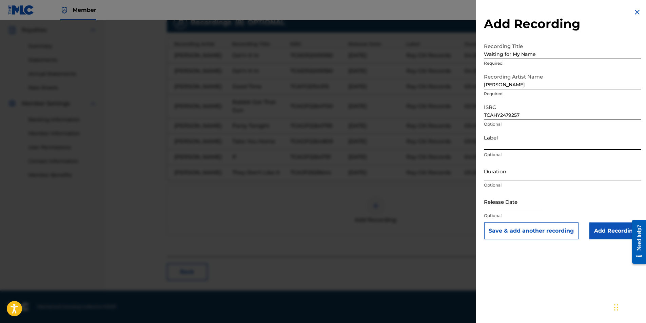
type input "Ray Citi Records"
type input "[DATE]"
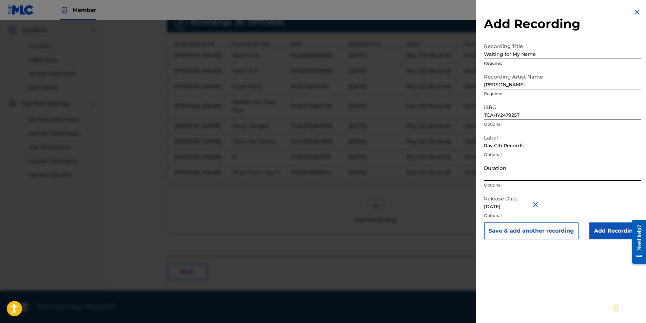
click at [517, 171] on input "Duration" at bounding box center [562, 171] width 157 height 19
click at [500, 175] on input "Duration" at bounding box center [562, 171] width 157 height 19
type input "04:59"
select select "4"
select select "2025"
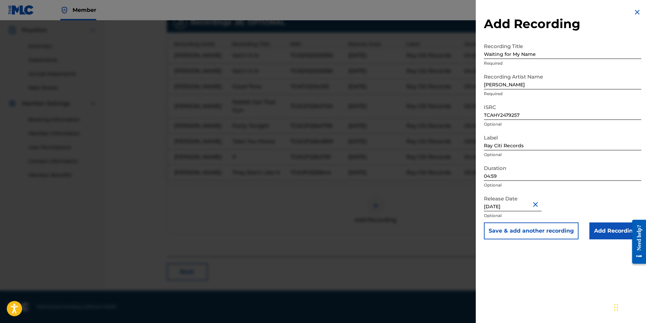
click at [538, 207] on button "Close" at bounding box center [536, 204] width 10 height 21
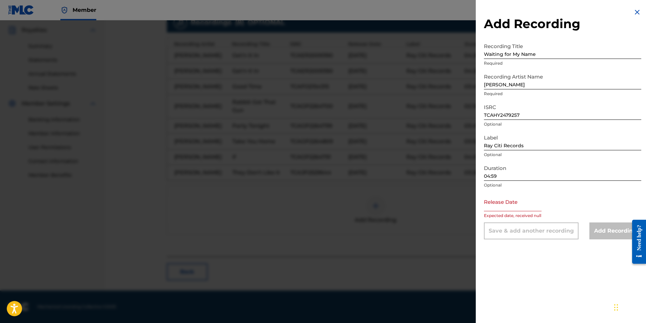
click at [517, 209] on input "text" at bounding box center [513, 201] width 58 height 19
select select "8"
select select "2025"
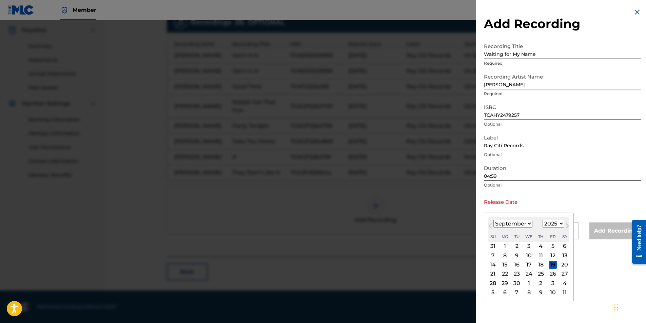
type input "[DATE]"
select select "2"
select select "2020"
click at [515, 246] on div "3" at bounding box center [517, 246] width 8 height 8
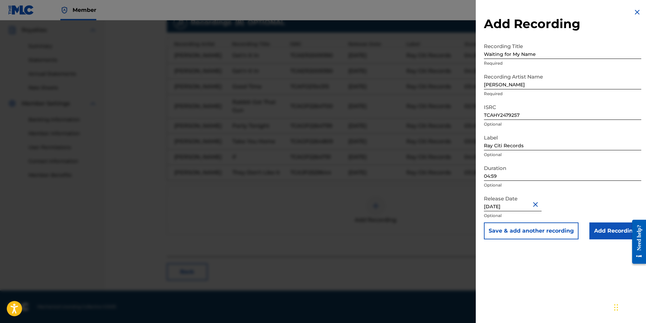
type input "[DATE]"
click at [571, 195] on div "Release Date [DATE] Optional" at bounding box center [562, 207] width 157 height 31
click at [563, 250] on div "Add Recording Recording Title Waiting for My Name Required Recording Artist Nam…" at bounding box center [563, 161] width 174 height 323
click at [610, 231] on input "Add Recording" at bounding box center [615, 231] width 52 height 17
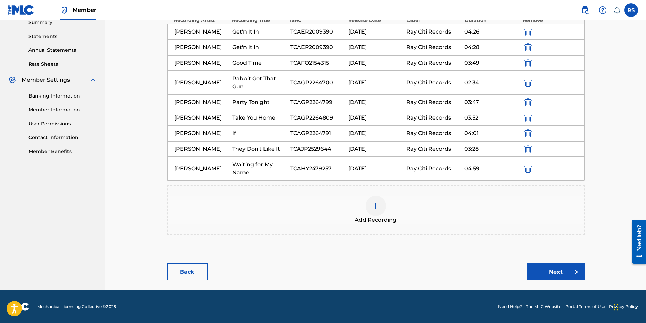
click at [381, 216] on div at bounding box center [375, 206] width 20 height 20
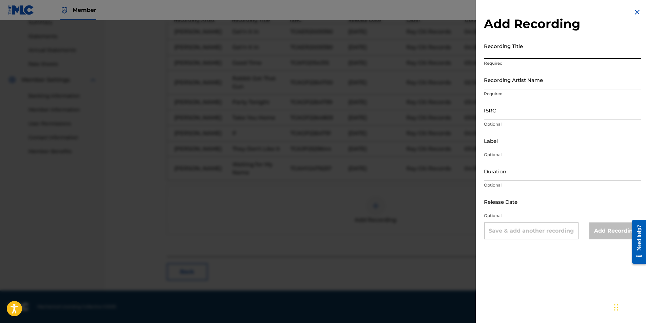
click at [540, 52] on input "Recording Title" at bounding box center [562, 49] width 157 height 19
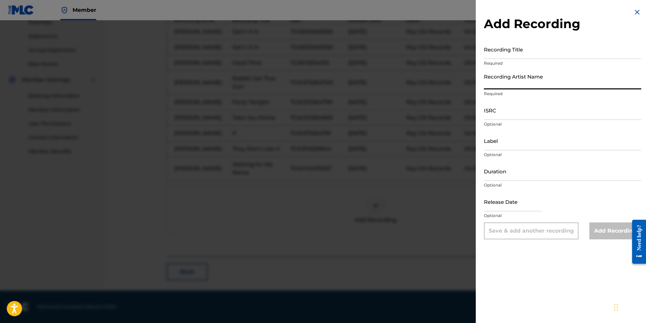
click at [505, 85] on input "Recording Artist Name" at bounding box center [562, 79] width 157 height 19
type input "[PERSON_NAME]"
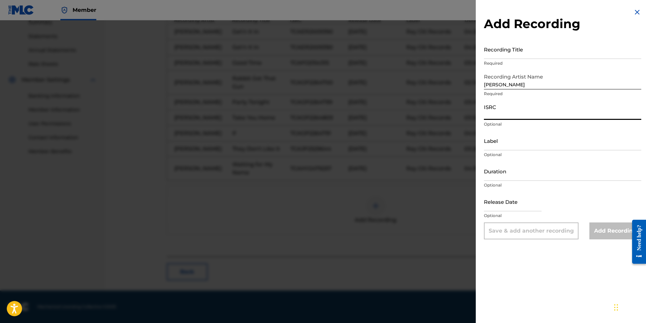
click at [539, 114] on input "ISRC" at bounding box center [562, 110] width 157 height 19
paste input "859769334280"
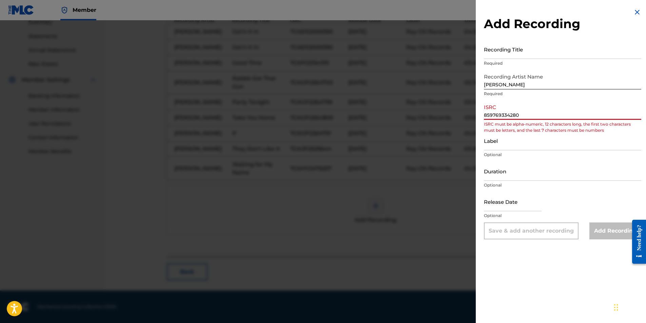
drag, startPoint x: 522, startPoint y: 117, endPoint x: 463, endPoint y: 118, distance: 58.3
click at [463, 118] on div "Add Recording Recording Title Required Recording Artist Name [PERSON_NAME] Requ…" at bounding box center [323, 171] width 646 height 303
paste input "TCAGS2366396"
type input "TCAGS2366396"
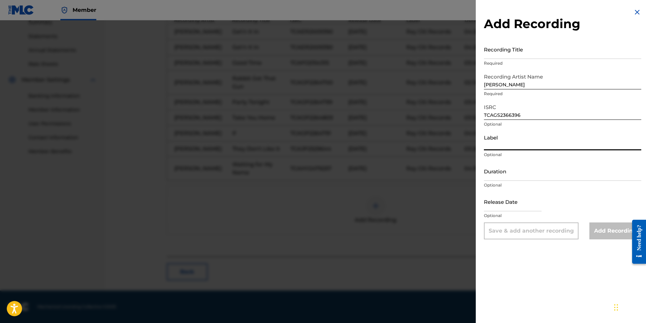
click at [509, 147] on input "Label" at bounding box center [562, 140] width 157 height 19
type input "Ray Citi Records"
type input "[DATE]"
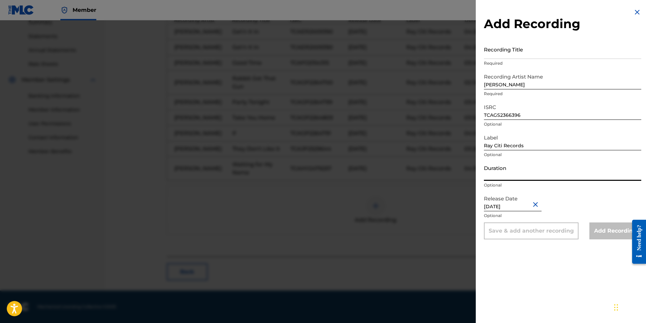
click at [520, 176] on input "Duration" at bounding box center [562, 171] width 157 height 19
type input "04:23"
click at [538, 205] on button "Close" at bounding box center [536, 204] width 10 height 21
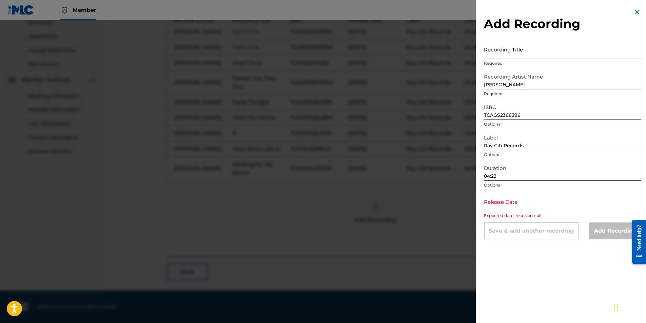
scroll to position [281, 0]
click at [512, 209] on input "text" at bounding box center [513, 201] width 58 height 19
select select "8"
select select "2025"
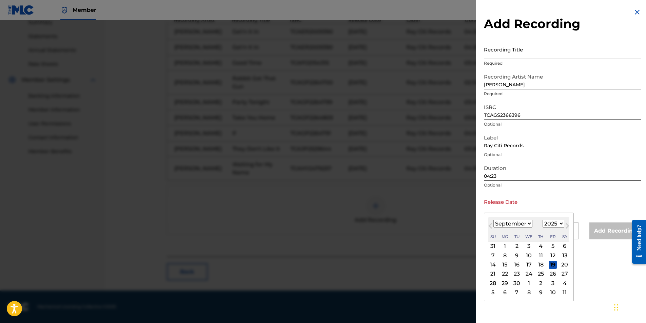
click at [495, 226] on button "Previous Month" at bounding box center [490, 227] width 11 height 11
click at [521, 225] on select "January February March April May June July August September October November De…" at bounding box center [512, 224] width 39 height 8
select select "0"
click at [493, 220] on select "January February March April May June July August September October November De…" at bounding box center [512, 224] width 39 height 8
click at [555, 227] on select "1899 1900 1901 1902 1903 1904 1905 1906 1907 1908 1909 1910 1911 1912 1913 1914…" at bounding box center [553, 224] width 22 height 8
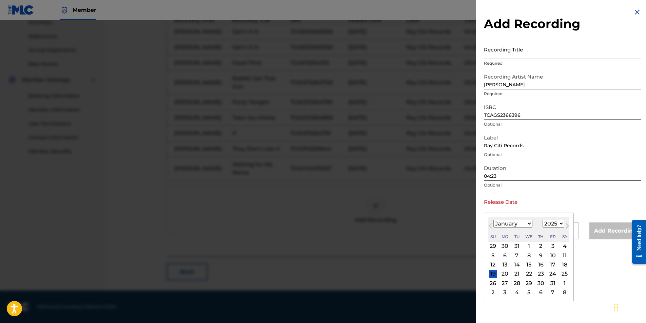
click at [504, 283] on div "27" at bounding box center [505, 283] width 8 height 8
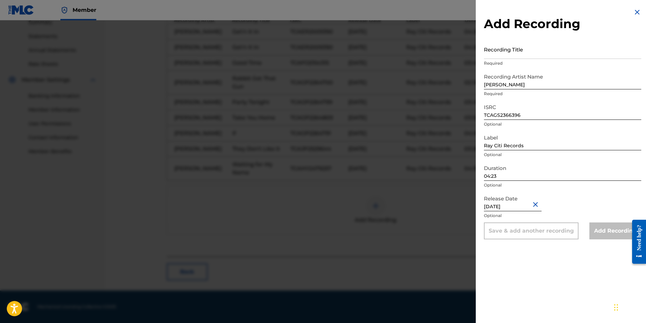
type input "[DATE]"
click at [575, 195] on div "Release Date [DATE] Optional" at bounding box center [562, 207] width 157 height 31
click at [528, 56] on input "Recording Title" at bounding box center [562, 49] width 157 height 19
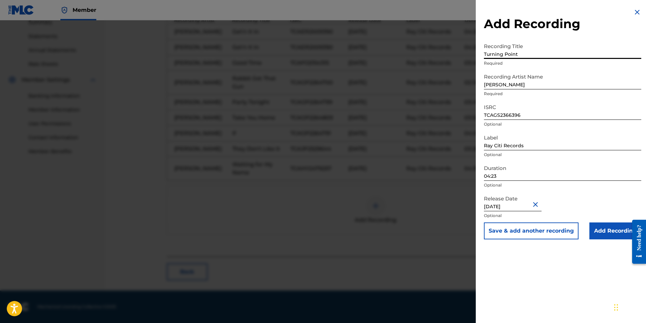
type input "Turning Point"
click at [620, 234] on input "Add Recording" at bounding box center [615, 231] width 52 height 17
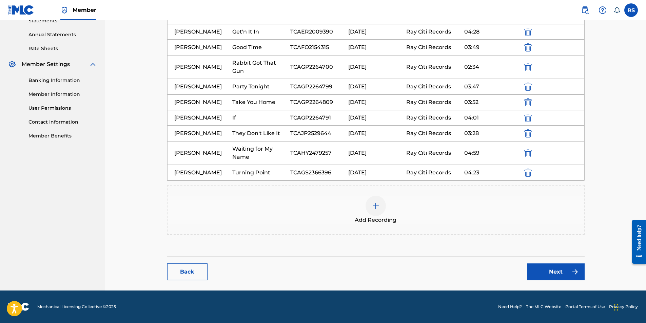
click at [381, 216] on div at bounding box center [375, 206] width 20 height 20
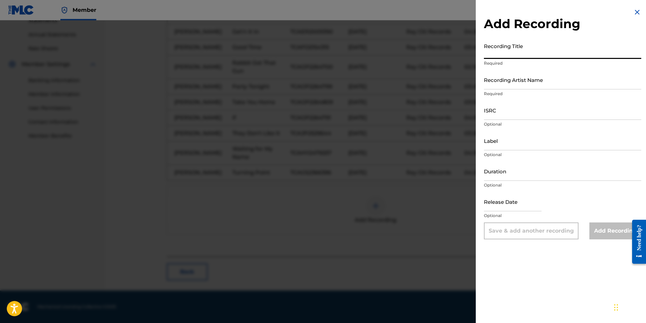
click at [531, 55] on input "Recording Title" at bounding box center [562, 49] width 157 height 19
type input "Separate Ways"
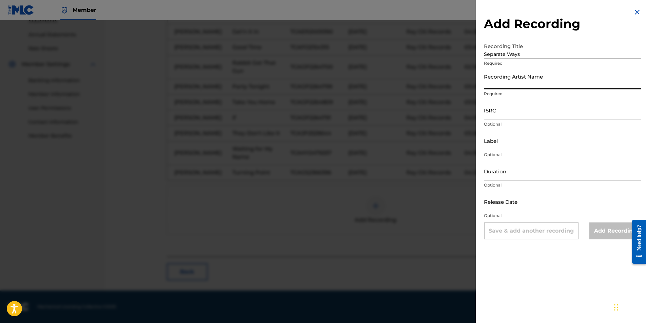
click at [494, 89] on input "Recording Artist Name" at bounding box center [562, 79] width 157 height 19
type input "[PERSON_NAME]"
type input "Ray Citi Records"
type input "[DATE]"
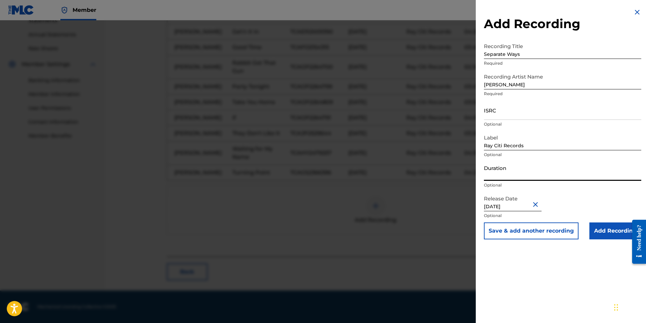
click at [513, 178] on input "Duration" at bounding box center [562, 171] width 157 height 19
type input "04:19"
click at [501, 115] on input "ISRC" at bounding box center [562, 110] width 157 height 19
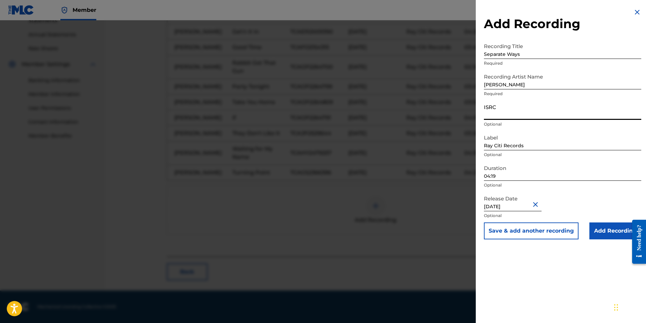
paste input "TCAGS2366471"
type input "TCAGS2366471"
click at [600, 229] on input "Add Recording" at bounding box center [615, 231] width 52 height 17
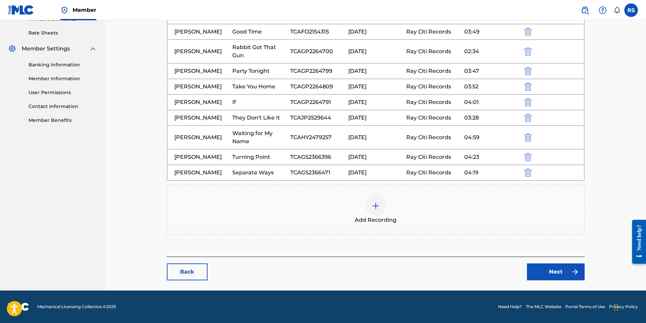
click at [378, 210] on img at bounding box center [376, 206] width 8 height 8
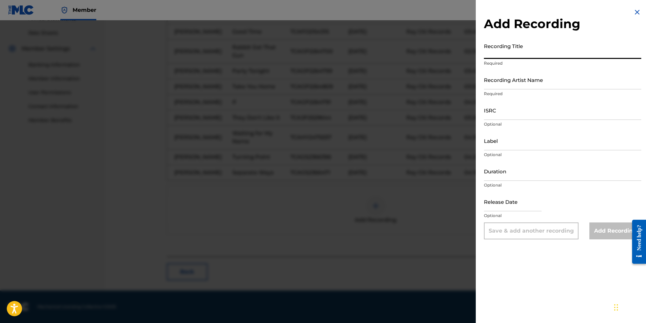
click at [548, 53] on input "Recording Title" at bounding box center [562, 49] width 157 height 19
type input "Somebody Knocking"
click at [518, 88] on input "Recording Artist Name" at bounding box center [562, 79] width 157 height 19
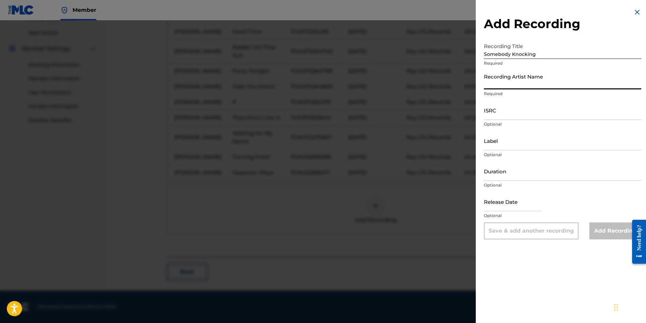
type input "[PERSON_NAME]"
type input "Ray Citi Records"
type input "[DATE]"
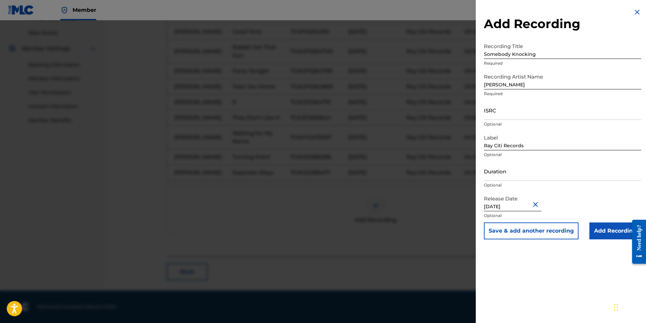
click at [513, 114] on input "ISRC" at bounding box center [562, 110] width 157 height 19
paste input "TCAGS2366486"
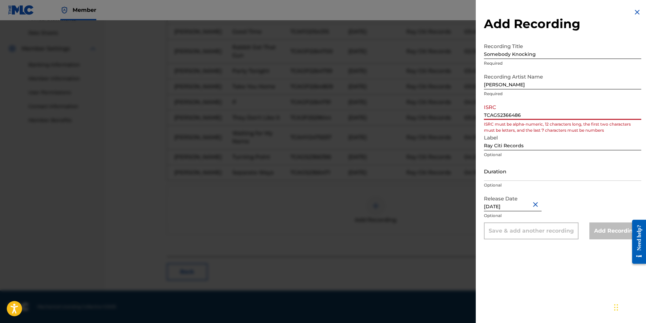
click at [485, 114] on input "TCAGS2366486" at bounding box center [562, 110] width 157 height 19
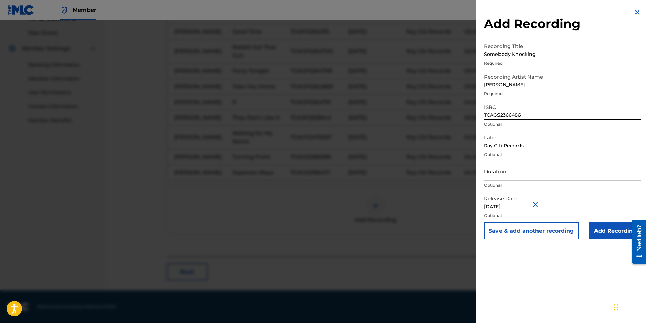
type input "TCAGS2366486"
click at [506, 178] on input "Duration" at bounding box center [562, 171] width 157 height 19
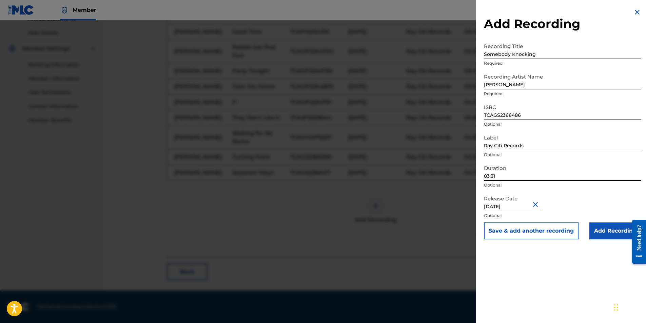
type input "03:31"
click at [617, 231] on input "Add Recording" at bounding box center [615, 231] width 52 height 17
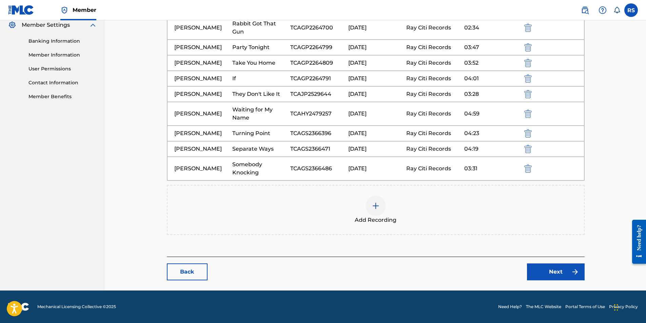
click at [379, 210] on img at bounding box center [376, 206] width 8 height 8
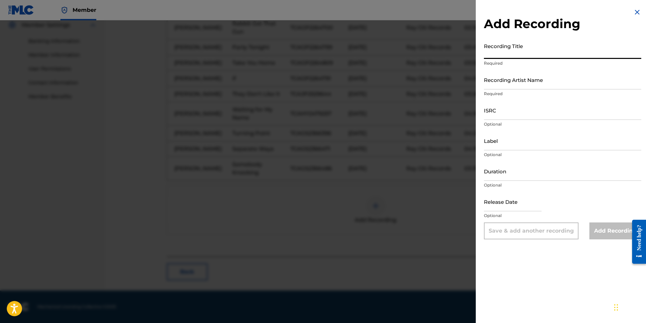
click at [529, 52] on input "Recording Title" at bounding box center [562, 49] width 157 height 19
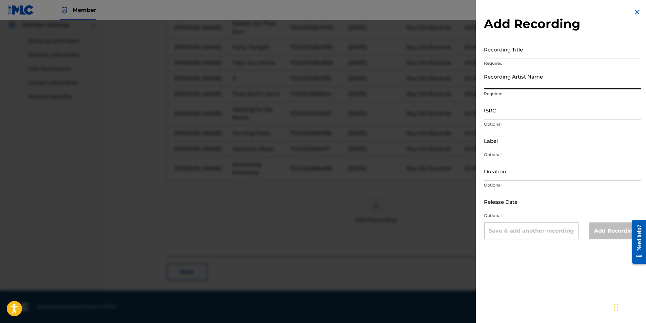
click at [532, 87] on input "Recording Artist Name" at bounding box center [562, 79] width 157 height 19
type input "[PERSON_NAME]"
type input "Ray Citi Records"
select select "8"
select select "2025"
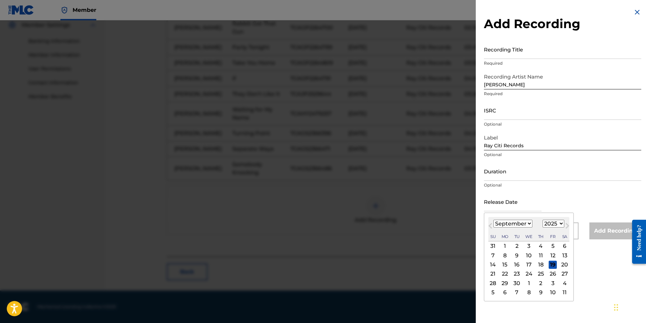
click at [512, 206] on input "text" at bounding box center [513, 201] width 58 height 19
click at [511, 226] on select "January February March April May June July August September October November De…" at bounding box center [512, 224] width 39 height 8
click at [493, 220] on select "January February March April May June July August September October November De…" at bounding box center [512, 224] width 39 height 8
click at [562, 224] on button "Next Month" at bounding box center [567, 227] width 11 height 11
select select "0"
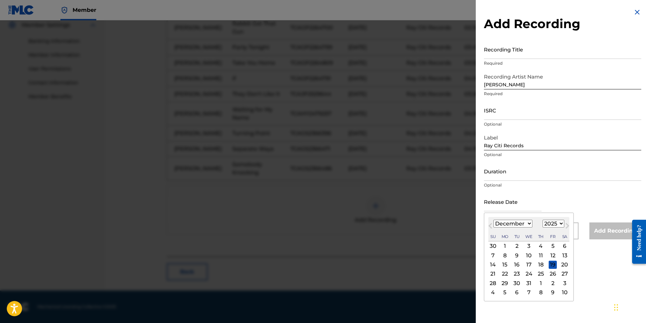
select select "2026"
click at [526, 223] on select "January February March April May June July August September October November De…" at bounding box center [512, 224] width 39 height 8
select select "11"
click at [493, 220] on select "January February March April May June July August September October November De…" at bounding box center [512, 224] width 39 height 8
click at [495, 283] on div "27" at bounding box center [493, 283] width 8 height 8
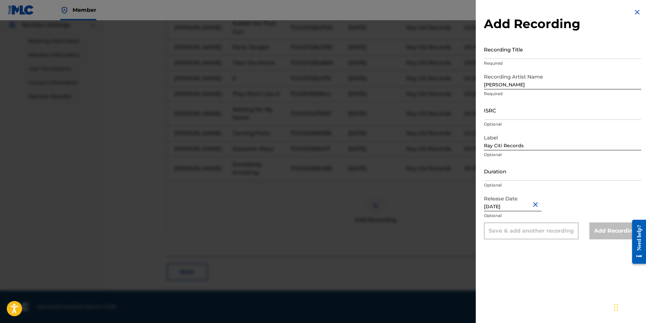
type input "[DATE]"
click at [512, 177] on input "Duration" at bounding box center [562, 171] width 157 height 19
type input "02:42"
click at [522, 115] on input "ISRC" at bounding box center [562, 110] width 157 height 19
paste input "TCAGQ2248426"
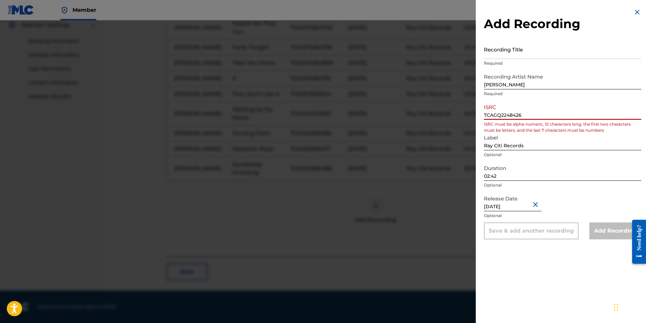
click at [486, 113] on input "TCAGQ2248426" at bounding box center [562, 110] width 157 height 19
type input "TCAGQ2248426"
click at [524, 52] on input "Recording Title" at bounding box center [562, 49] width 157 height 19
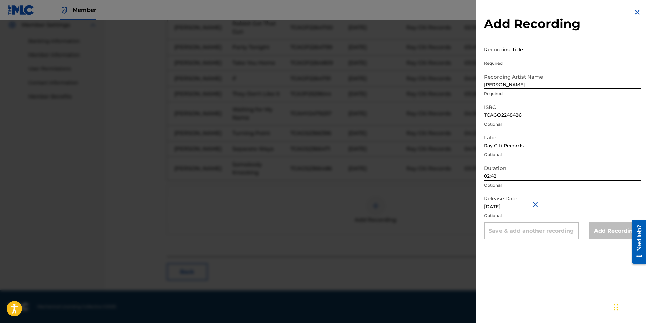
drag, startPoint x: 538, startPoint y: 85, endPoint x: 474, endPoint y: 92, distance: 65.1
click at [474, 92] on div "Add Recording Recording Title Required Recording Artist Name [PERSON_NAME] Requ…" at bounding box center [323, 171] width 646 height 303
type input "Shaq Drizzy"
click at [549, 51] on input "Recording Title" at bounding box center [562, 49] width 157 height 19
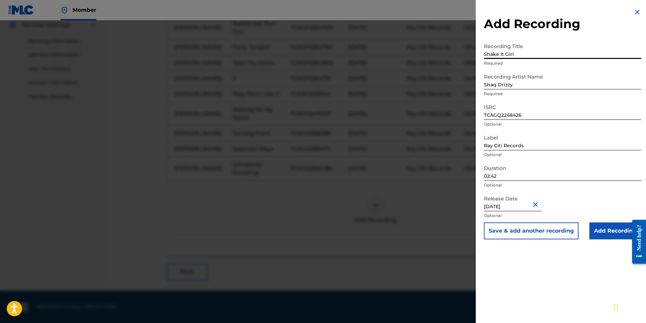
scroll to position [315, 0]
type input "Shake It Girl"
click at [609, 233] on input "Add Recording" at bounding box center [615, 231] width 52 height 17
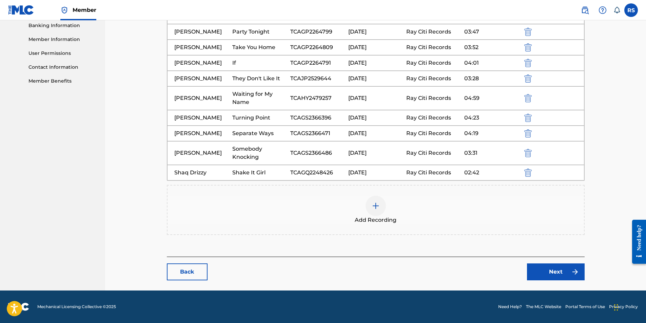
click at [378, 210] on img at bounding box center [376, 206] width 8 height 8
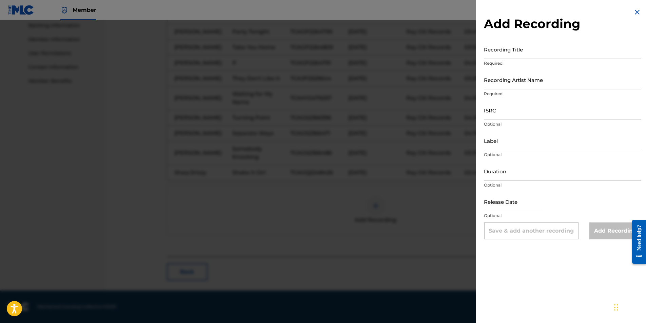
select select "8"
select select "2025"
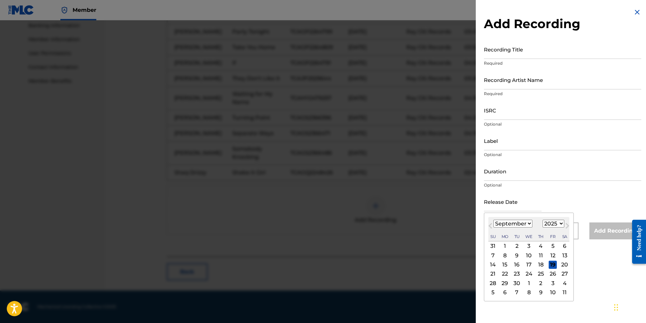
click at [511, 206] on input "text" at bounding box center [513, 201] width 58 height 19
click at [497, 223] on select "January February March April May June July August September October November De…" at bounding box center [512, 224] width 39 height 8
select select "4"
click at [493, 220] on select "January February March April May June July August September October November De…" at bounding box center [512, 224] width 39 height 8
click at [528, 275] on div "21" at bounding box center [529, 274] width 8 height 8
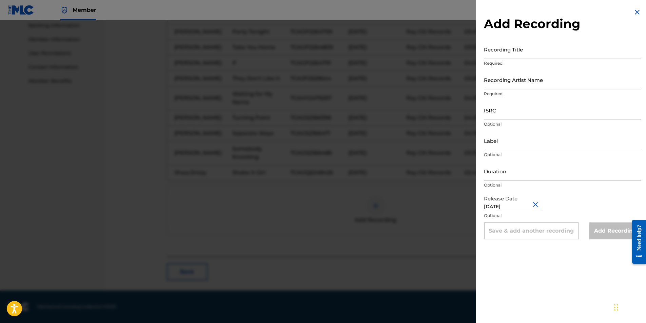
type input "[DATE]"
click at [569, 180] on input "Duration" at bounding box center [562, 171] width 157 height 19
type input "03:49"
click at [504, 114] on input "ISRC" at bounding box center [562, 110] width 157 height 19
paste input "TCAFO2154315"
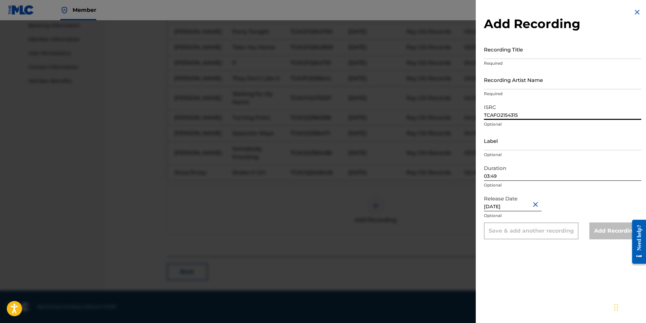
type input "TCAFO2154315"
click at [502, 148] on input "Label" at bounding box center [562, 140] width 157 height 19
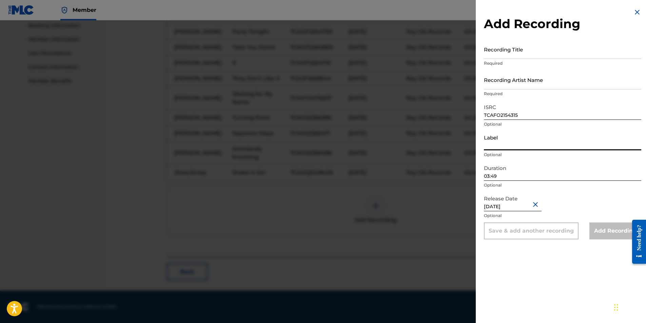
click at [510, 142] on input "Label" at bounding box center [562, 140] width 157 height 19
type input "Ray Citi Records"
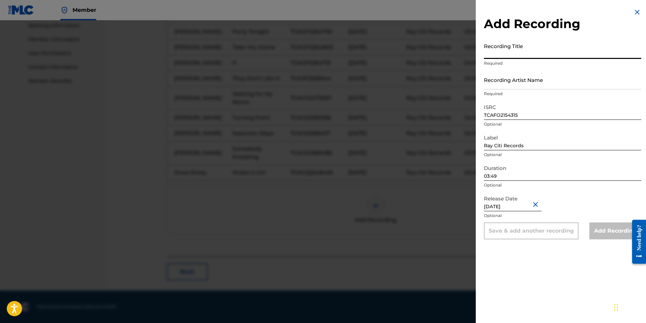
click at [529, 55] on input "Recording Title" at bounding box center [562, 49] width 157 height 19
type input "Good Time"
click at [532, 83] on input "Recording Artist Name" at bounding box center [562, 79] width 157 height 19
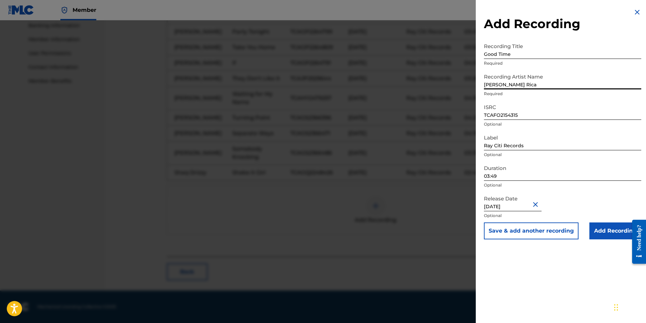
type input "[PERSON_NAME] Rica"
drag, startPoint x: 520, startPoint y: 84, endPoint x: 479, endPoint y: 87, distance: 41.1
click at [477, 87] on div "Add Recording Recording Title Good Time Required Recording Artist Name [PERSON_…" at bounding box center [563, 124] width 174 height 248
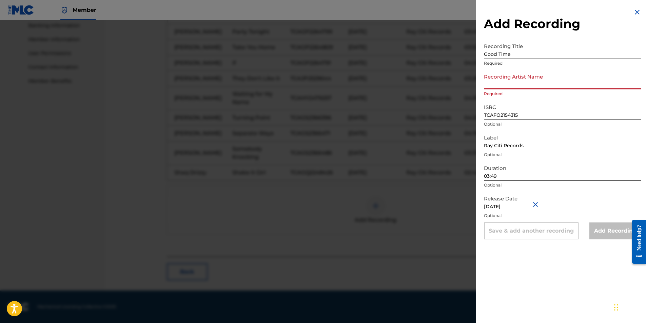
paste input "[PERSON_NAME] & [PERSON_NAME]"
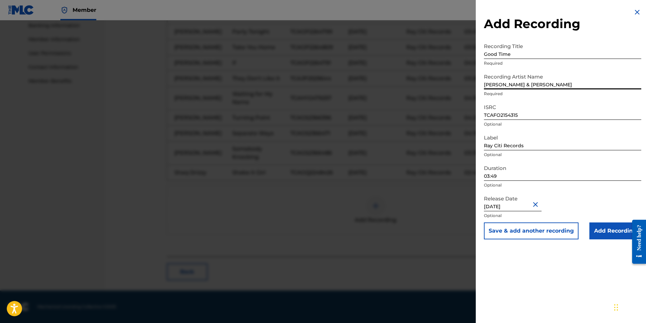
type input "[PERSON_NAME] & [PERSON_NAME]"
click at [602, 229] on input "Add Recording" at bounding box center [615, 231] width 52 height 17
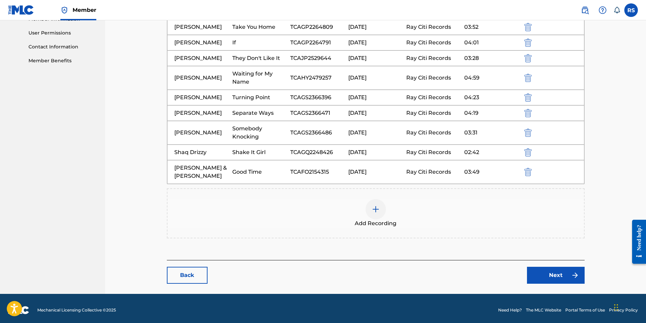
click at [370, 220] on div at bounding box center [375, 209] width 20 height 20
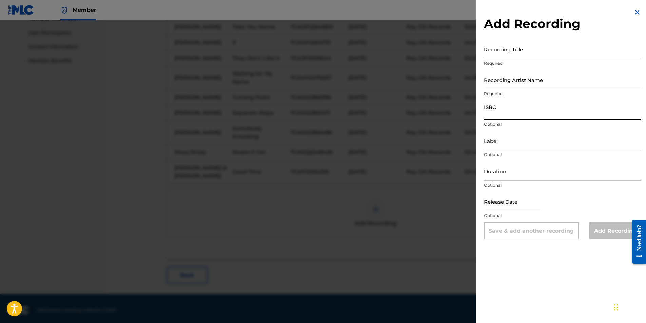
click at [500, 110] on input "ISRC" at bounding box center [562, 110] width 157 height 19
paste input "TCAEM1965853"
type input "TCAEM1965853"
click at [501, 149] on input "Label" at bounding box center [562, 140] width 157 height 19
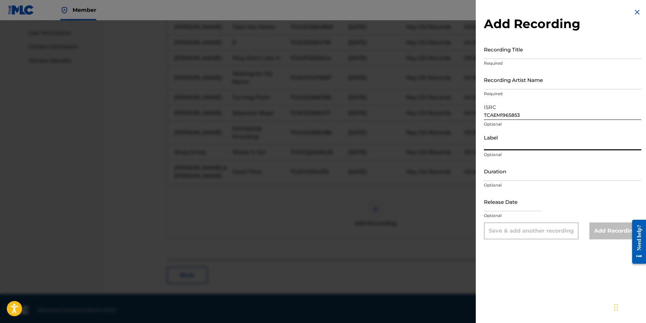
type input "Ray Citi Records"
type input "[PERSON_NAME] & [PERSON_NAME]"
type input "[DATE]"
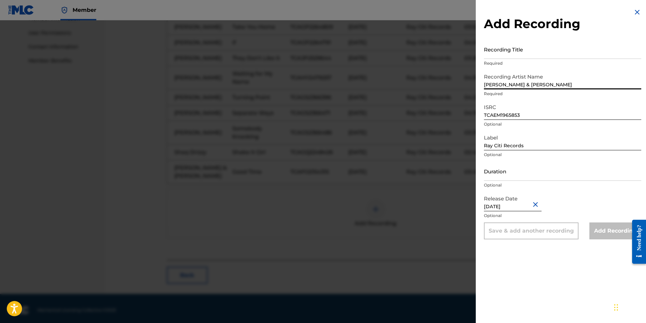
drag, startPoint x: 590, startPoint y: 86, endPoint x: 473, endPoint y: 93, distance: 117.2
click at [473, 93] on div "Add Recording Recording Title Required Recording Artist Name [PERSON_NAME] & [P…" at bounding box center [323, 171] width 646 height 303
click at [498, 175] on input "Duration" at bounding box center [562, 171] width 157 height 19
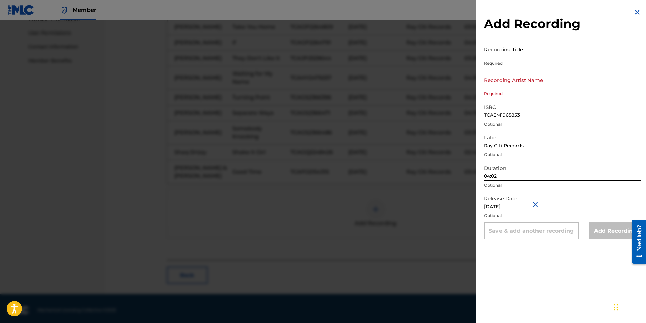
type input "04:02"
click at [537, 204] on button "Close" at bounding box center [536, 204] width 10 height 21
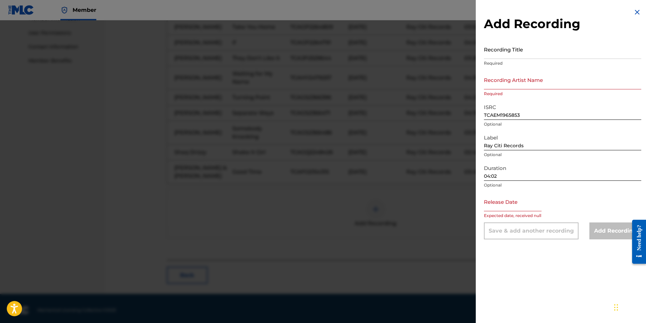
click at [512, 208] on input "text" at bounding box center [513, 201] width 58 height 19
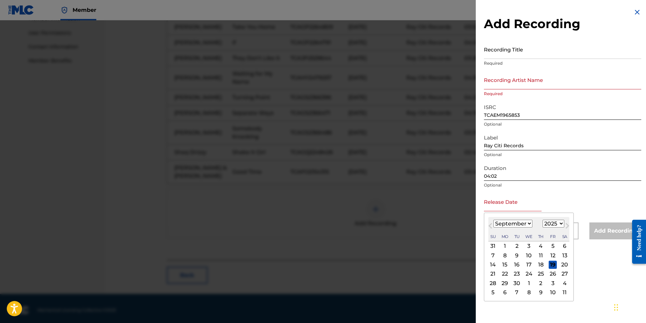
click at [494, 224] on button "Previous Month" at bounding box center [490, 227] width 11 height 11
click at [518, 224] on select "January February March April May June July August September October November De…" at bounding box center [512, 224] width 39 height 8
click at [493, 220] on select "January February March April May June July August September October November De…" at bounding box center [512, 224] width 39 height 8
click at [520, 283] on div "28" at bounding box center [517, 283] width 8 height 8
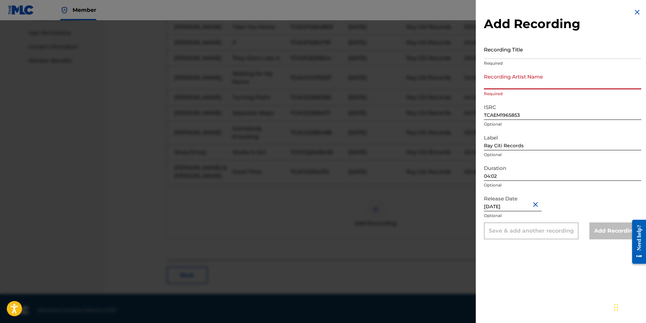
click at [525, 83] on input "Recording Artist Name" at bounding box center [562, 79] width 157 height 19
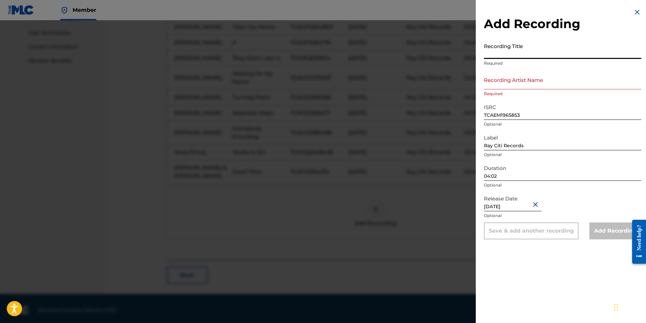
click at [500, 56] on input "Recording Title" at bounding box center [562, 49] width 157 height 19
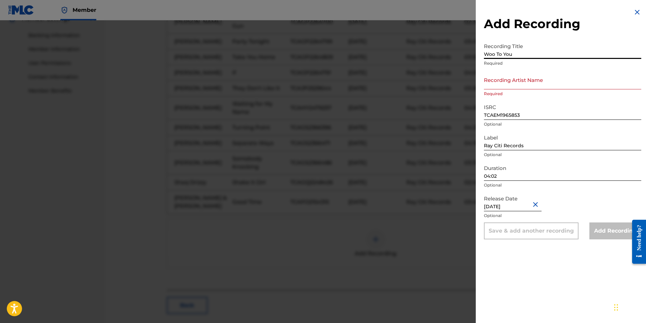
scroll to position [247, 0]
click at [516, 83] on input "Recording Artist Name" at bounding box center [562, 79] width 157 height 19
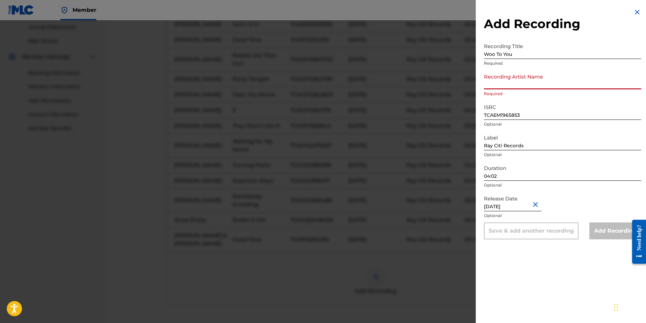
click at [504, 85] on input "Recording Artist Name" at bounding box center [562, 79] width 157 height 19
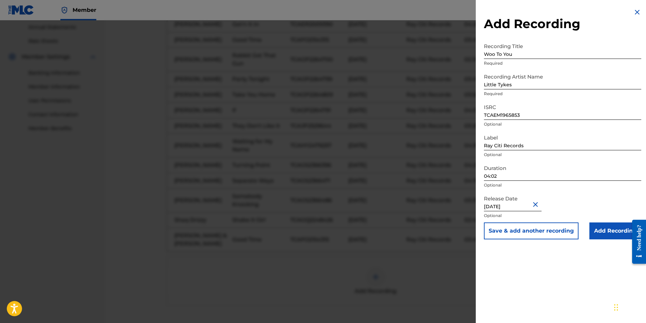
click at [616, 231] on input "Add Recording" at bounding box center [615, 231] width 52 height 17
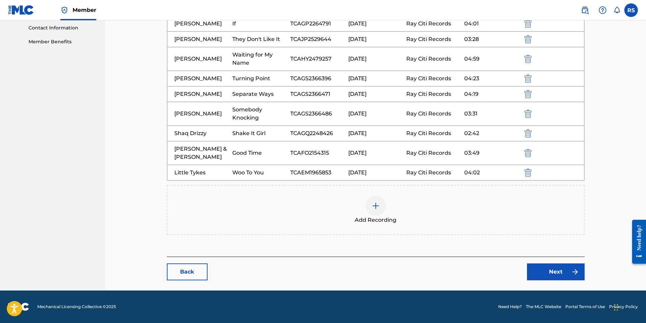
scroll to position [399, 0]
click at [379, 207] on img at bounding box center [376, 206] width 8 height 8
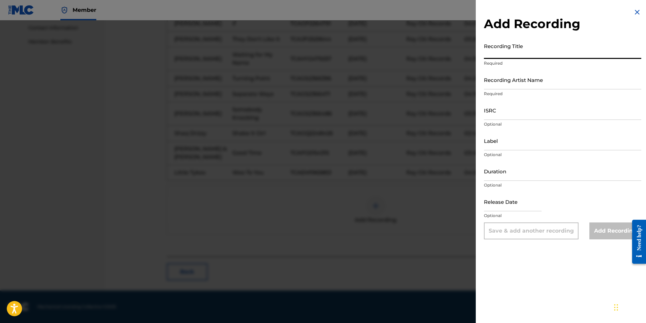
click at [496, 55] on input "Recording Title" at bounding box center [562, 49] width 157 height 19
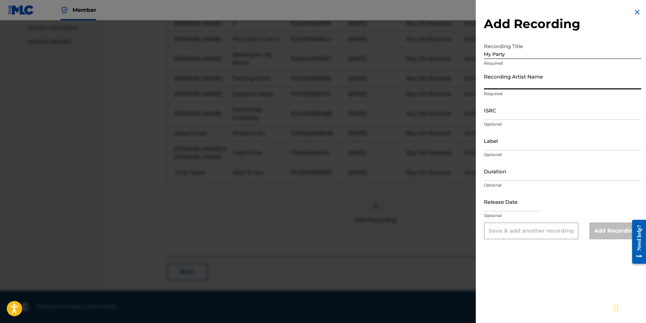
click at [497, 87] on input "Recording Artist Name" at bounding box center [562, 79] width 157 height 19
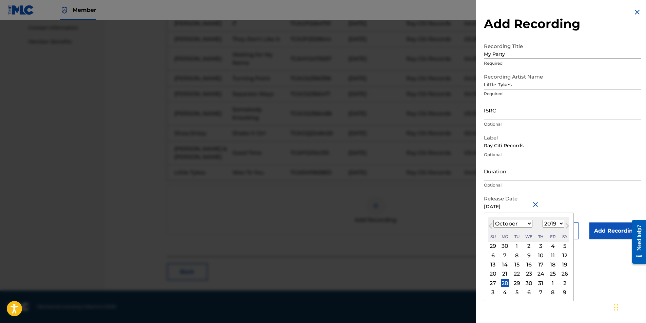
click at [527, 206] on input "[DATE]" at bounding box center [513, 201] width 58 height 19
click at [528, 226] on select "January February March April May June July August September October November De…" at bounding box center [512, 224] width 39 height 8
click at [493, 220] on select "January February March April May June July August September October November De…" at bounding box center [512, 224] width 39 height 8
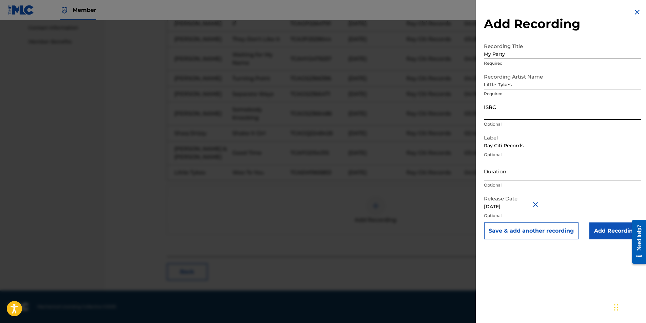
click at [520, 113] on input "ISRC" at bounding box center [562, 110] width 157 height 19
paste input "TCADB1704721"
click at [604, 226] on input "Add Recording" at bounding box center [615, 231] width 52 height 17
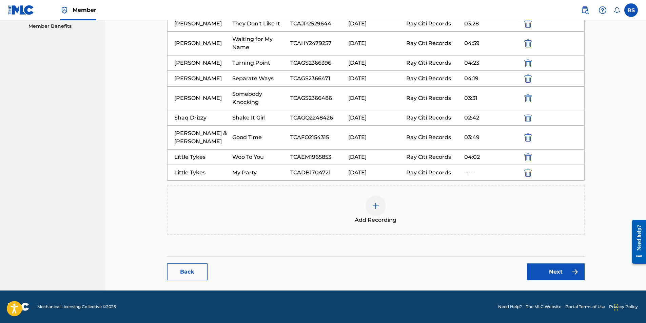
click at [374, 216] on div at bounding box center [375, 206] width 20 height 20
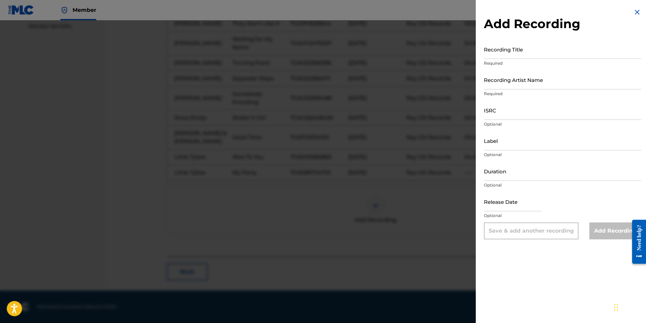
click at [501, 56] on input "Recording Title" at bounding box center [562, 49] width 157 height 19
paste input "QZWFG2520248"
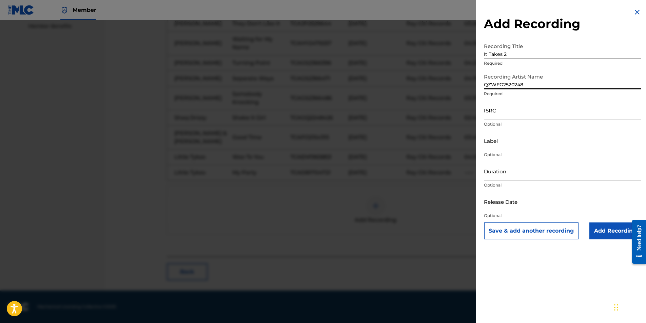
drag, startPoint x: 529, startPoint y: 84, endPoint x: 455, endPoint y: 88, distance: 73.7
click at [455, 88] on div "Add Recording Recording Title It Takes 2 Required Recording Artist Name QZWFG25…" at bounding box center [323, 171] width 646 height 303
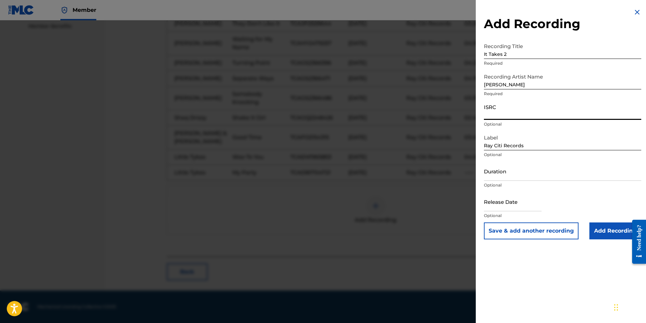
click at [502, 115] on input "ISRC" at bounding box center [562, 110] width 157 height 19
paste input "QZWFG2520248"
click at [512, 175] on input "Duration" at bounding box center [562, 171] width 157 height 19
click at [505, 177] on input "Duration" at bounding box center [562, 171] width 157 height 19
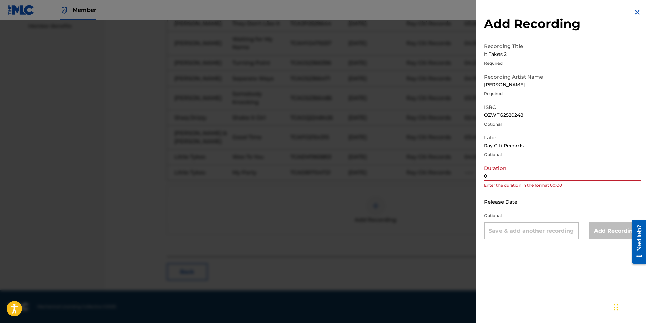
click at [515, 179] on input "0" at bounding box center [562, 171] width 157 height 19
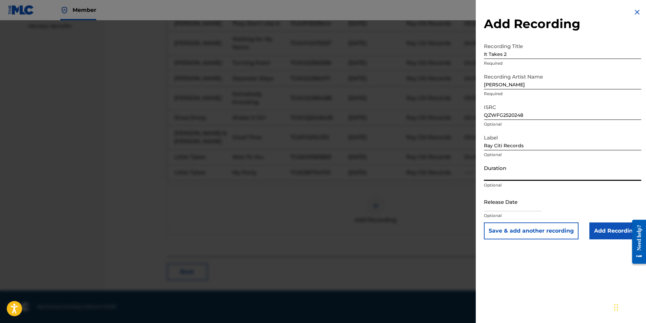
click at [521, 172] on input "Duration" at bounding box center [562, 171] width 157 height 19
click at [534, 173] on input "03:41" at bounding box center [562, 171] width 157 height 19
click at [506, 208] on input "text" at bounding box center [513, 201] width 58 height 19
click at [574, 191] on div "Duration 03:42 Optional" at bounding box center [562, 177] width 157 height 31
click at [501, 204] on input "text" at bounding box center [513, 201] width 58 height 19
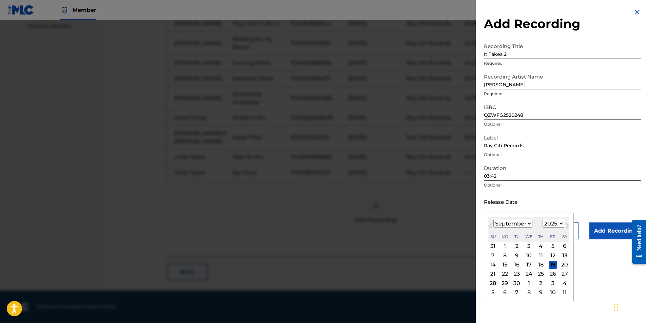
click at [517, 225] on select "January February March April May June July August September October November De…" at bounding box center [512, 224] width 39 height 8
click at [493, 220] on select "January February March April May June July August September October November De…" at bounding box center [512, 224] width 39 height 8
click at [504, 265] on div "14" at bounding box center [505, 265] width 8 height 8
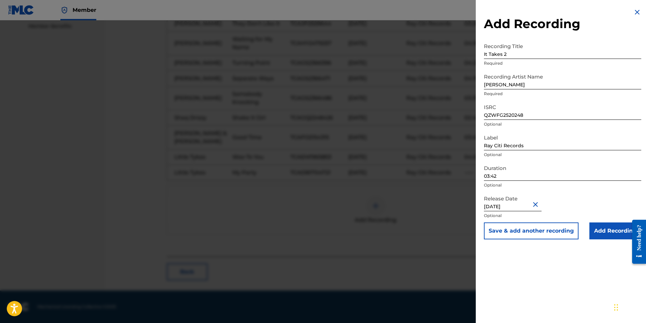
click at [610, 232] on input "Add Recording" at bounding box center [615, 231] width 52 height 17
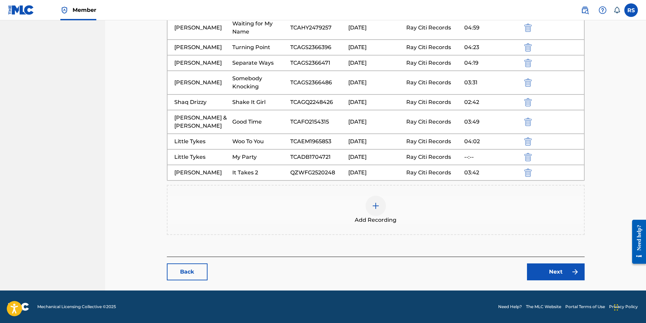
click at [462, 165] on div "Little Tykes My Party TCADB1704721 [DATE] [PERSON_NAME] Records --:--" at bounding box center [375, 158] width 417 height 16
click at [469, 161] on div "--:--" at bounding box center [491, 157] width 55 height 8
drag, startPoint x: 432, startPoint y: 191, endPoint x: 421, endPoint y: 190, distance: 10.6
click at [431, 161] on div "Ray Citi Records" at bounding box center [433, 157] width 55 height 8
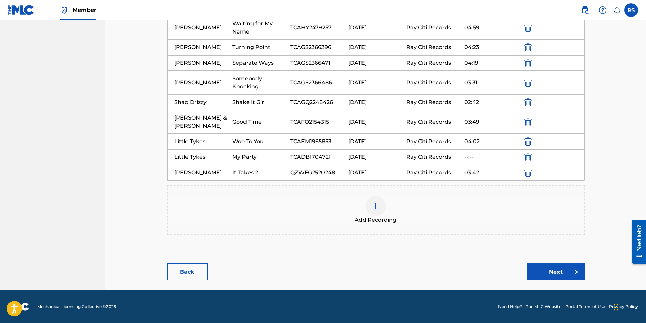
click at [187, 157] on div "Little Tykes" at bounding box center [201, 157] width 55 height 8
click at [220, 155] on div "Little Tykes" at bounding box center [201, 157] width 55 height 8
drag, startPoint x: 428, startPoint y: 157, endPoint x: 443, endPoint y: 157, distance: 15.3
click at [440, 157] on div "Ray Citi Records" at bounding box center [433, 157] width 55 height 8
drag, startPoint x: 443, startPoint y: 157, endPoint x: 485, endPoint y: 158, distance: 42.4
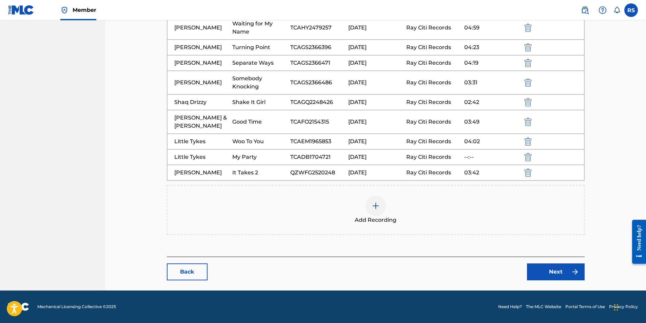
click at [485, 158] on div "--:--" at bounding box center [491, 157] width 55 height 8
click at [549, 277] on link "Next" at bounding box center [556, 272] width 58 height 17
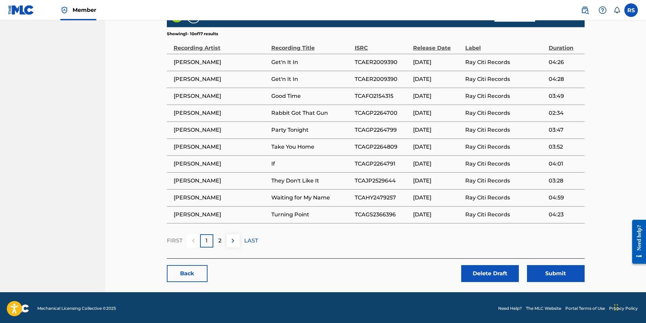
scroll to position [398, 0]
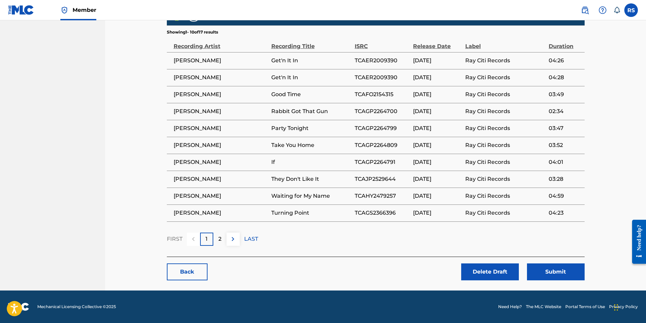
click at [550, 273] on button "Submit" at bounding box center [556, 272] width 58 height 17
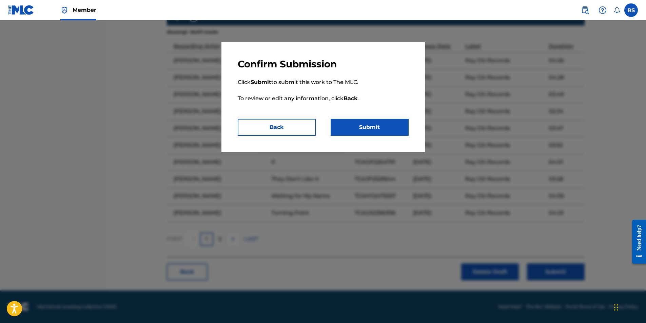
click at [367, 127] on button "Submit" at bounding box center [370, 127] width 78 height 17
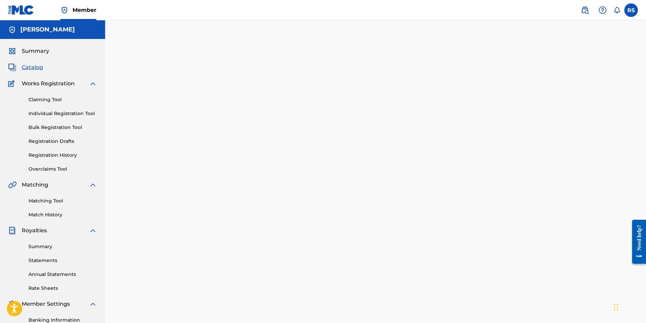
click at [36, 50] on span "Summary" at bounding box center [35, 51] width 27 height 8
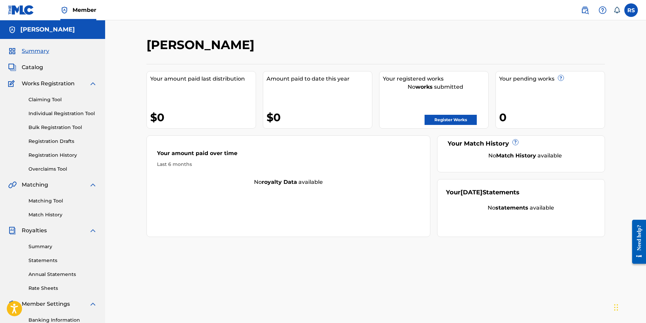
click at [446, 118] on link "Register Works" at bounding box center [450, 120] width 52 height 10
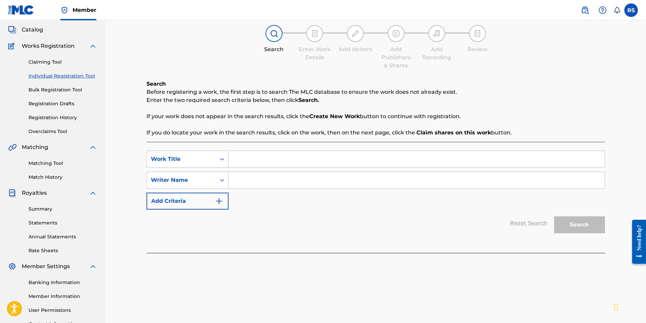
scroll to position [29, 0]
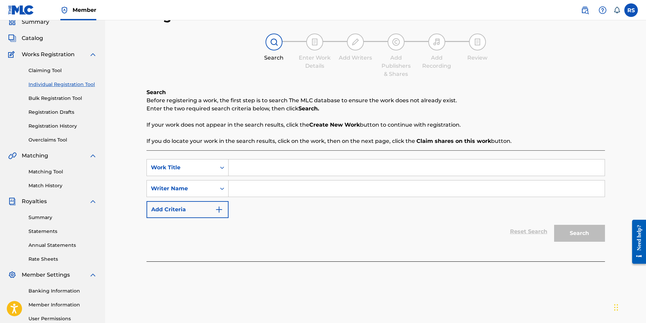
click at [61, 113] on link "Registration Drafts" at bounding box center [62, 112] width 68 height 7
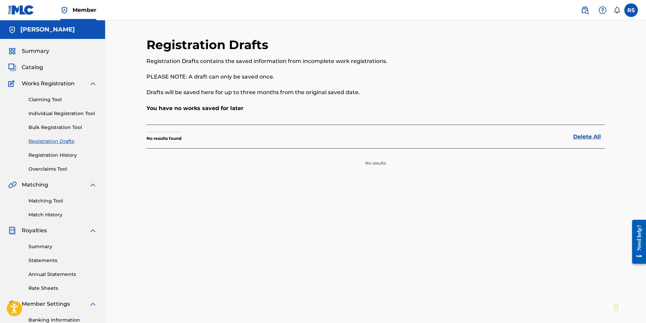
click at [58, 155] on link "Registration History" at bounding box center [62, 155] width 68 height 7
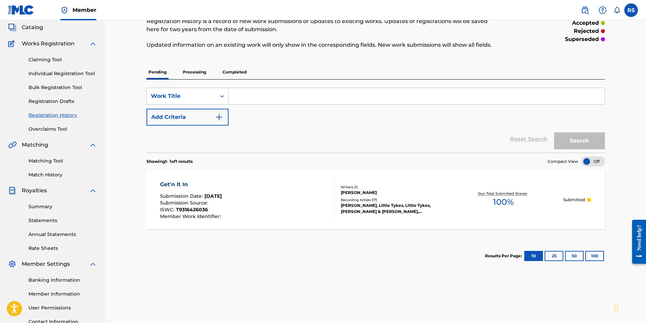
scroll to position [97, 0]
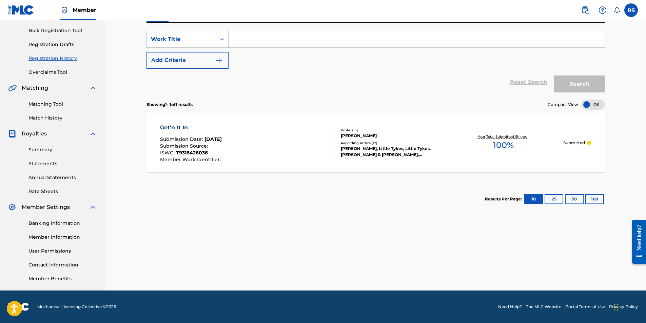
click at [197, 157] on span "Member Work Identifier :" at bounding box center [191, 160] width 62 height 6
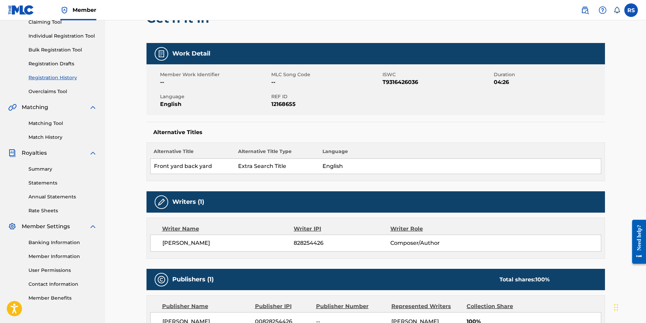
scroll to position [66, 0]
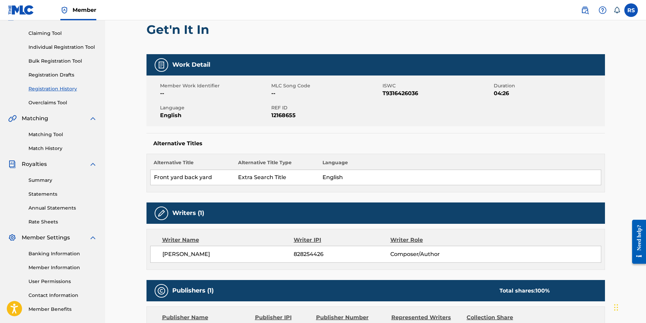
click at [214, 121] on div "Member Work Identifier -- MLC Song Code -- ISWC T9316426036 Duration 04:26 Lang…" at bounding box center [375, 101] width 458 height 51
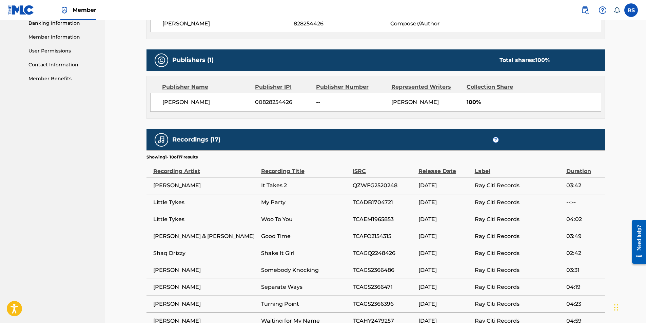
scroll to position [405, 0]
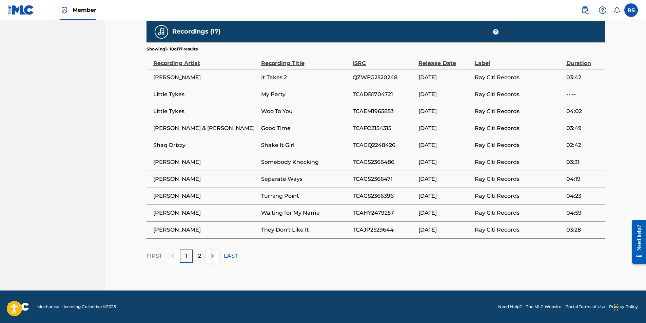
click at [205, 254] on div "2" at bounding box center [199, 256] width 13 height 13
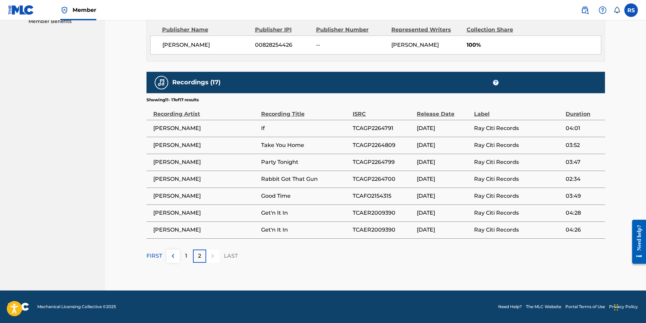
click at [208, 255] on div at bounding box center [212, 256] width 13 height 13
click at [212, 255] on div at bounding box center [212, 256] width 13 height 13
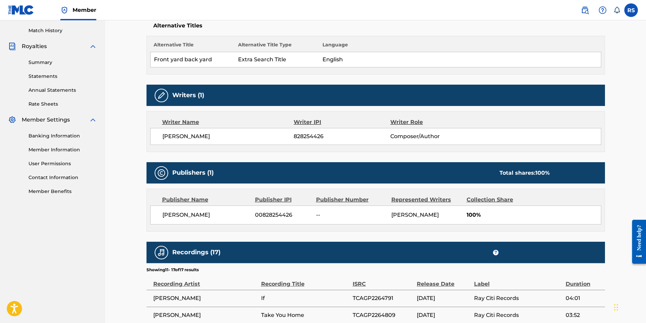
scroll to position [0, 0]
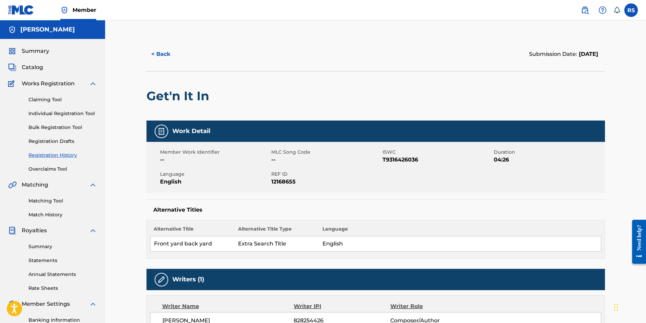
click at [34, 66] on span "Catalog" at bounding box center [32, 67] width 21 height 8
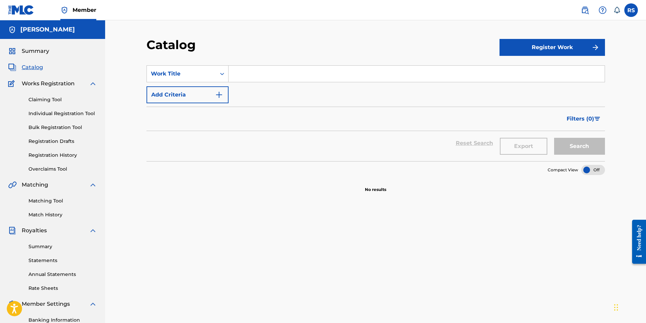
click at [39, 49] on span "Summary" at bounding box center [35, 51] width 27 height 8
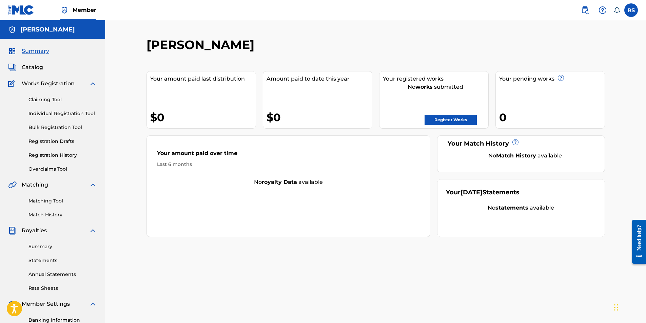
click at [441, 121] on link "Register Works" at bounding box center [450, 120] width 52 height 10
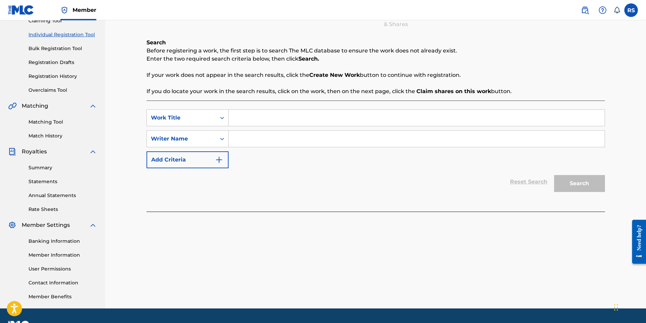
scroll to position [97, 0]
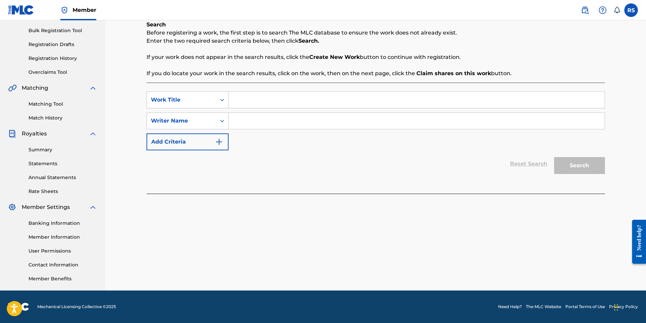
click at [254, 98] on input "Search Form" at bounding box center [416, 100] width 376 height 16
click at [246, 119] on input "Search Form" at bounding box center [416, 121] width 376 height 16
click at [293, 120] on input "Search Form" at bounding box center [416, 121] width 376 height 16
paste input "828254426"
click at [596, 167] on button "Search" at bounding box center [579, 165] width 51 height 17
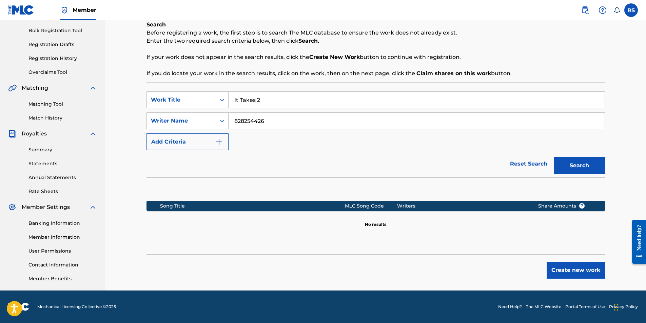
click at [574, 272] on button "Create new work" at bounding box center [575, 270] width 58 height 17
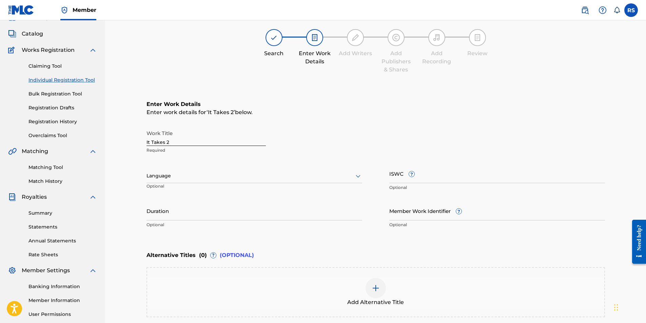
scroll to position [101, 0]
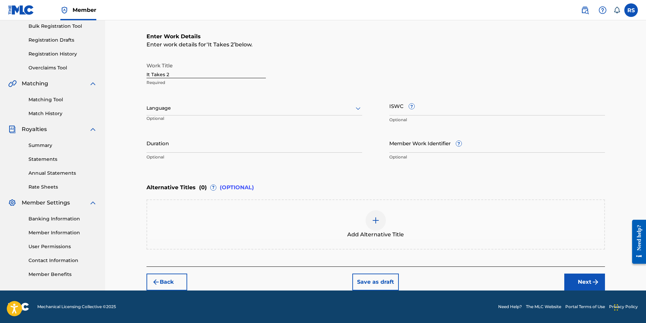
click at [375, 220] on img at bounding box center [376, 221] width 8 height 8
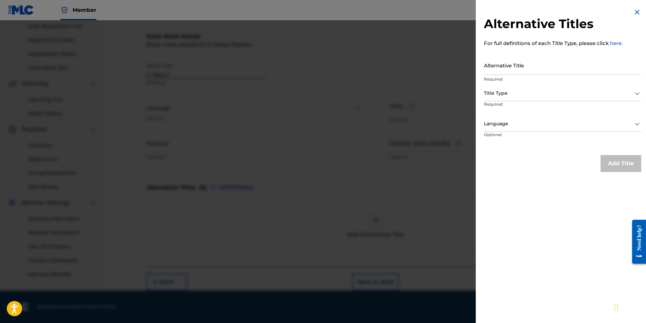
click at [391, 200] on div at bounding box center [323, 181] width 646 height 323
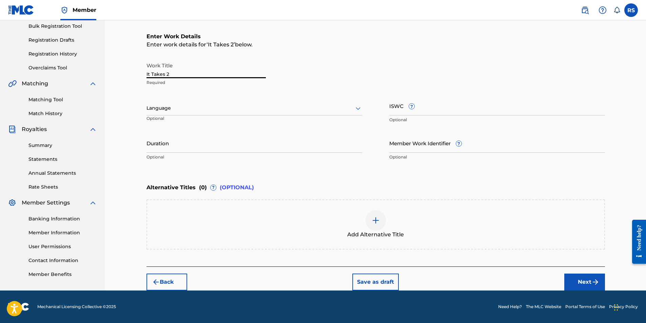
drag, startPoint x: 179, startPoint y: 74, endPoint x: 106, endPoint y: 75, distance: 72.5
click at [107, 75] on div "Register Work Search Enter Work Details Add Writers Add Publishers & Shares Add…" at bounding box center [375, 105] width 541 height 372
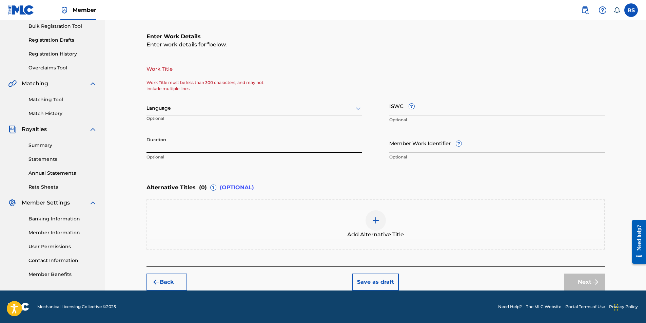
drag, startPoint x: 186, startPoint y: 142, endPoint x: 187, endPoint y: 148, distance: 5.8
click at [187, 144] on input "Duration" at bounding box center [254, 143] width 216 height 19
click at [192, 178] on div "Enter Work Details Enter work details for ‘ ’ below. Work Title Work Title must…" at bounding box center [375, 98] width 458 height 164
click at [166, 282] on button "Back" at bounding box center [166, 282] width 41 height 17
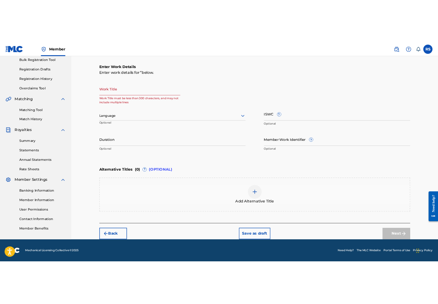
scroll to position [97, 0]
